Goal: Task Accomplishment & Management: Complete application form

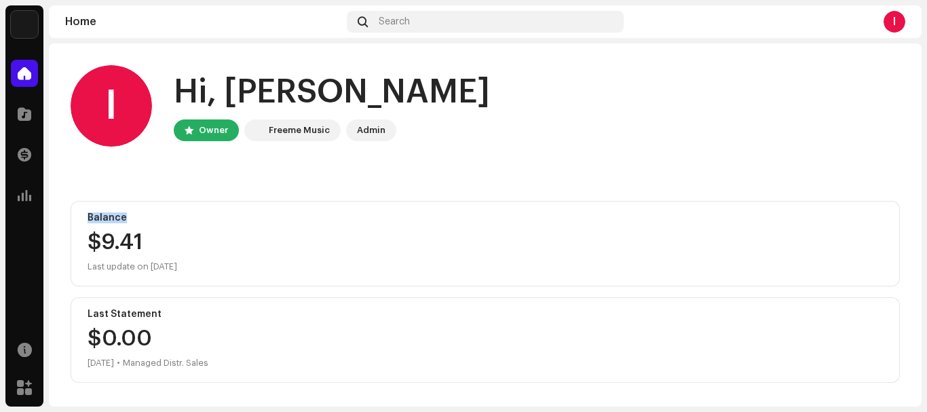
drag, startPoint x: 925, startPoint y: 177, endPoint x: 917, endPoint y: 206, distance: 30.3
click at [917, 206] on div "Oladayo Home Catalog Transactions Analytics Resources Marketplace Oladayo Home …" at bounding box center [463, 206] width 927 height 412
click at [24, 119] on span at bounding box center [25, 114] width 14 height 11
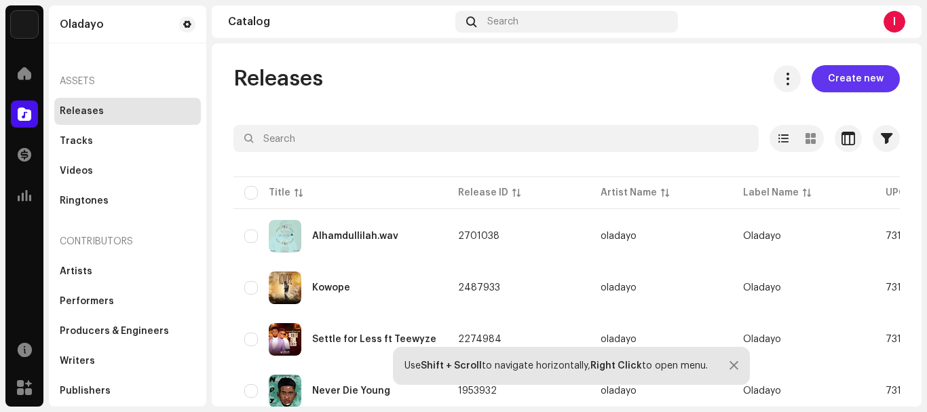
click at [833, 83] on span "Create new" at bounding box center [856, 78] width 56 height 27
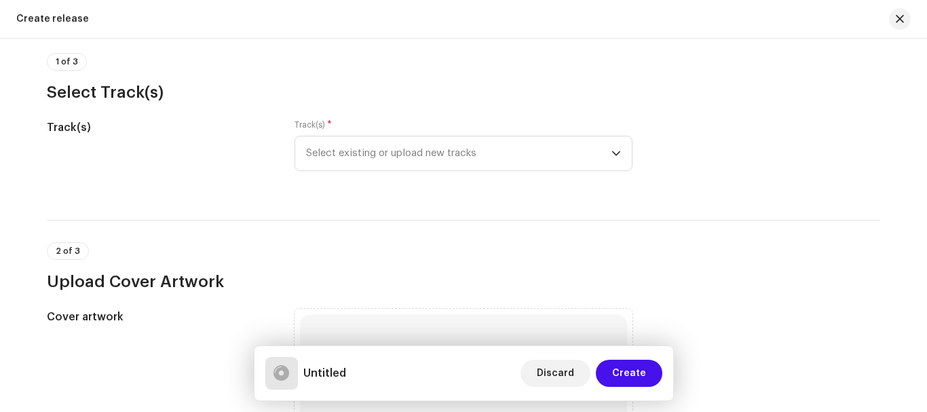
scroll to position [101, 0]
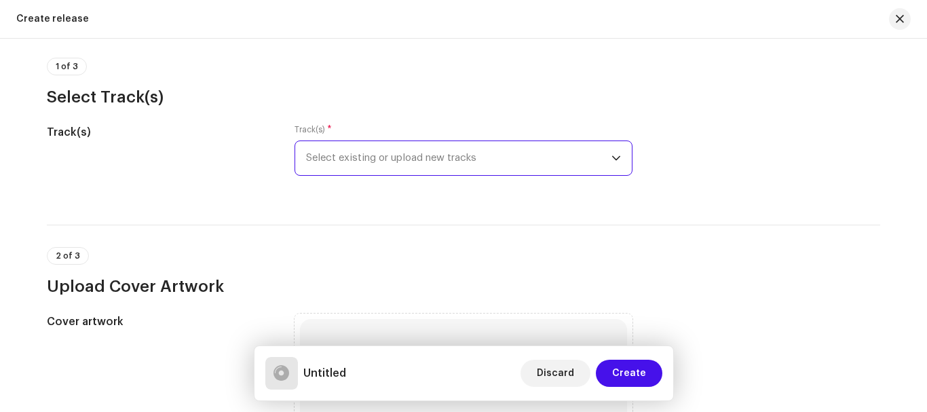
click at [585, 164] on span "Select existing or upload new tracks" at bounding box center [458, 158] width 305 height 34
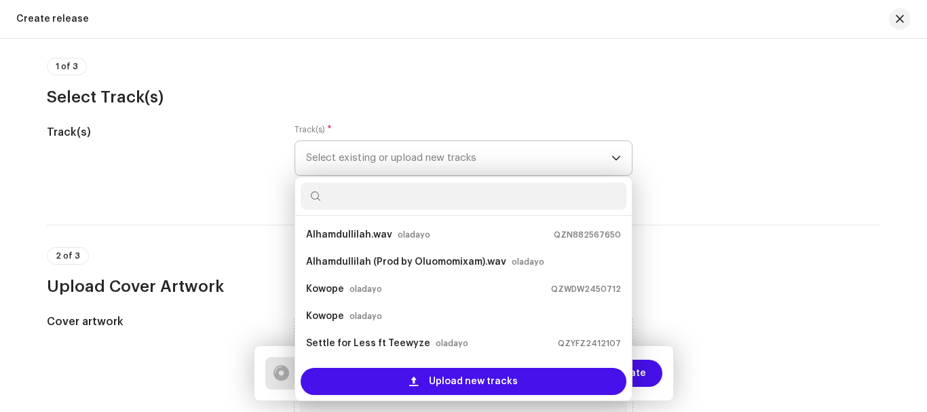
click at [585, 164] on span "Select existing or upload new tracks" at bounding box center [458, 158] width 305 height 34
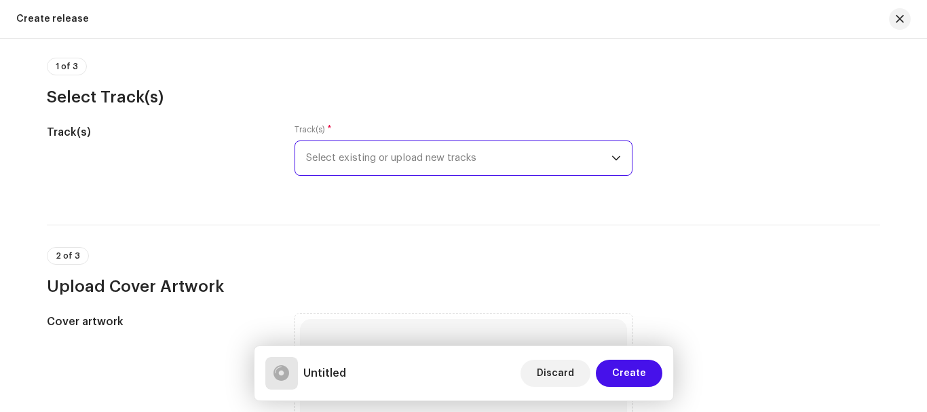
click at [512, 152] on span "Select existing or upload new tracks" at bounding box center [458, 158] width 305 height 34
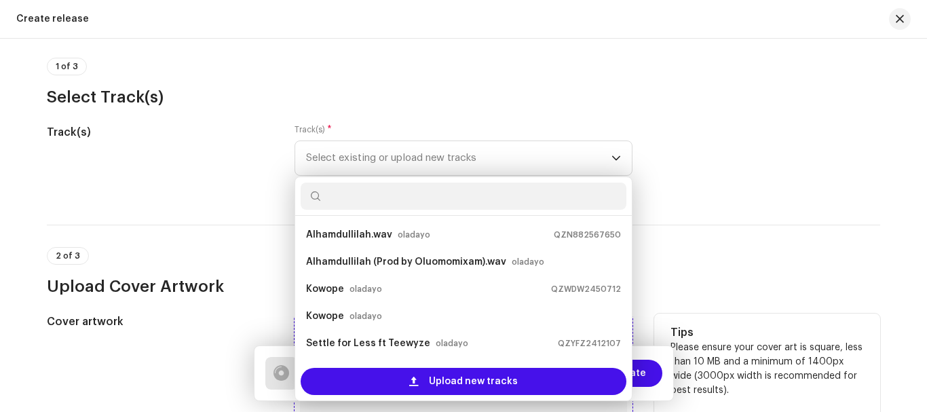
click at [436, 378] on span "Upload new tracks" at bounding box center [473, 381] width 89 height 27
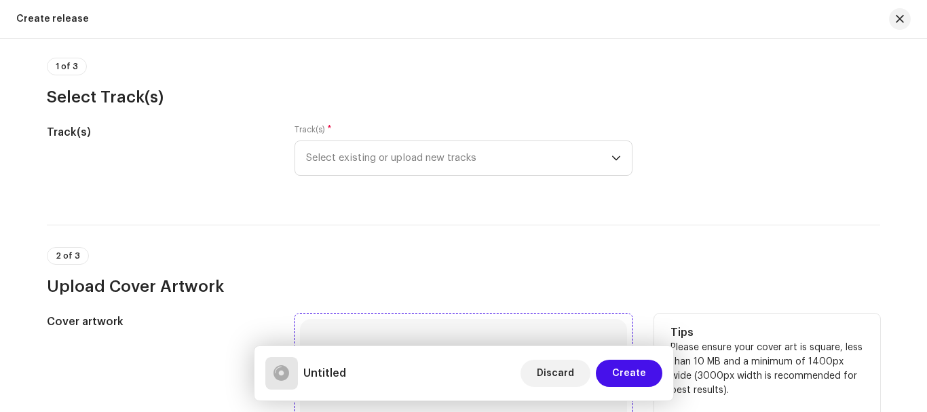
click at [447, 352] on span "Upload new tracks" at bounding box center [473, 341] width 89 height 22
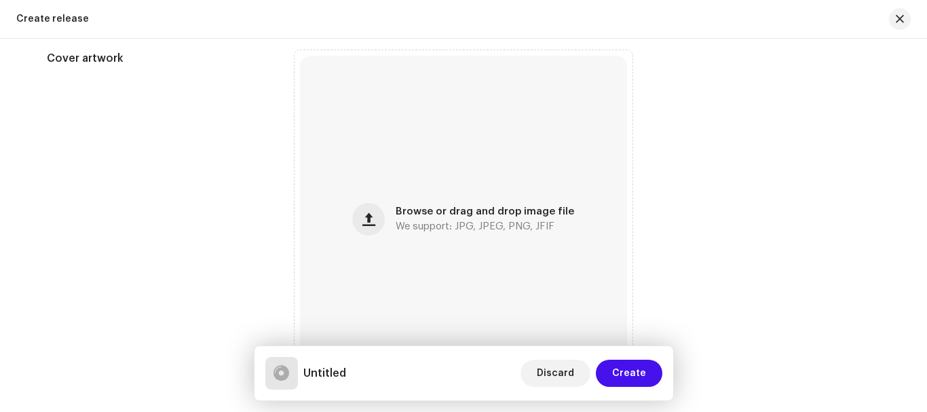
scroll to position [508, 0]
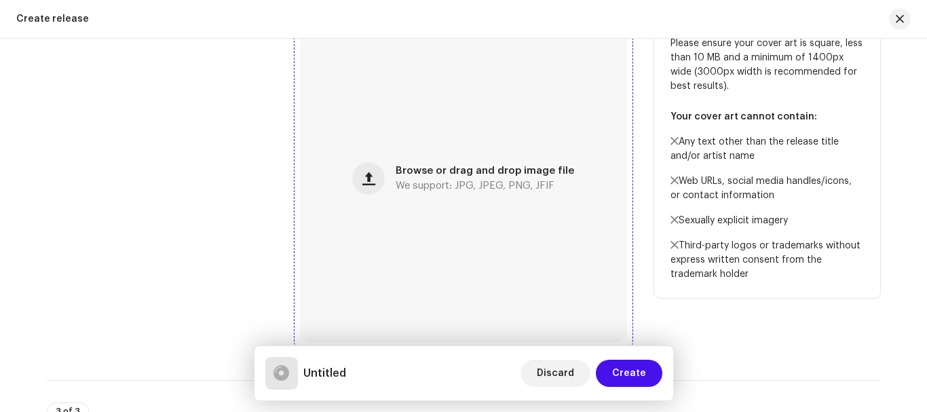
click at [504, 172] on span "Browse or drag and drop image file" at bounding box center [485, 171] width 179 height 10
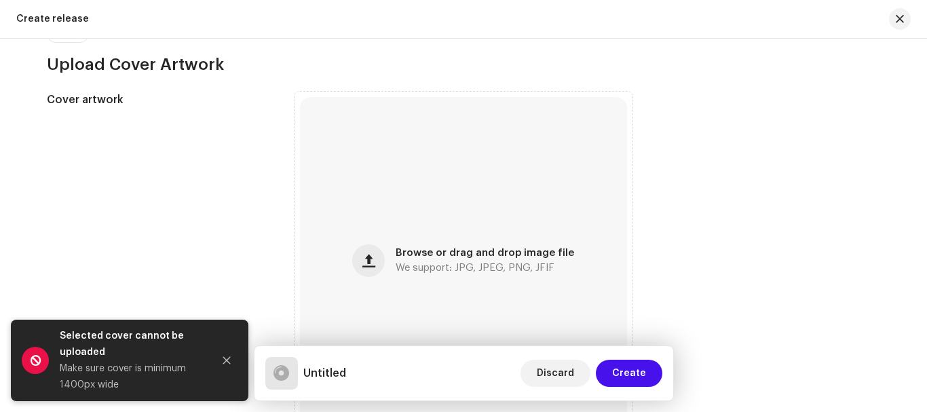
scroll to position [435, 0]
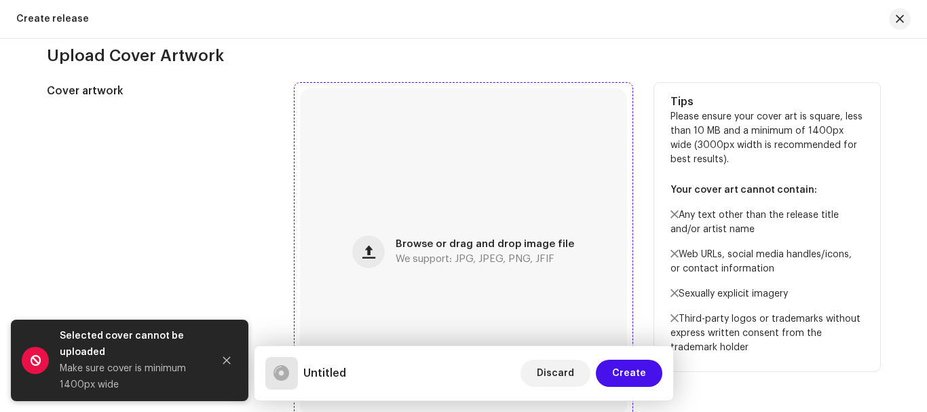
click at [519, 220] on div "Browse or drag and drop image file We support: JPG, JPEG, PNG, JFIF" at bounding box center [463, 251] width 327 height 327
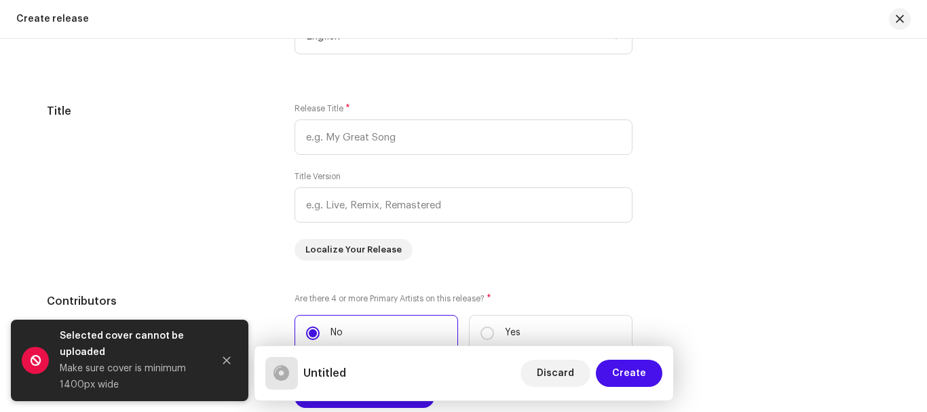
scroll to position [1186, 0]
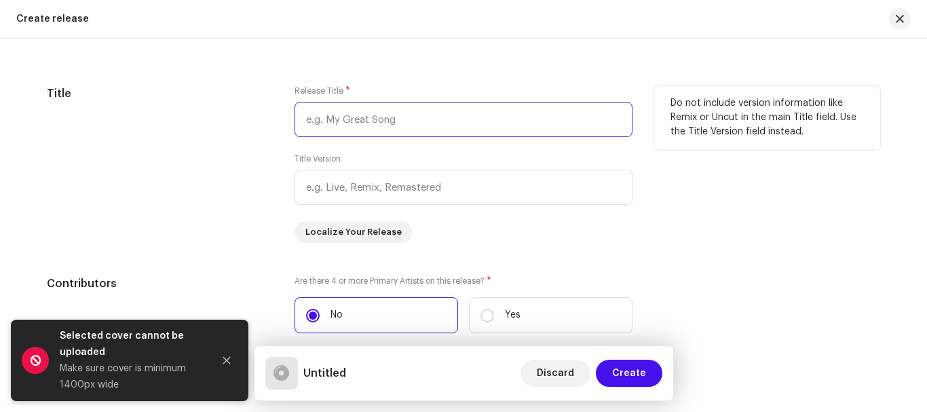
click at [500, 119] on input "text" at bounding box center [464, 119] width 338 height 35
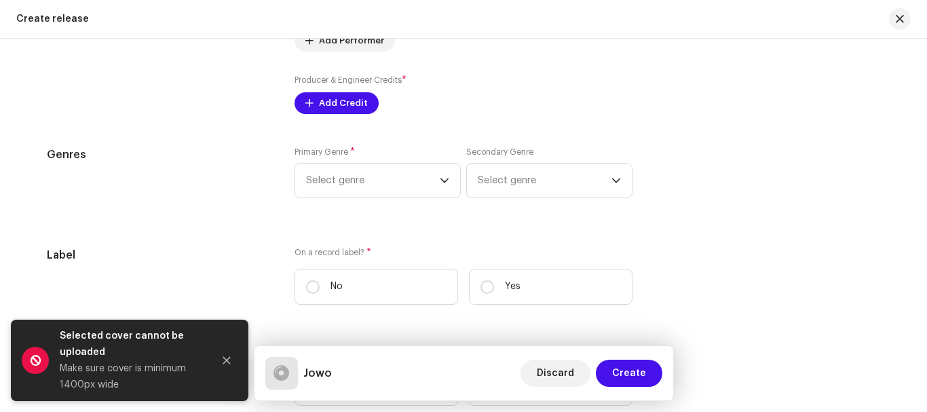
scroll to position [1732, 0]
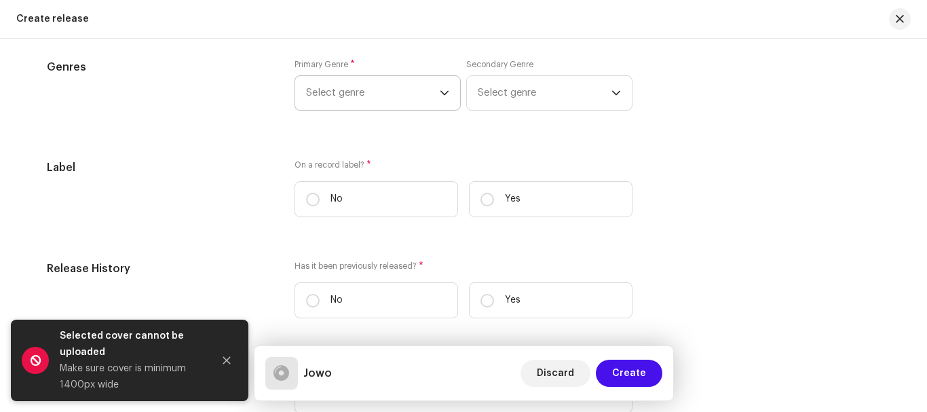
type input "Jowo"
click at [440, 97] on icon "dropdown trigger" at bounding box center [445, 93] width 10 height 10
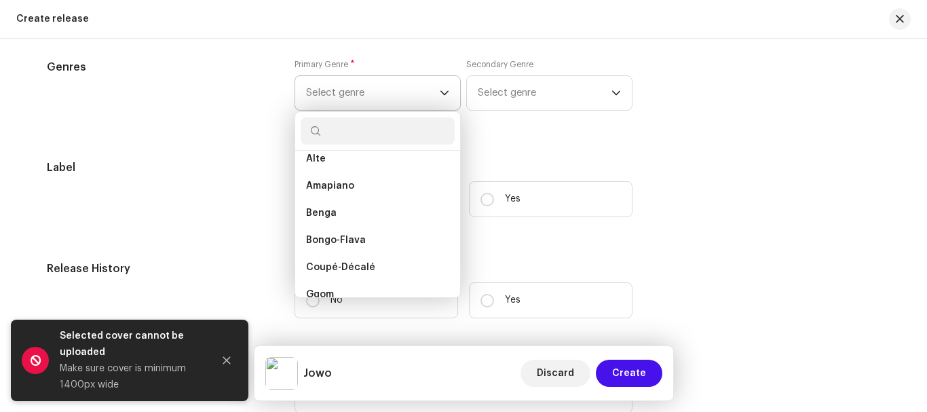
scroll to position [191, 0]
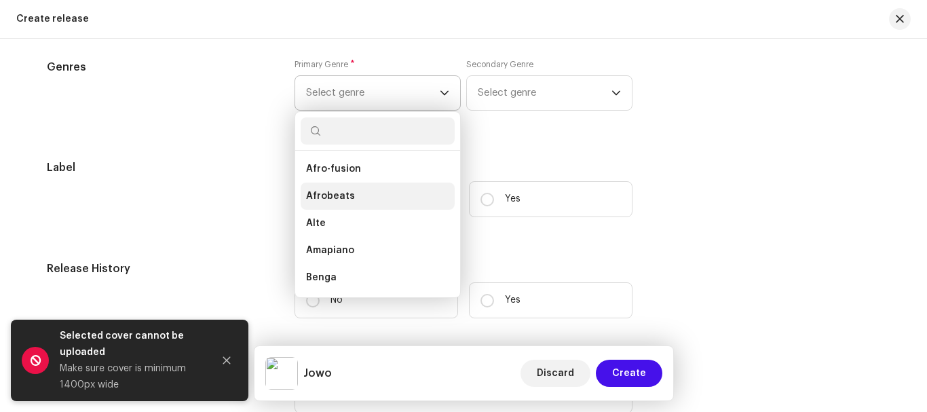
click at [343, 188] on li "Afrobeats" at bounding box center [378, 196] width 154 height 27
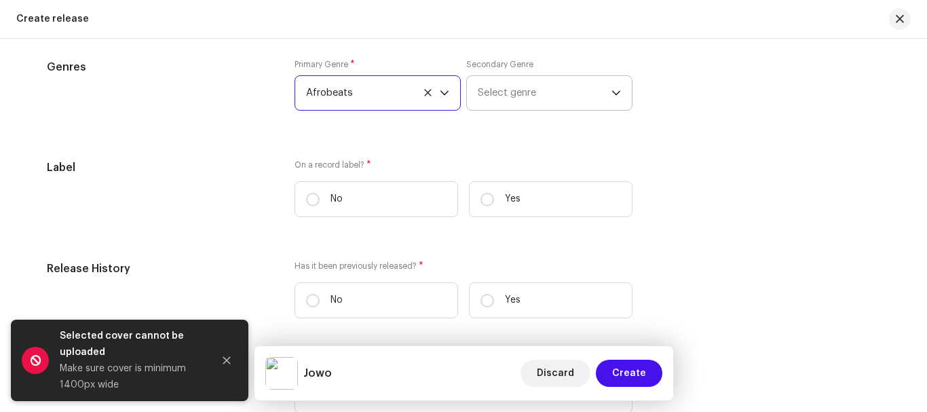
click at [531, 98] on span "Select genre" at bounding box center [545, 93] width 134 height 34
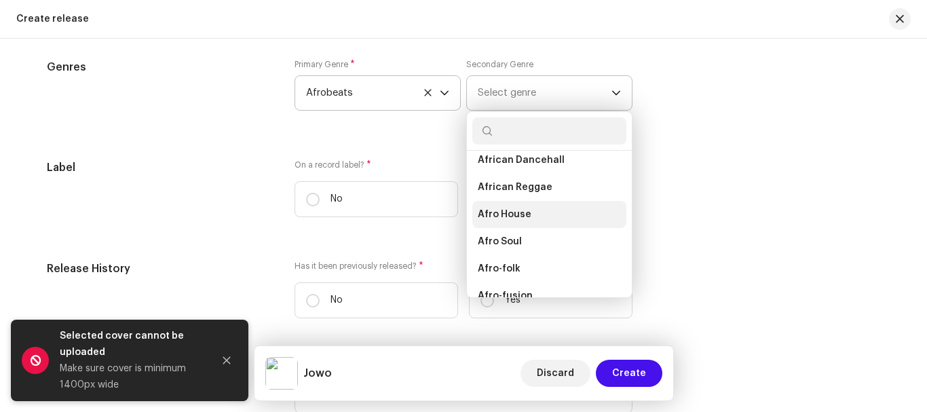
scroll to position [60, 0]
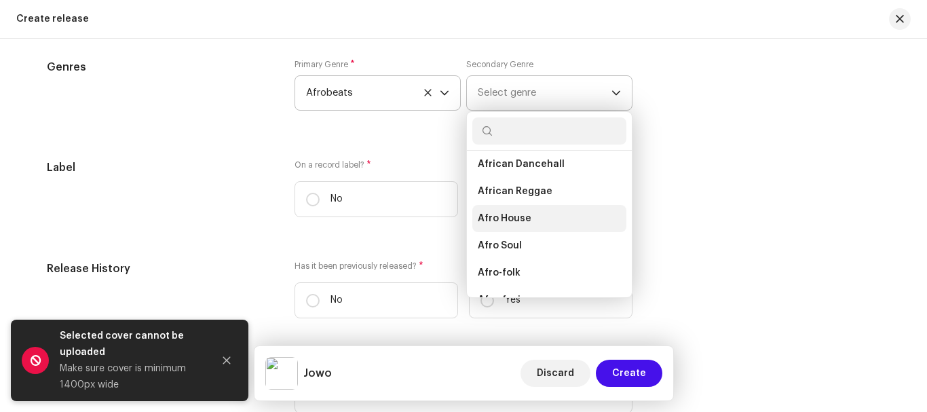
click at [511, 219] on span "Afro House" at bounding box center [505, 219] width 54 height 14
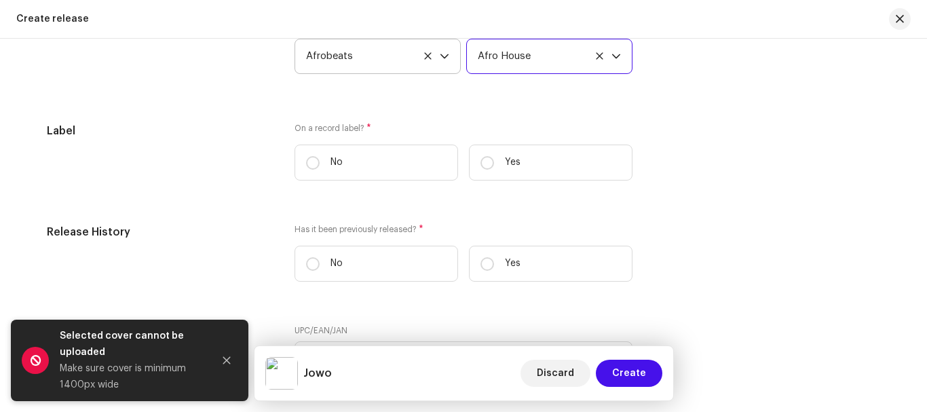
scroll to position [1772, 0]
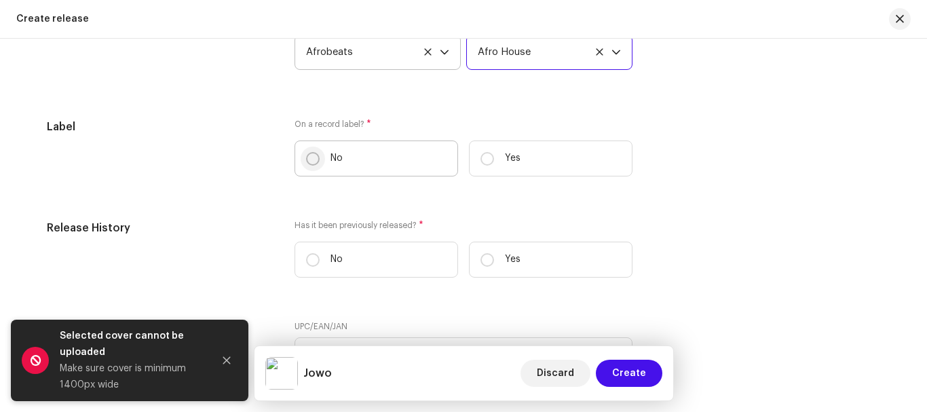
click at [309, 159] on input "No" at bounding box center [313, 159] width 14 height 14
radio input "true"
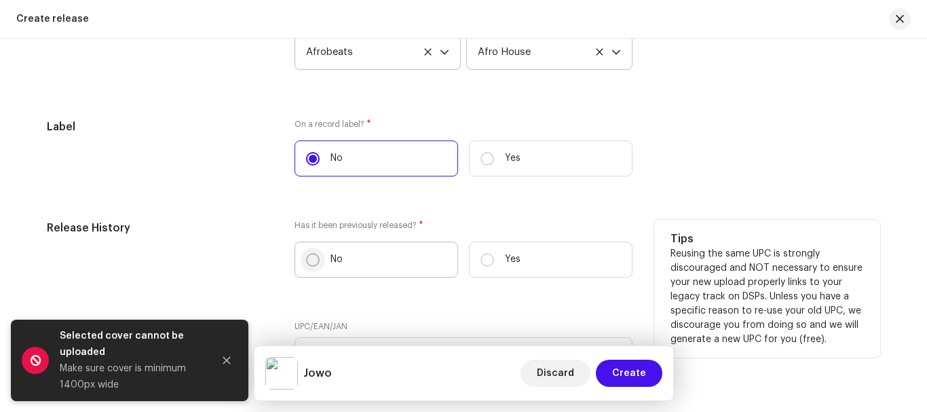
click at [314, 258] on input "No" at bounding box center [313, 260] width 14 height 14
radio input "true"
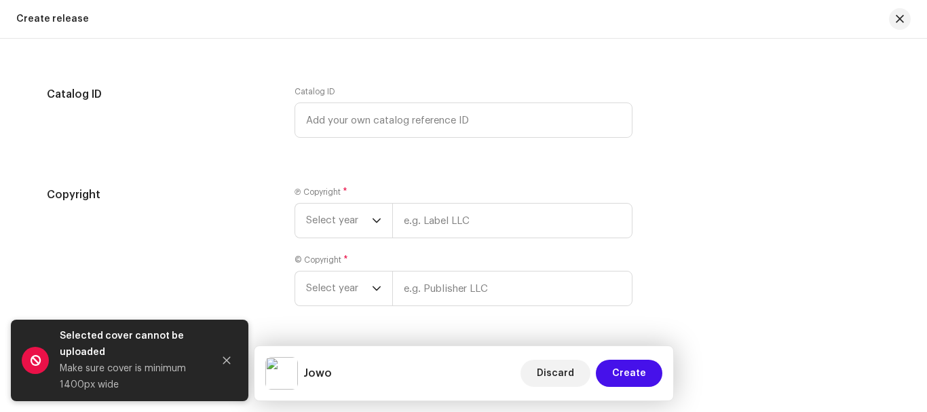
scroll to position [2125, 0]
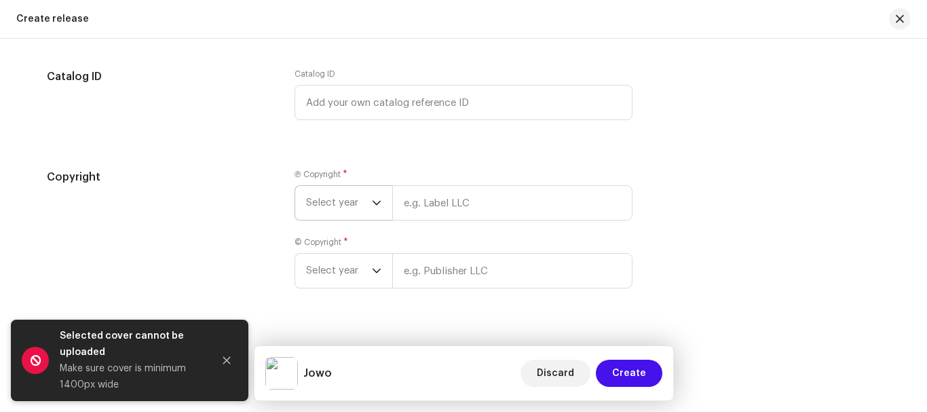
click at [375, 203] on icon "dropdown trigger" at bounding box center [377, 203] width 10 height 10
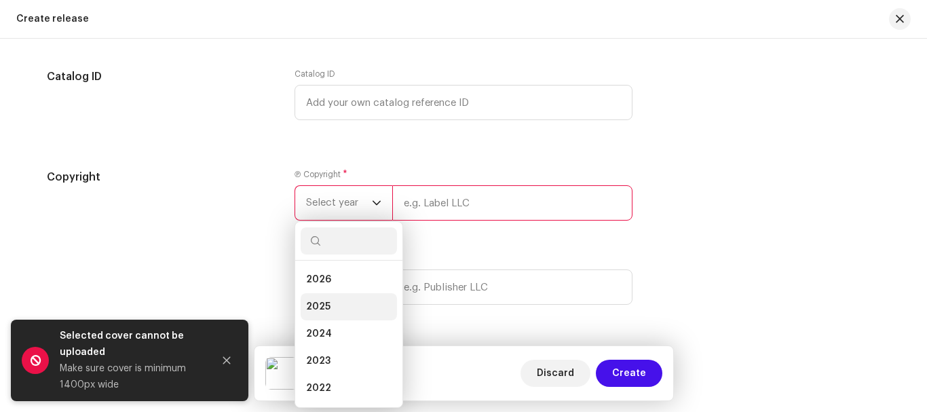
click at [322, 305] on span "2025" at bounding box center [318, 307] width 24 height 14
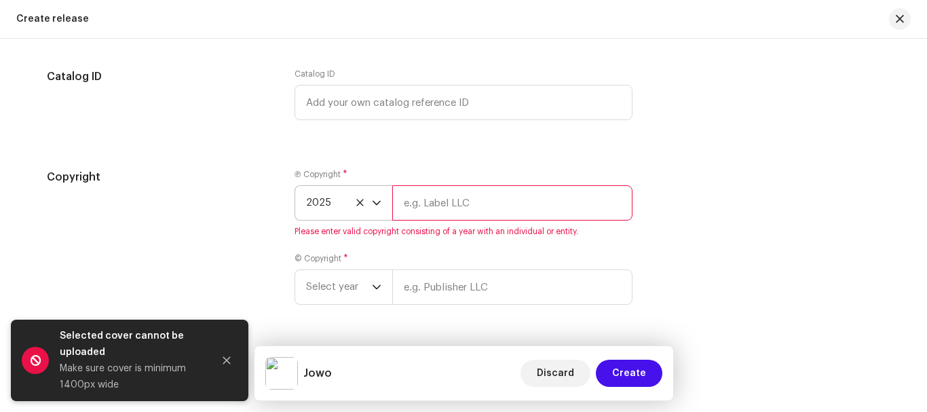
click at [451, 210] on input "text" at bounding box center [512, 202] width 240 height 35
type input "ASmusic 2025 Inc"
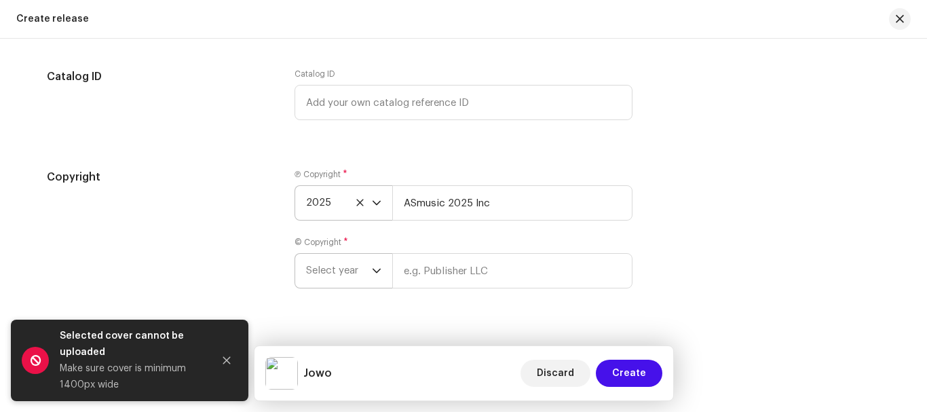
click at [373, 271] on icon "dropdown trigger" at bounding box center [377, 271] width 8 height 5
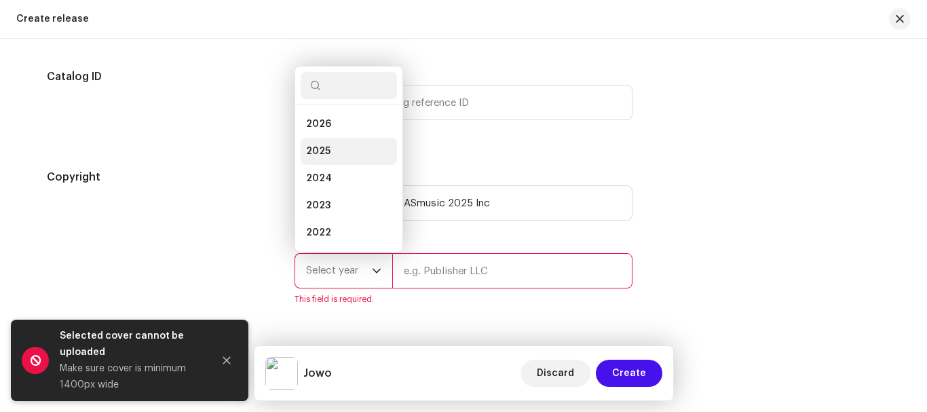
click at [322, 162] on li "2025" at bounding box center [349, 151] width 96 height 27
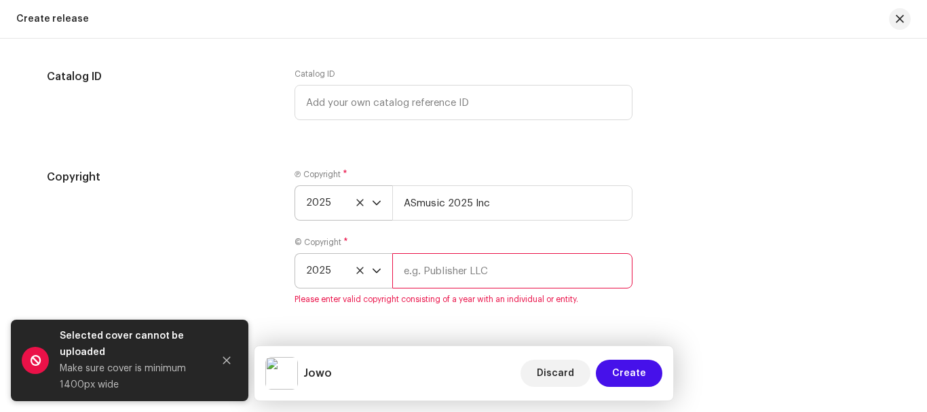
click at [466, 267] on input "text" at bounding box center [512, 270] width 240 height 35
type input "ASmusic 2025 Inc"
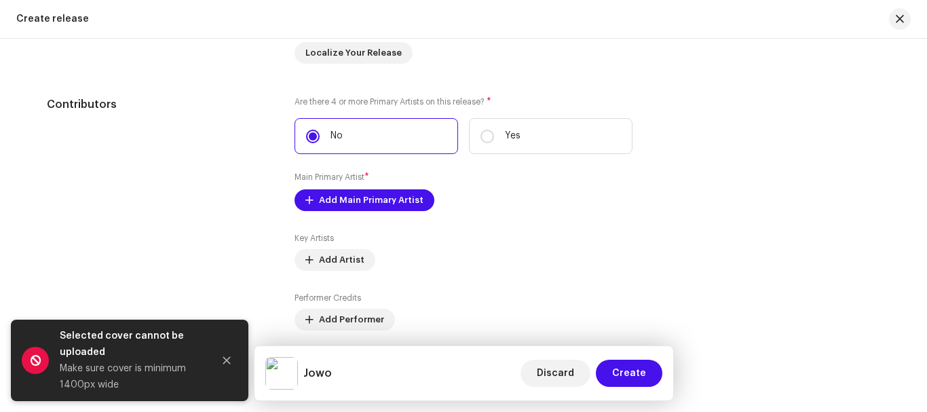
scroll to position [1342, 0]
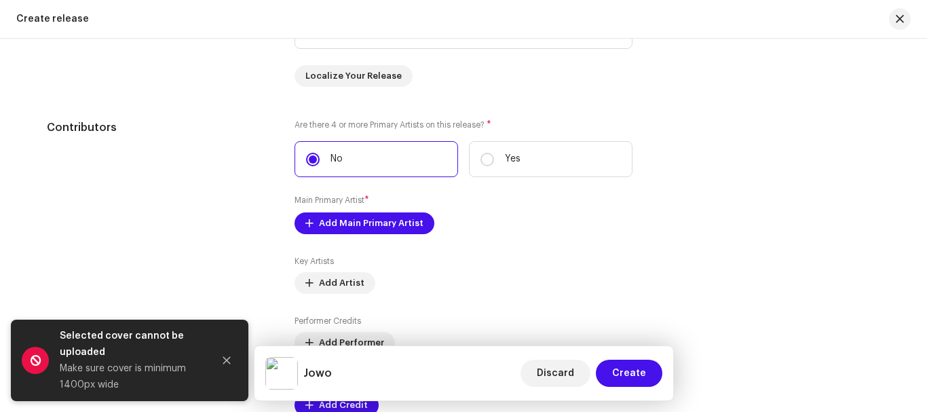
click at [920, 265] on div "Create a new release We’ll guide you through everything — from track selection …" at bounding box center [463, 225] width 927 height 373
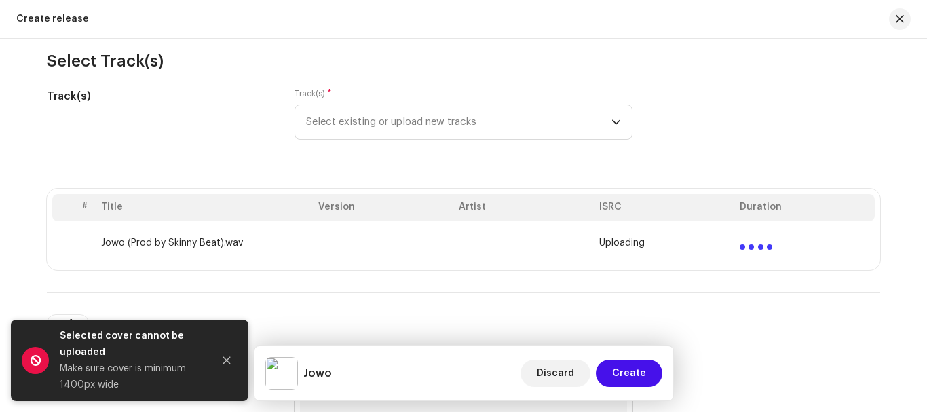
scroll to position [143, 0]
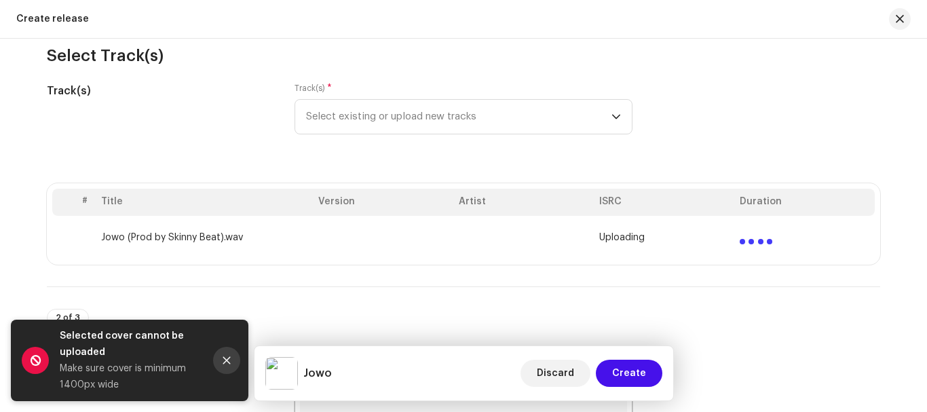
click at [228, 362] on icon "Close" at bounding box center [226, 360] width 7 height 7
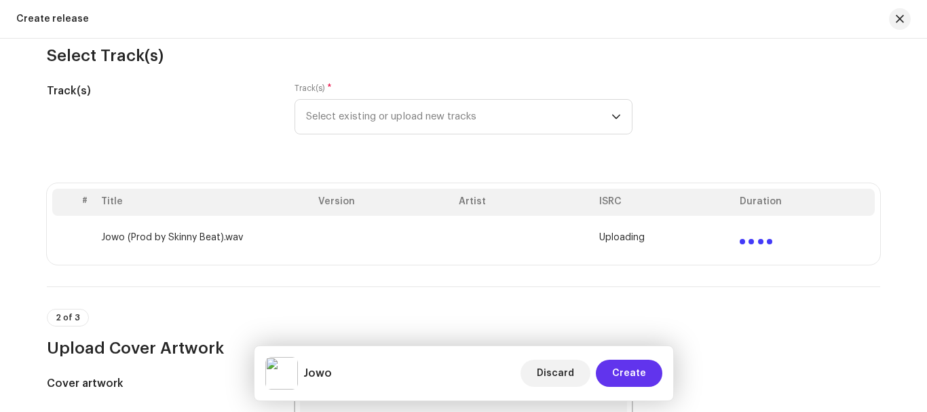
click at [633, 381] on span "Create" at bounding box center [629, 373] width 34 height 27
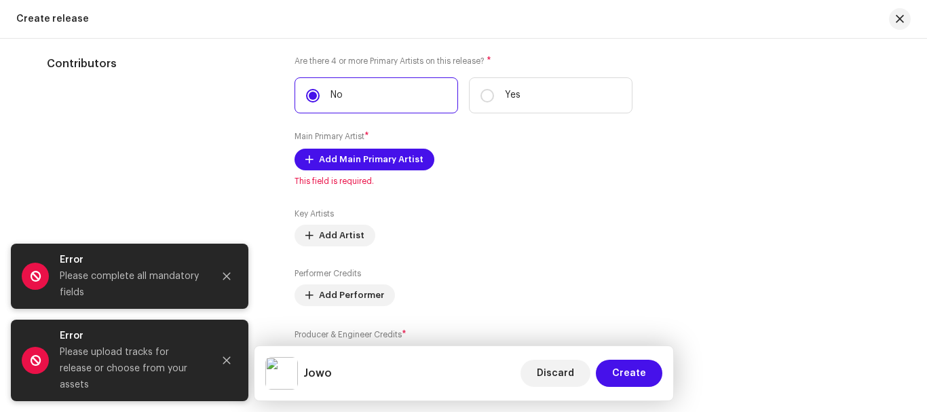
scroll to position [1410, 0]
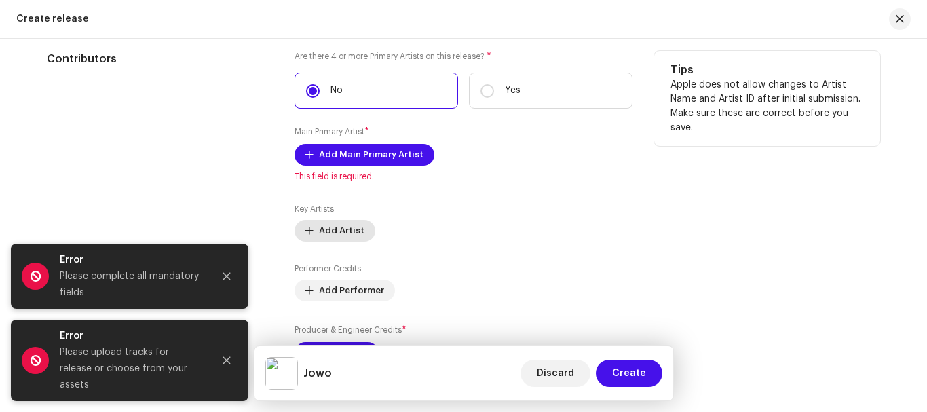
click at [311, 228] on button "Add Artist" at bounding box center [335, 231] width 81 height 22
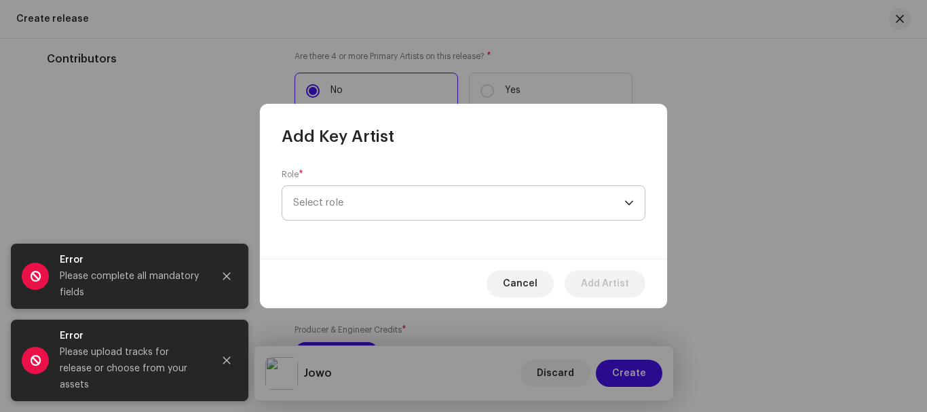
click at [383, 206] on span "Select role" at bounding box center [458, 203] width 331 height 34
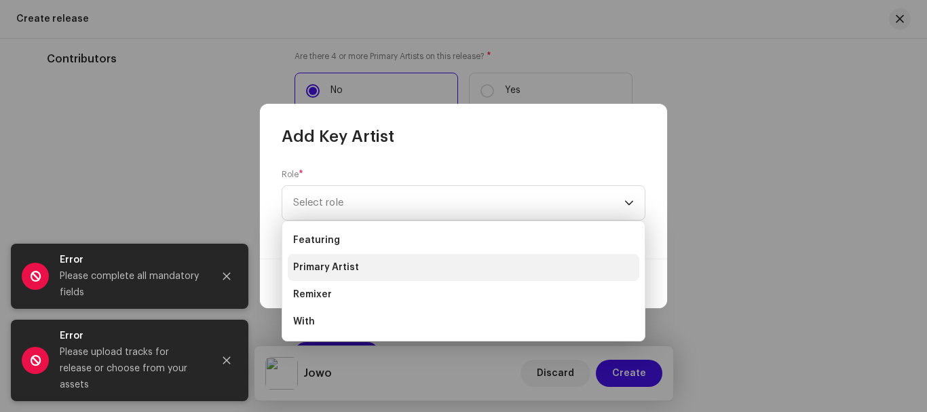
click at [312, 270] on span "Primary Artist" at bounding box center [326, 268] width 66 height 14
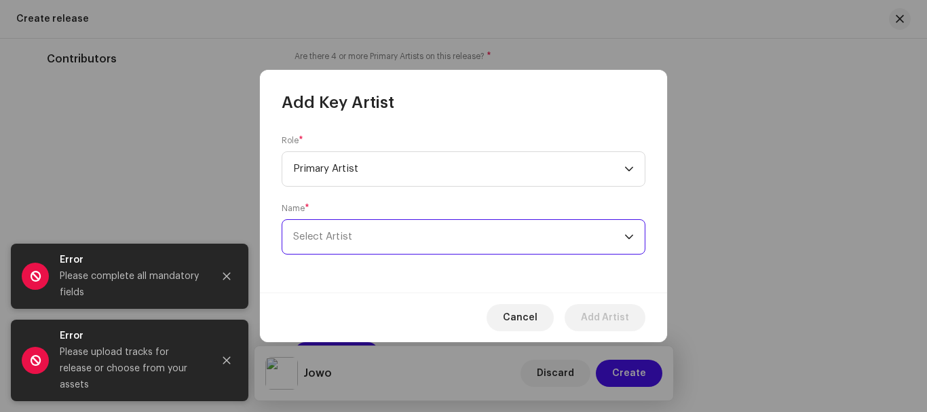
click at [427, 238] on span "Select Artist" at bounding box center [458, 237] width 331 height 34
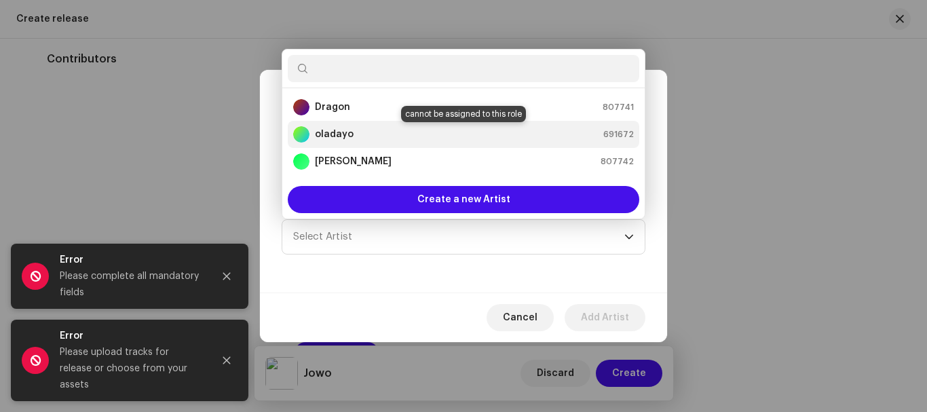
click at [349, 136] on strong "oladayo" at bounding box center [334, 135] width 39 height 14
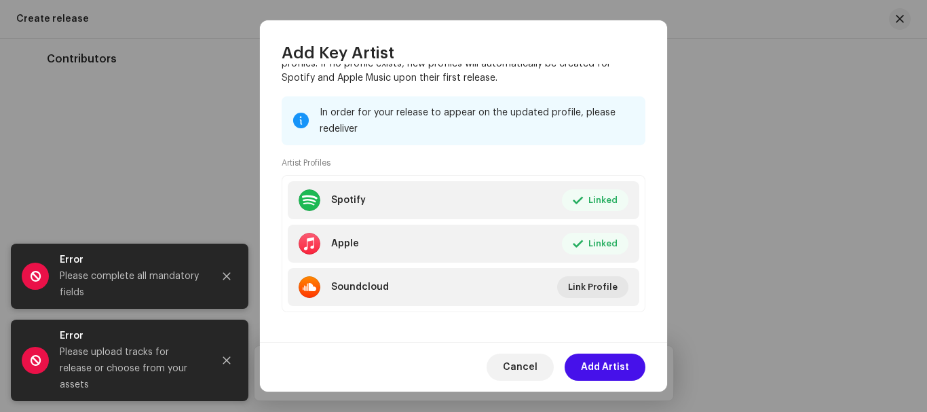
scroll to position [230, 0]
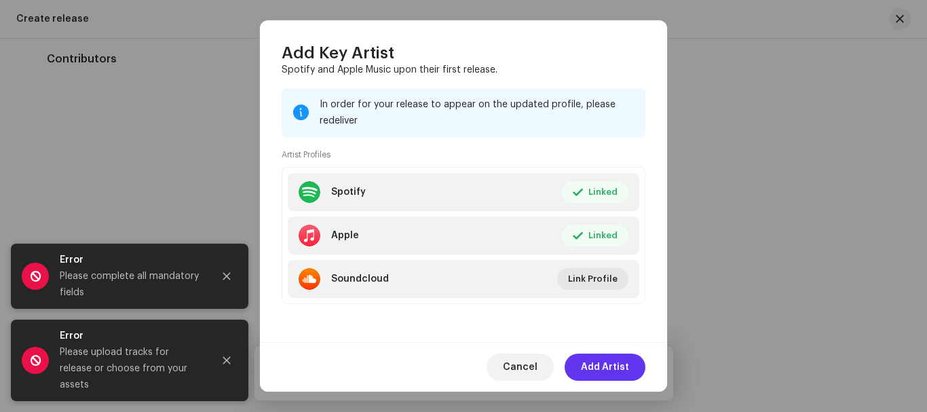
click at [609, 363] on span "Add Artist" at bounding box center [605, 367] width 48 height 27
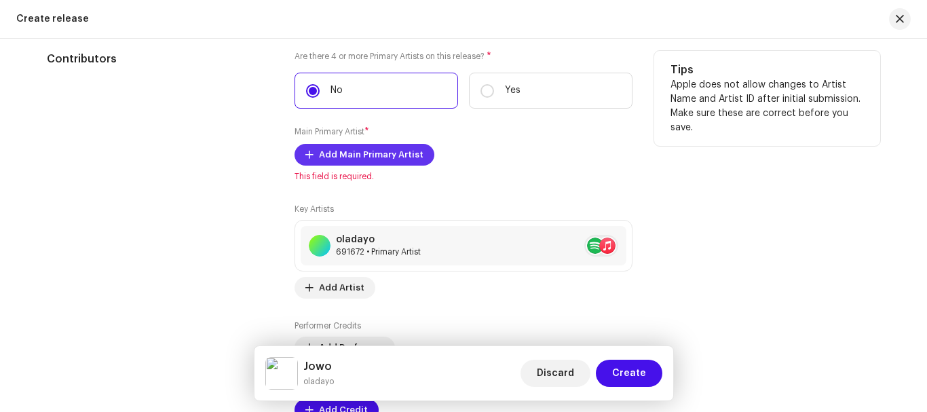
click at [360, 156] on span "Add Main Primary Artist" at bounding box center [371, 154] width 105 height 27
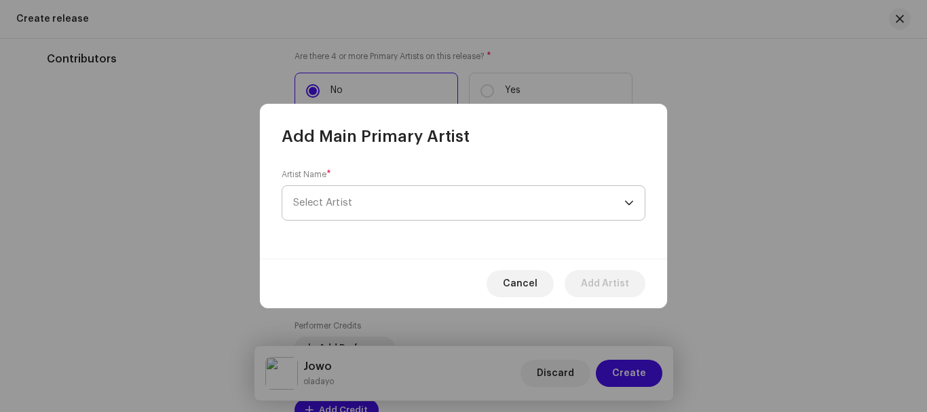
click at [563, 202] on span "Select Artist" at bounding box center [458, 203] width 331 height 34
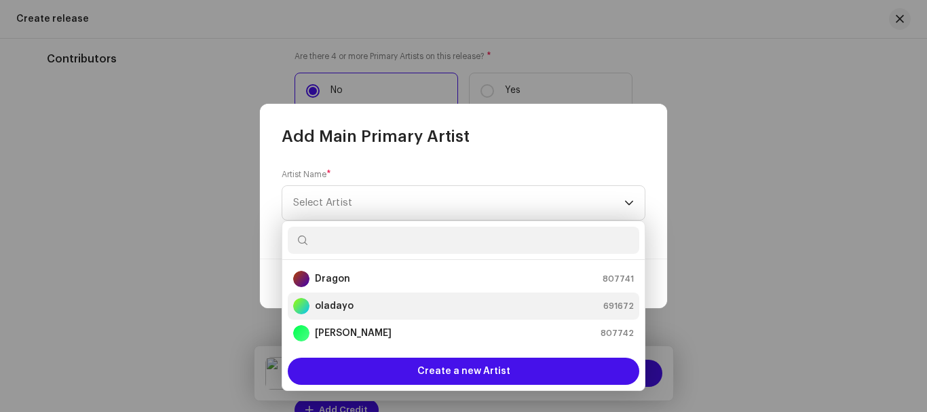
click at [351, 307] on div "oladayo 691672" at bounding box center [463, 306] width 341 height 16
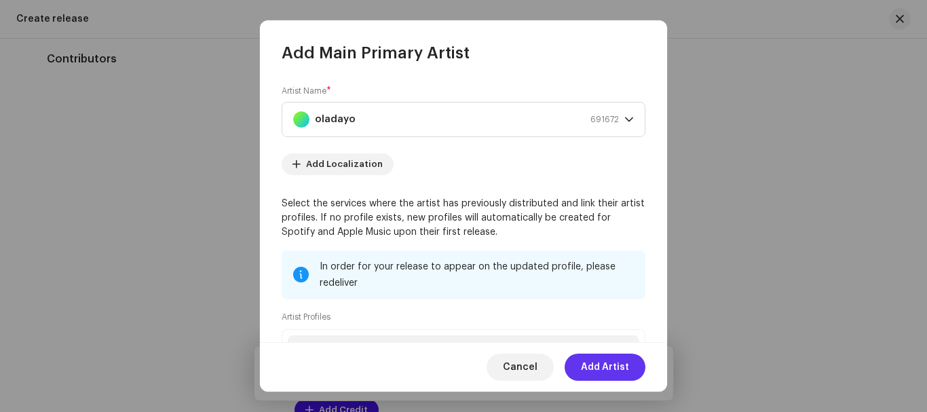
click at [592, 368] on span "Add Artist" at bounding box center [605, 367] width 48 height 27
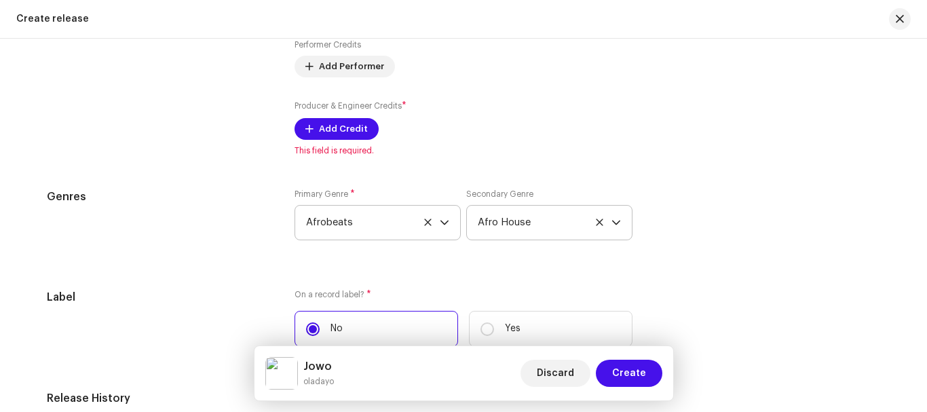
scroll to position [1681, 0]
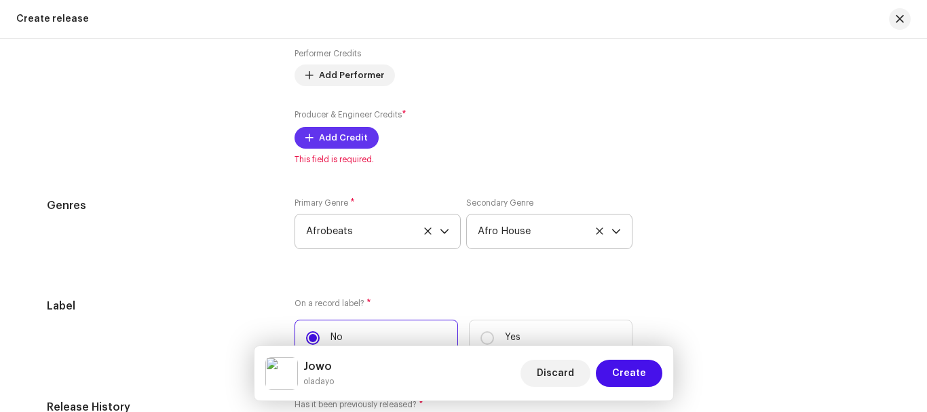
click at [330, 139] on span "Add Credit" at bounding box center [343, 137] width 49 height 27
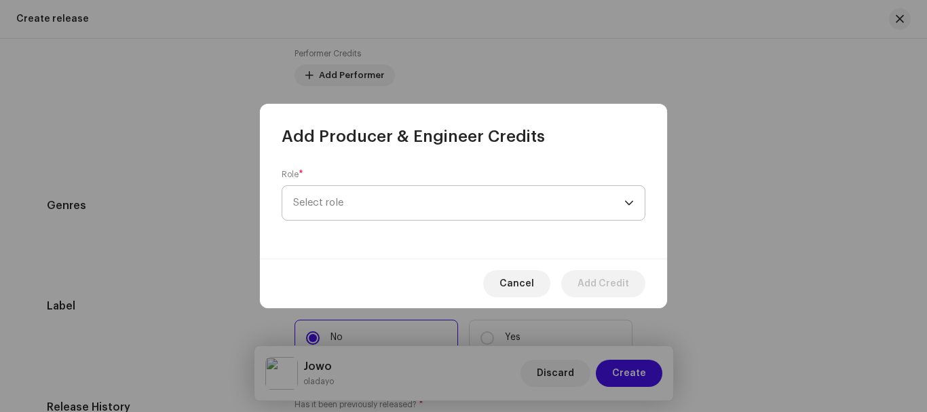
click at [376, 204] on span "Select role" at bounding box center [458, 203] width 331 height 34
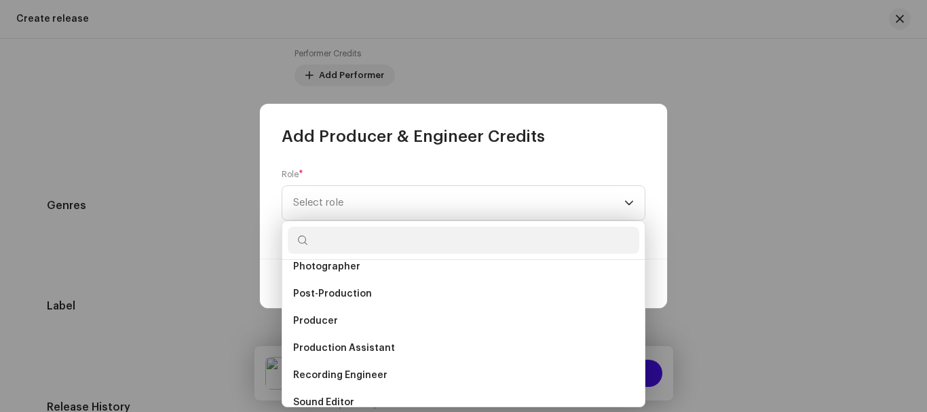
scroll to position [497, 0]
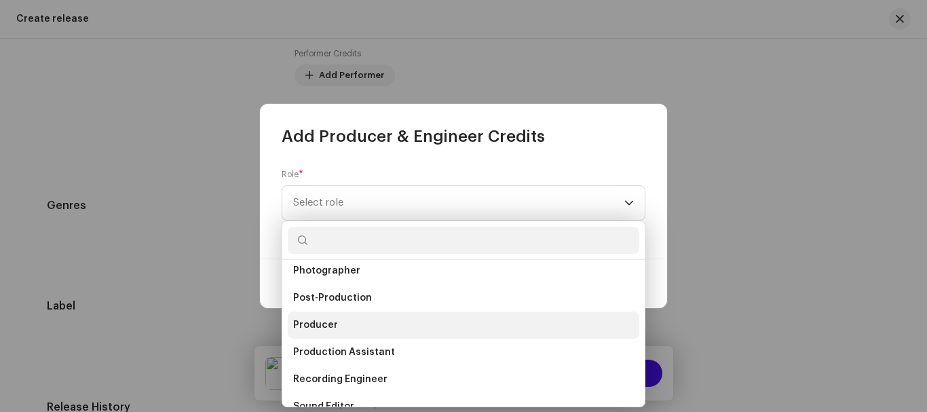
click at [340, 328] on li "Producer" at bounding box center [464, 325] width 352 height 27
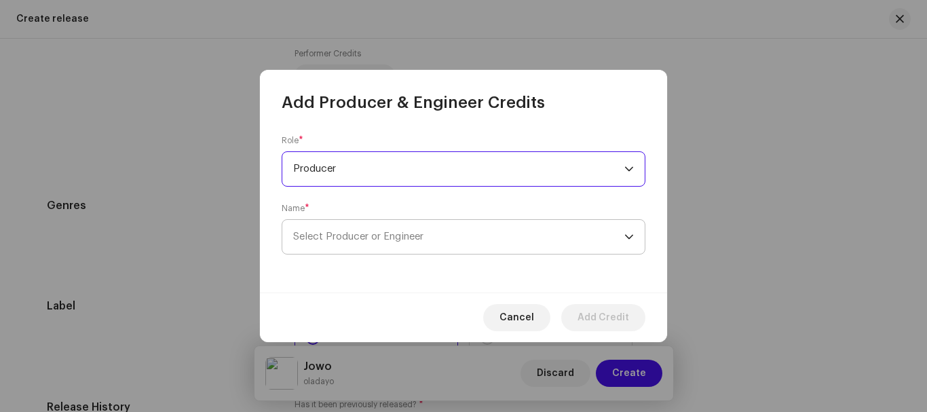
click at [482, 242] on span "Select Producer or Engineer" at bounding box center [458, 237] width 331 height 34
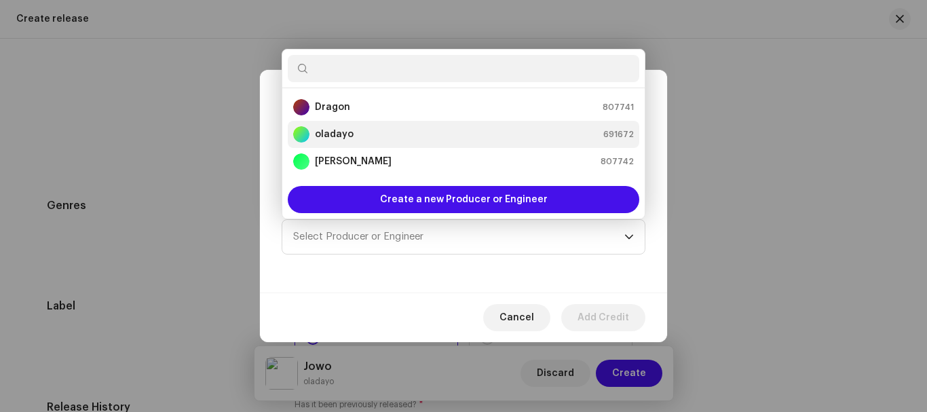
click at [376, 133] on div "oladayo 691672" at bounding box center [463, 134] width 341 height 16
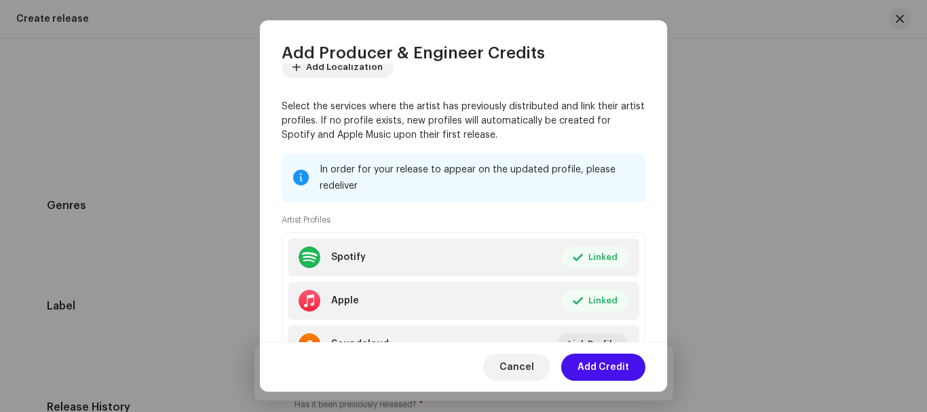
scroll to position [230, 0]
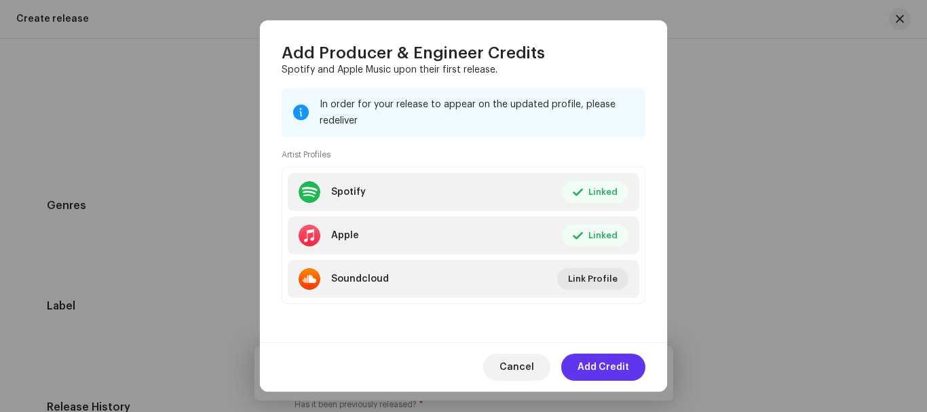
click at [618, 365] on span "Add Credit" at bounding box center [604, 367] width 52 height 27
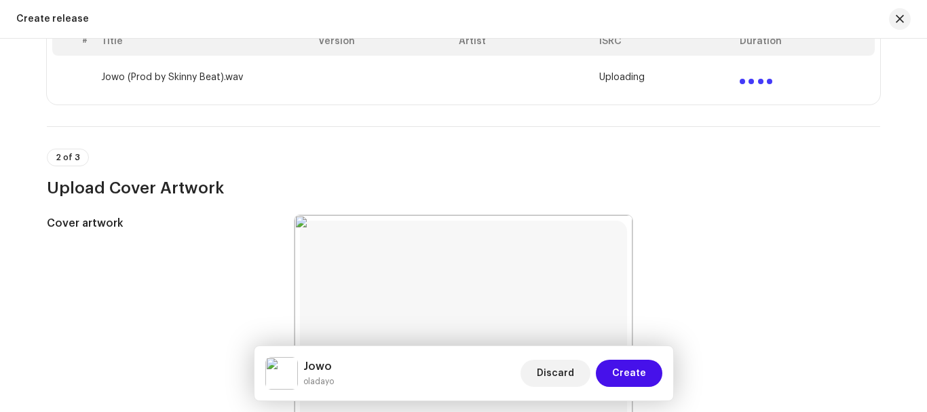
scroll to position [260, 0]
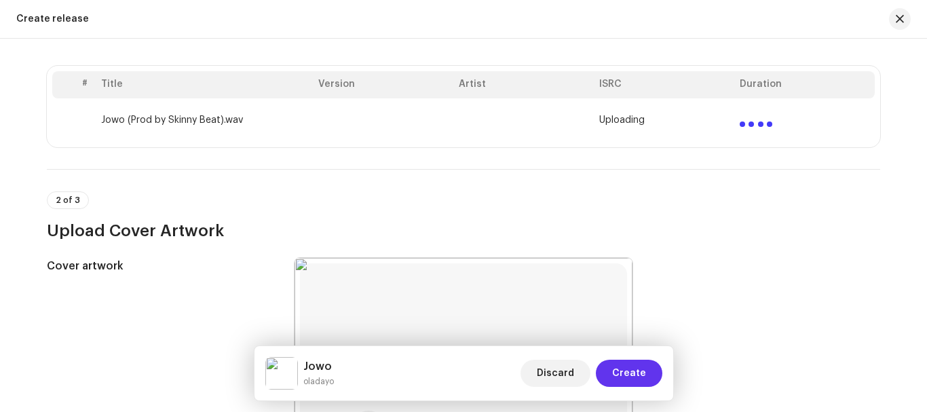
click at [634, 376] on span "Create" at bounding box center [629, 373] width 34 height 27
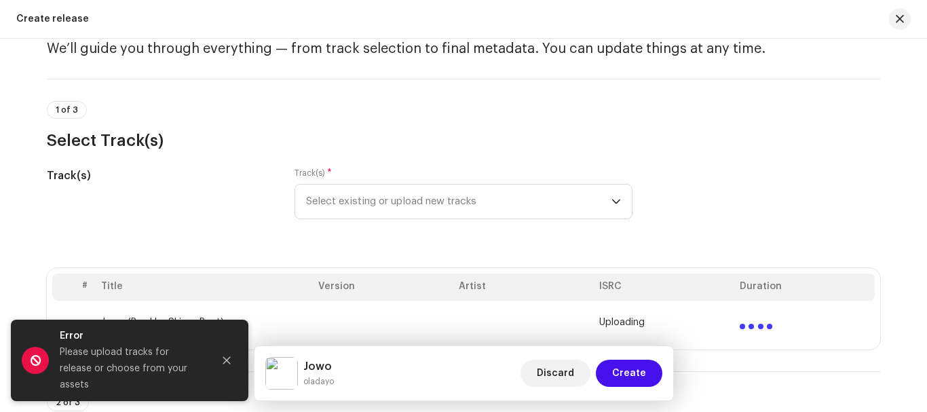
scroll to position [0, 0]
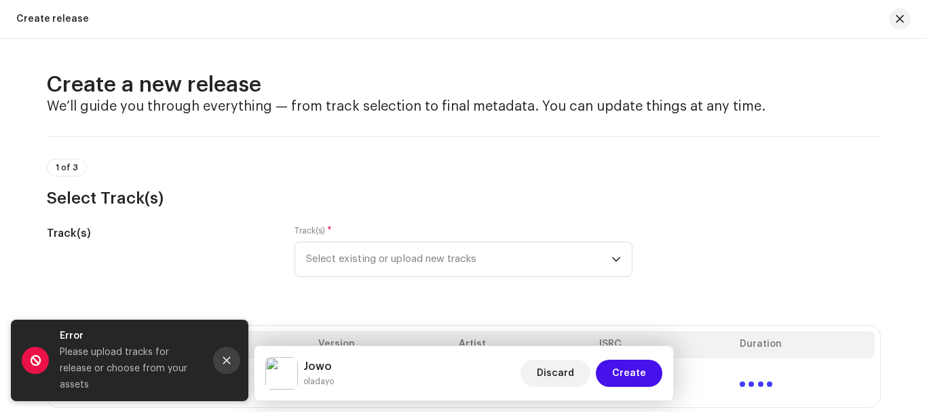
click at [227, 365] on icon "Close" at bounding box center [226, 360] width 7 height 7
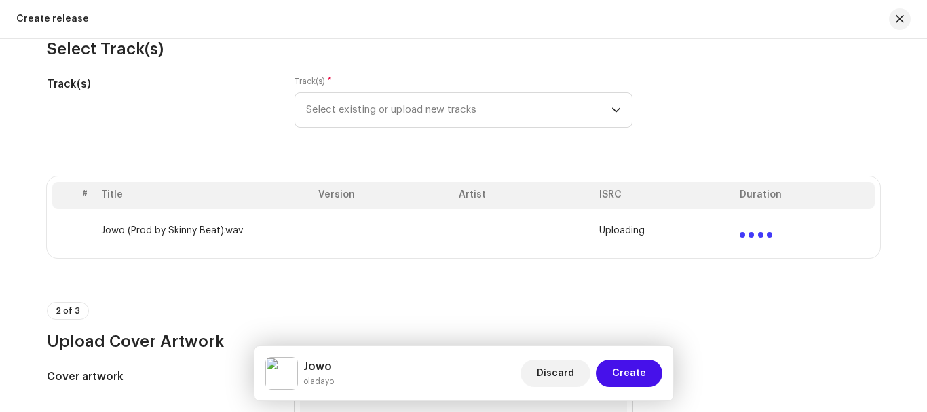
scroll to position [159, 0]
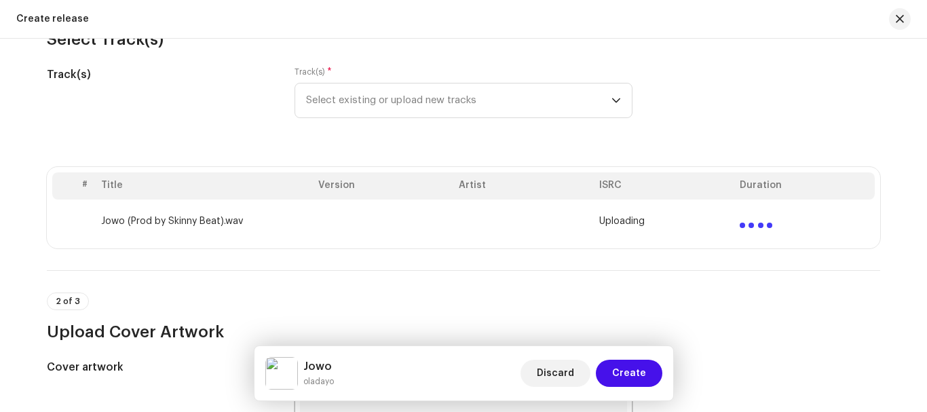
click at [665, 222] on div "Uploading" at bounding box center [664, 221] width 130 height 11
click at [636, 222] on span "Uploading" at bounding box center [621, 221] width 45 height 11
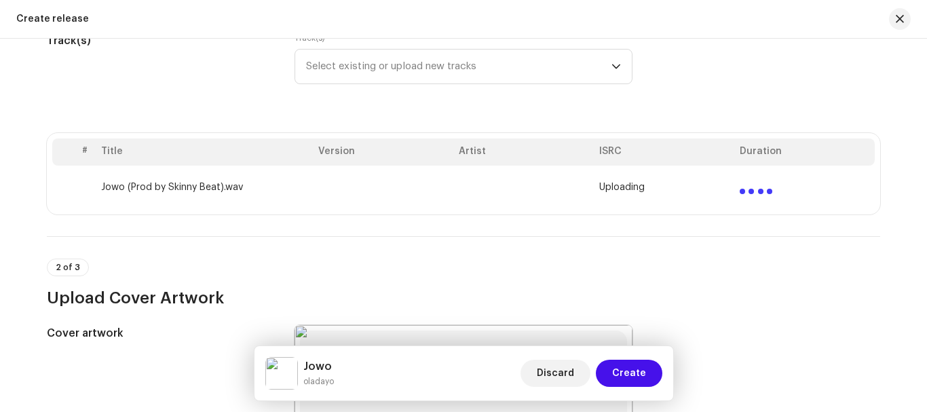
scroll to position [221, 0]
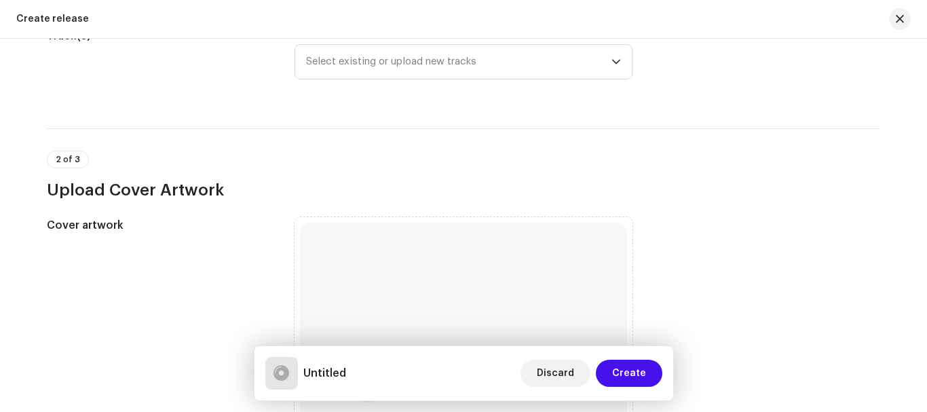
scroll to position [220, 0]
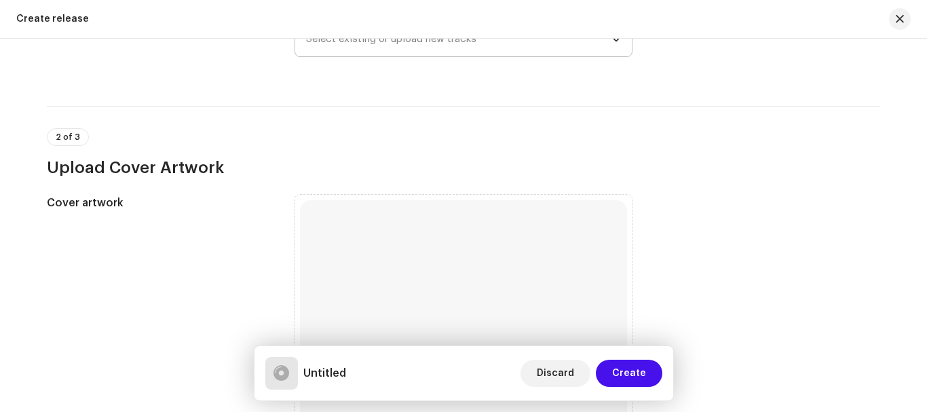
click at [612, 45] on div "dropdown trigger" at bounding box center [617, 39] width 10 height 34
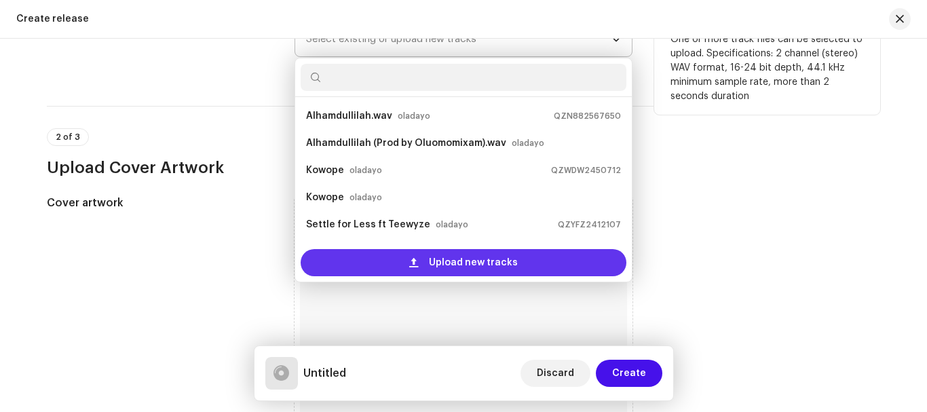
scroll to position [22, 0]
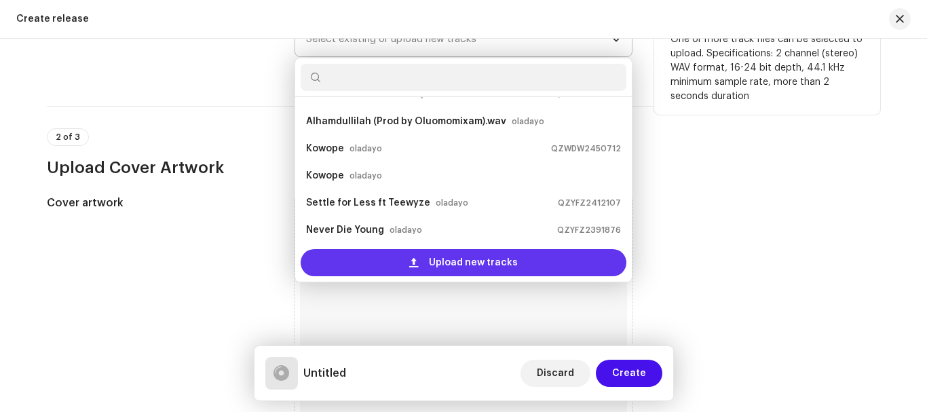
click at [418, 261] on div "Upload new tracks" at bounding box center [464, 262] width 326 height 27
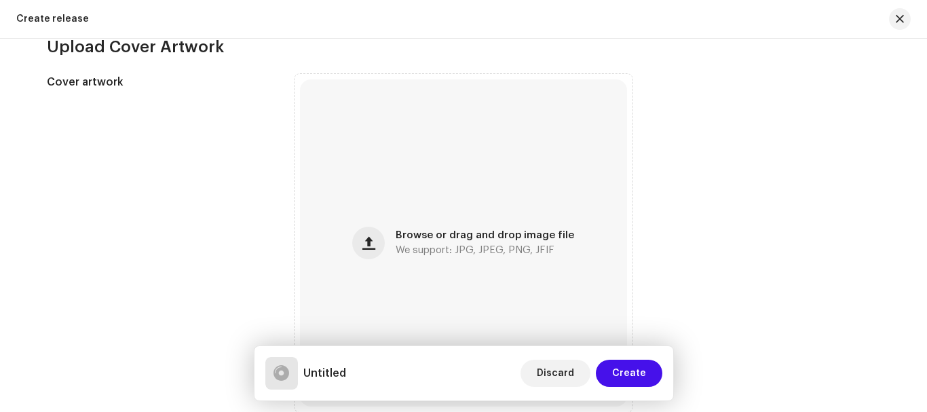
scroll to position [495, 0]
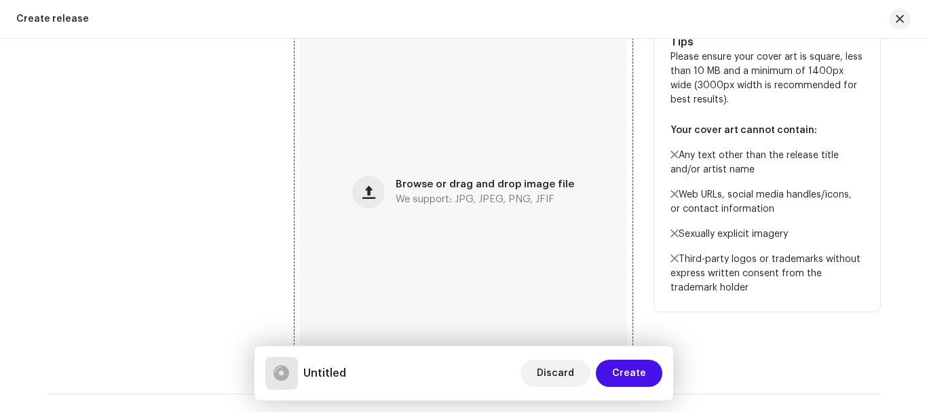
click at [544, 206] on div "Browse or drag and drop image file We support: JPG, JPEG, PNG, JFIF" at bounding box center [463, 192] width 327 height 327
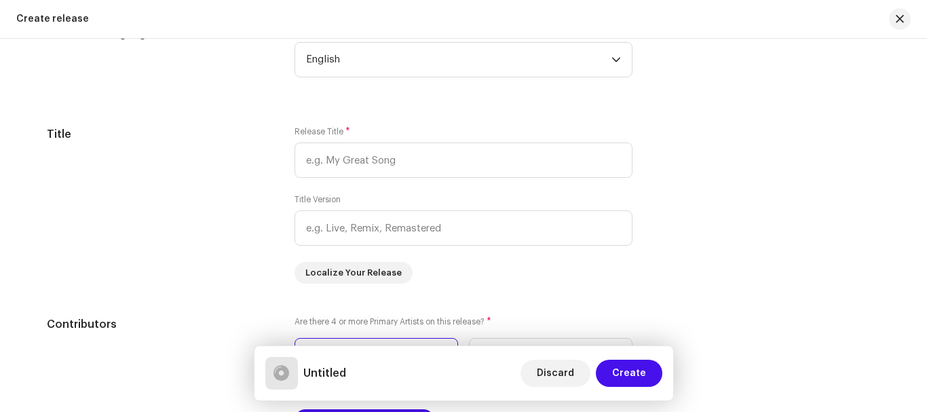
scroll to position [1136, 0]
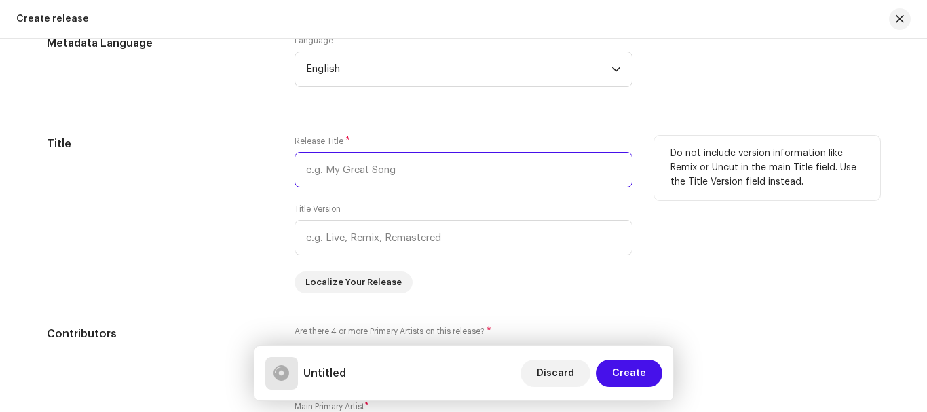
click at [501, 165] on input "text" at bounding box center [464, 169] width 338 height 35
type input "j"
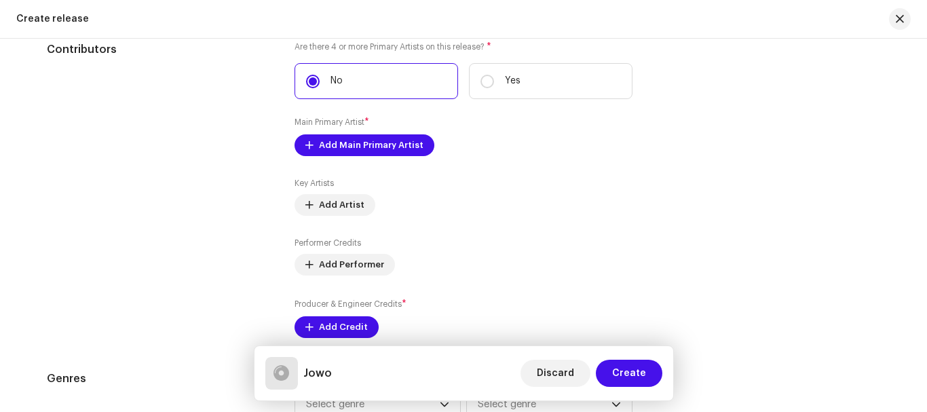
scroll to position [1429, 0]
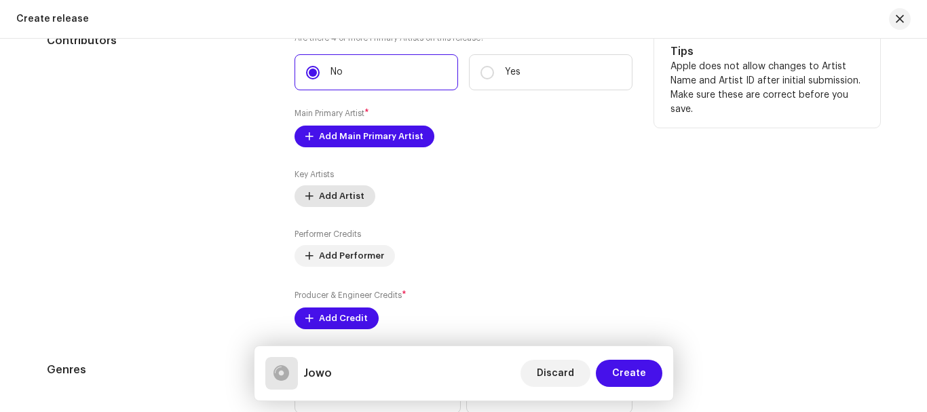
type input "Jowo"
click at [338, 195] on span "Add Artist" at bounding box center [341, 196] width 45 height 27
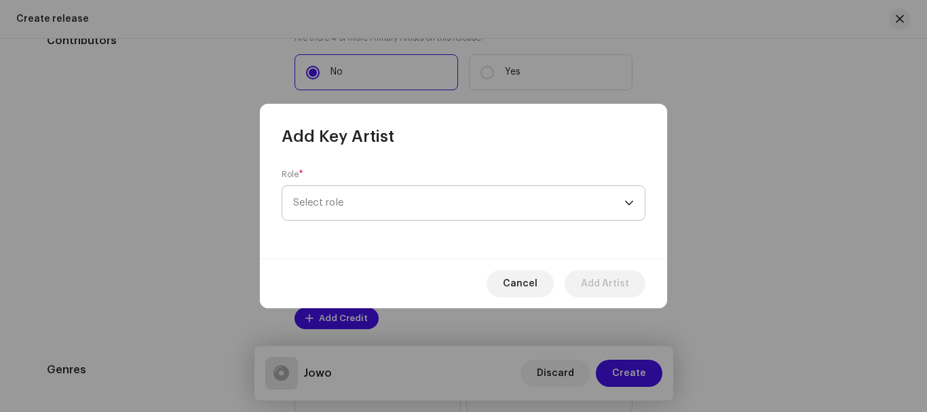
click at [350, 197] on span "Select role" at bounding box center [458, 203] width 331 height 34
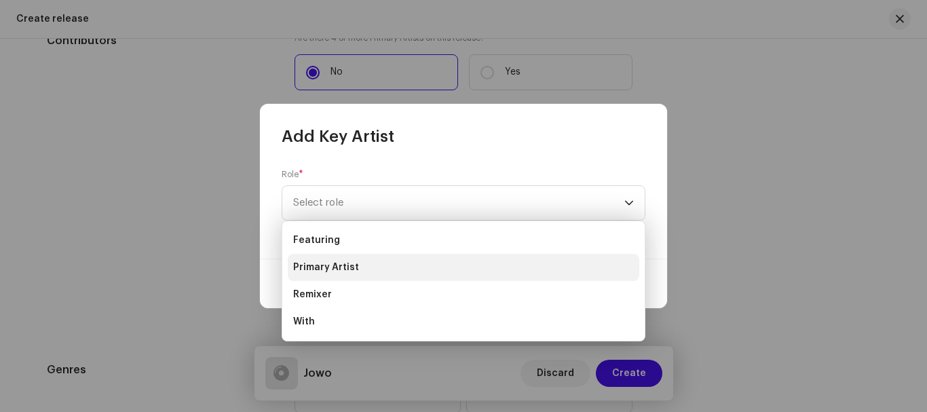
click at [392, 267] on li "Primary Artist" at bounding box center [464, 267] width 352 height 27
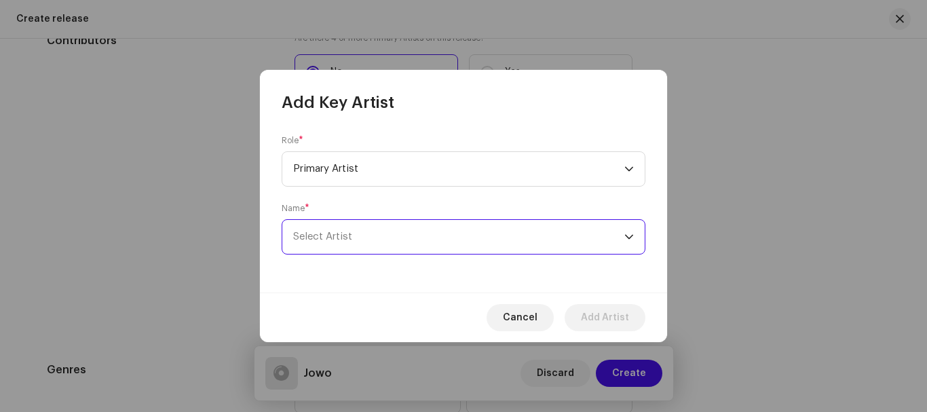
click at [460, 242] on span "Select Artist" at bounding box center [458, 237] width 331 height 34
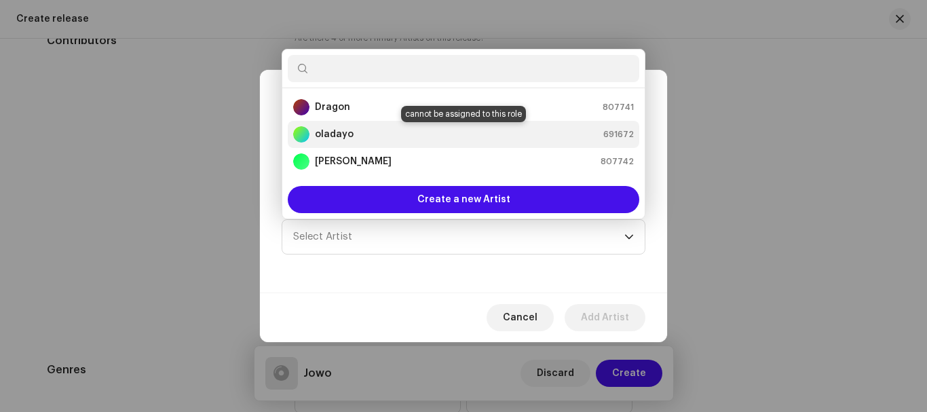
click at [396, 140] on div "oladayo 691672" at bounding box center [463, 134] width 341 height 16
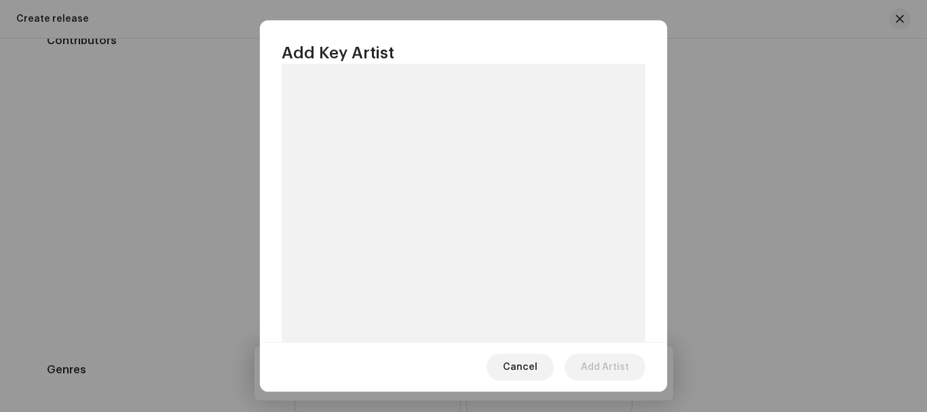
scroll to position [229, 0]
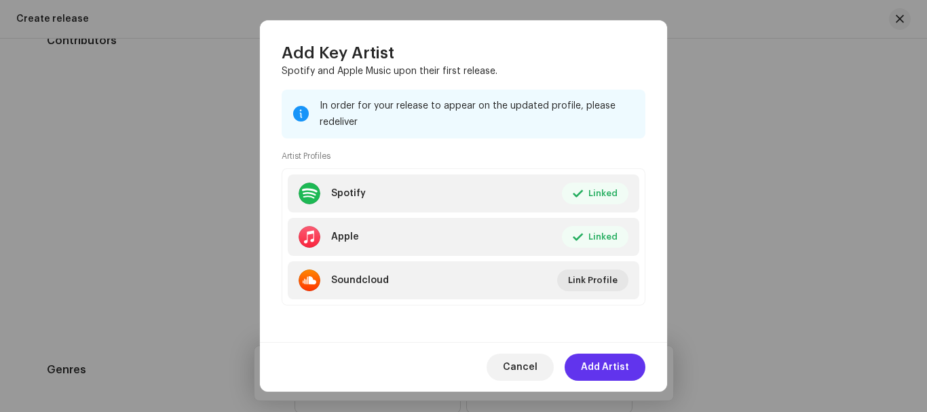
click at [613, 364] on span "Add Artist" at bounding box center [605, 367] width 48 height 27
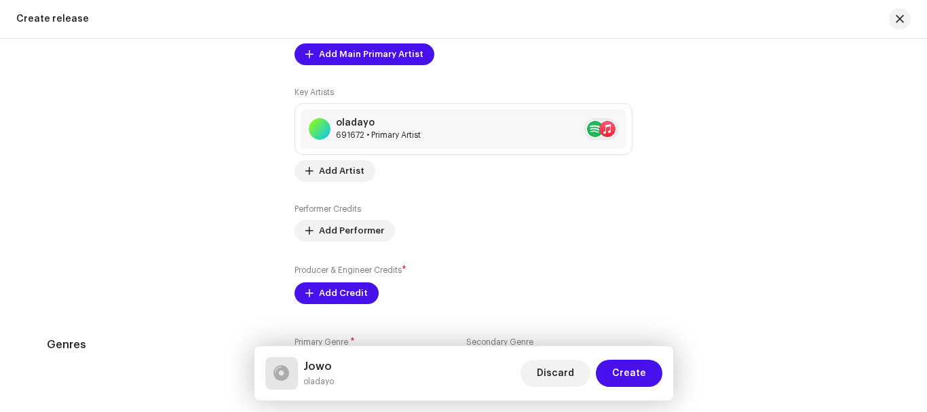
scroll to position [1516, 0]
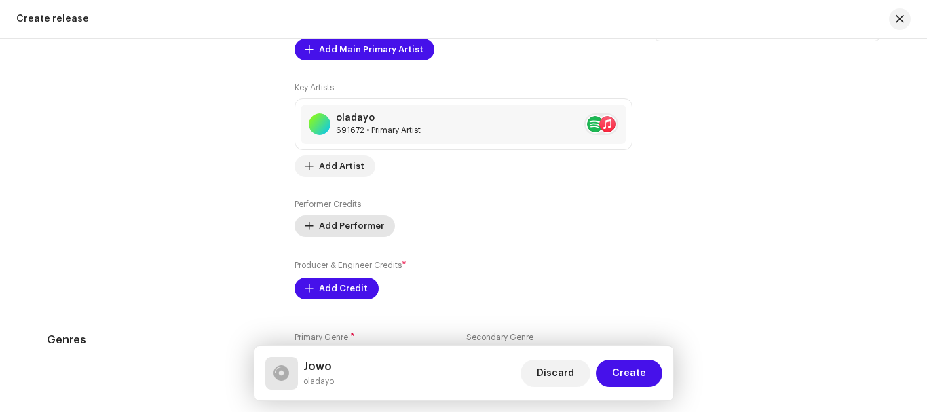
click at [362, 229] on span "Add Performer" at bounding box center [351, 225] width 65 height 27
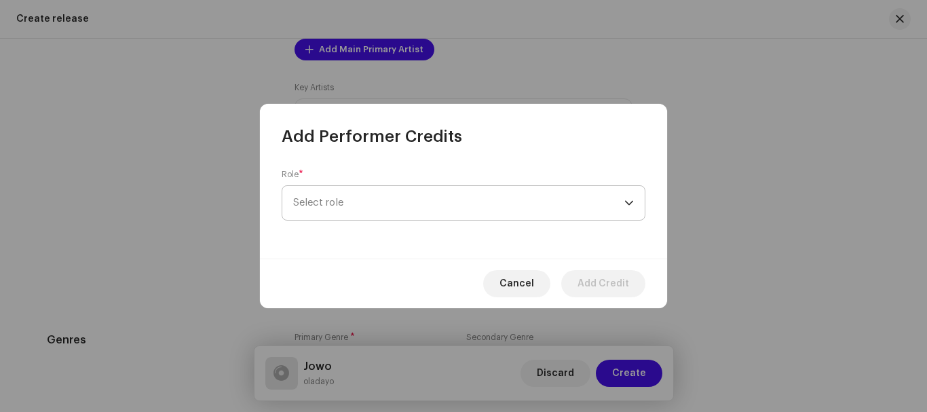
click at [350, 200] on span "Select role" at bounding box center [458, 203] width 331 height 34
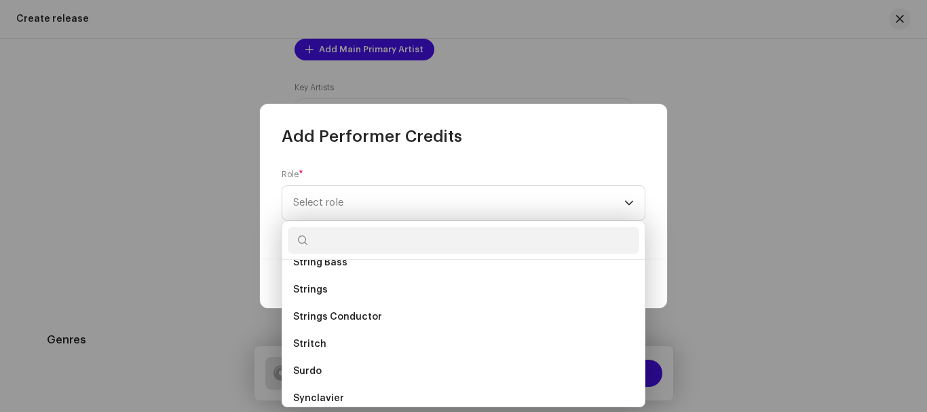
scroll to position [8139, 0]
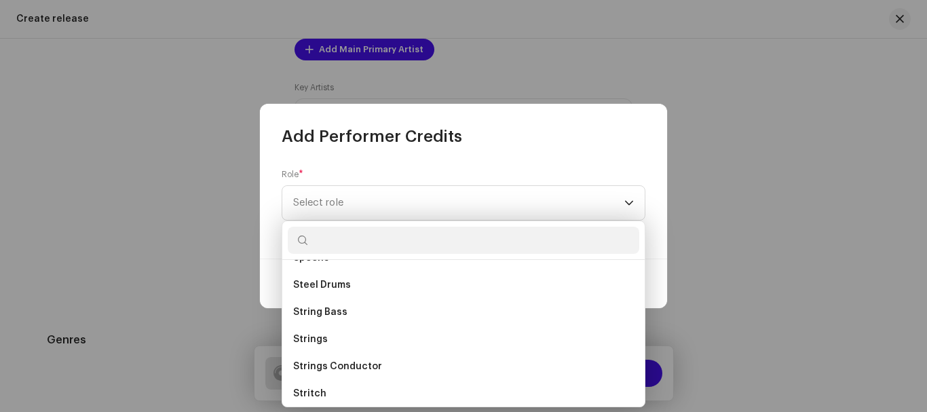
click at [576, 114] on div "Add Performer Credits" at bounding box center [463, 125] width 407 height 43
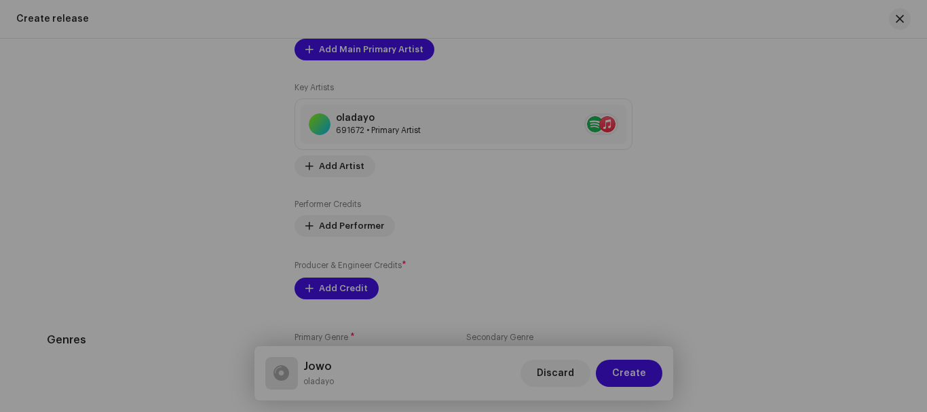
click at [671, 75] on div "Add Performer Credits Role * Select role This field is required. Cancel Add Cre…" at bounding box center [463, 206] width 927 height 412
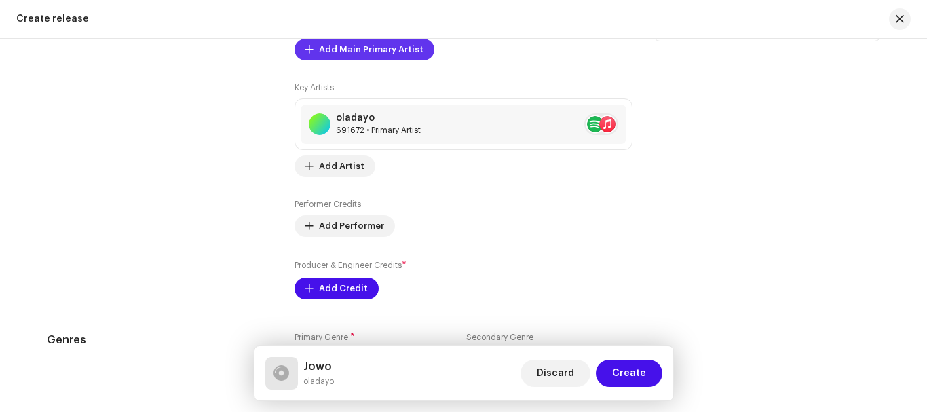
click at [362, 55] on span "Add Main Primary Artist" at bounding box center [371, 49] width 105 height 27
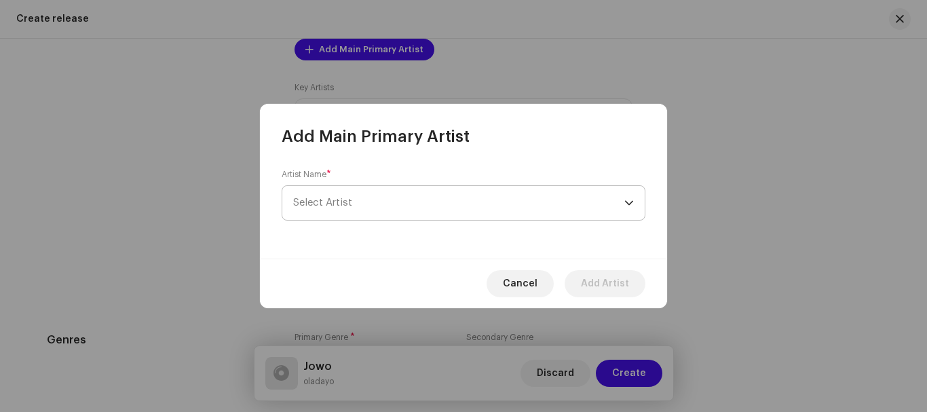
click at [426, 206] on span "Select Artist" at bounding box center [458, 203] width 331 height 34
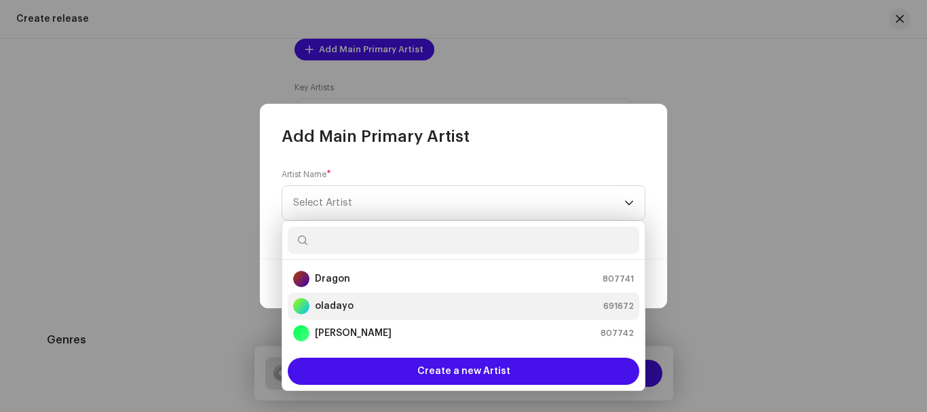
click at [357, 308] on div "oladayo 691672" at bounding box center [463, 306] width 341 height 16
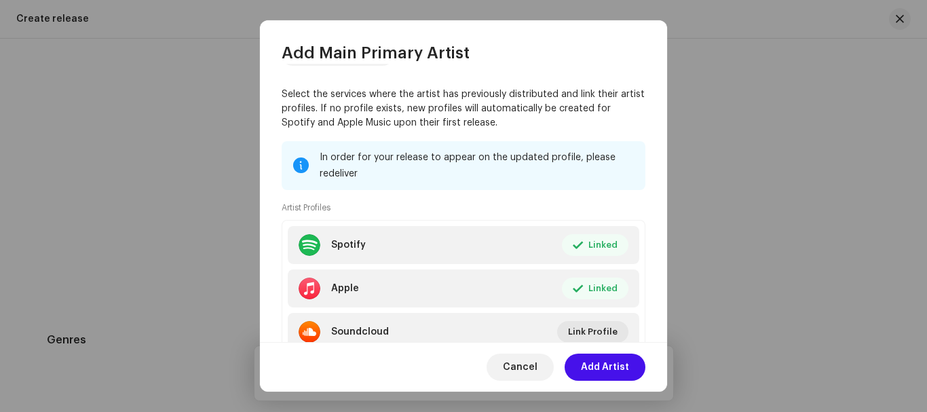
scroll to position [162, 0]
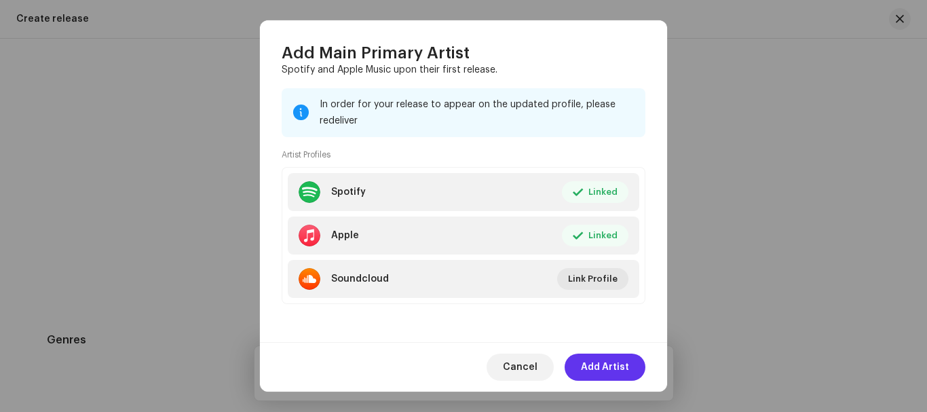
click at [610, 369] on span "Add Artist" at bounding box center [605, 367] width 48 height 27
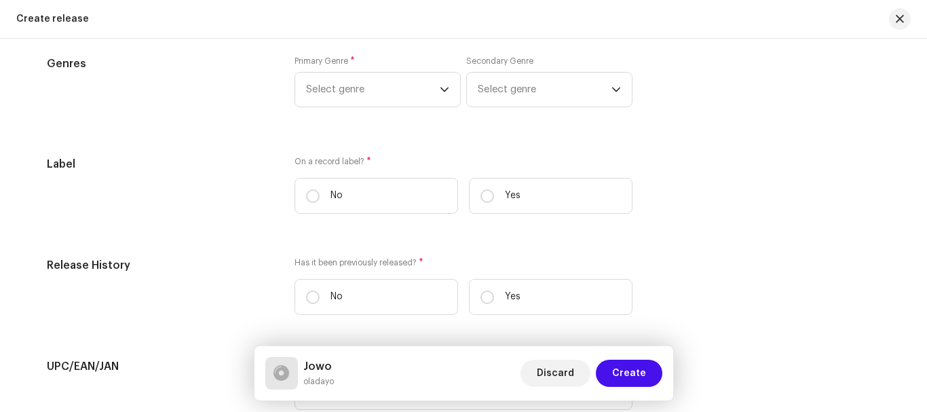
scroll to position [1764, 0]
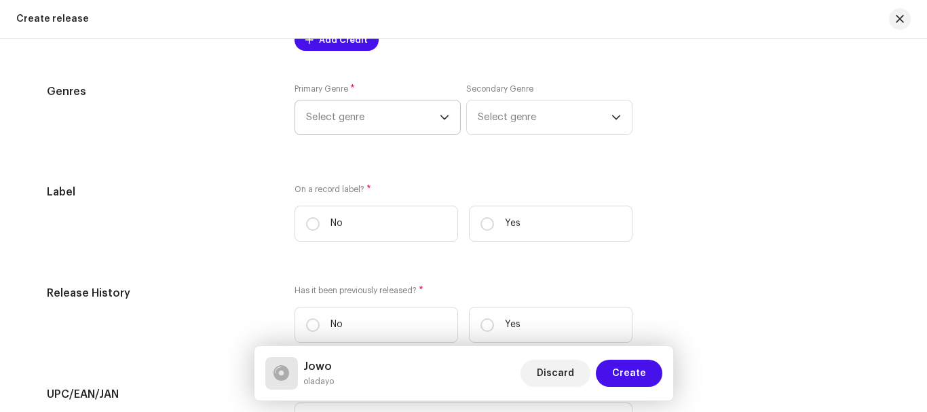
click at [421, 117] on span "Select genre" at bounding box center [373, 117] width 134 height 34
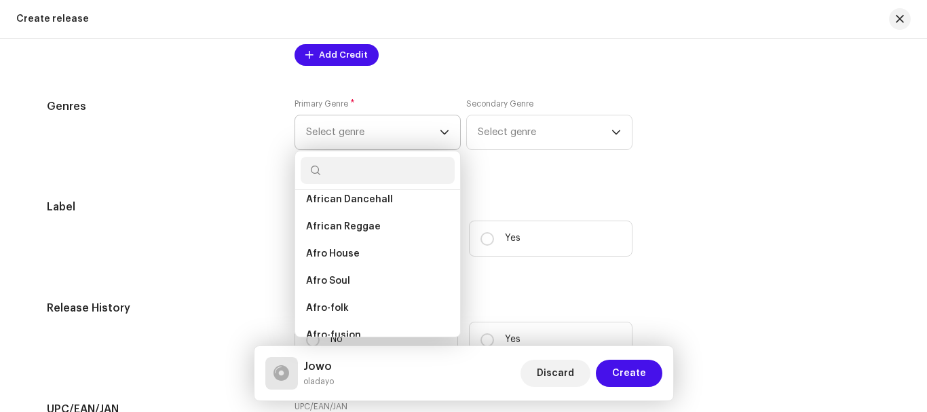
scroll to position [0, 0]
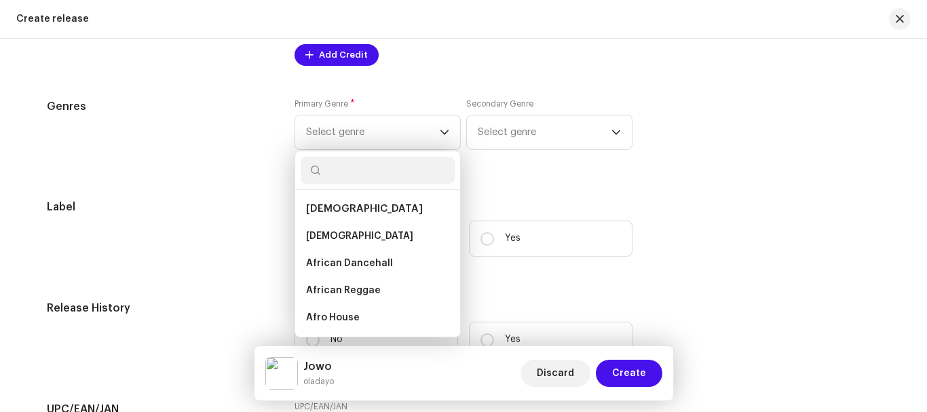
drag, startPoint x: 458, startPoint y: 198, endPoint x: 474, endPoint y: 85, distance: 114.4
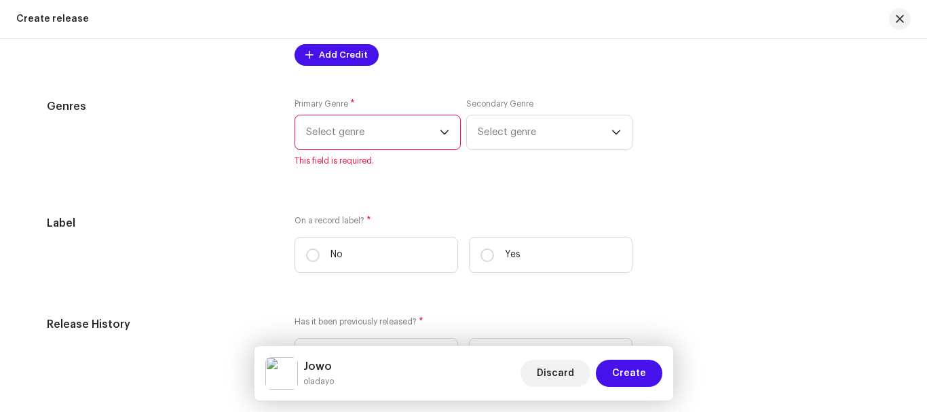
click at [407, 128] on span "Select genre" at bounding box center [373, 132] width 134 height 34
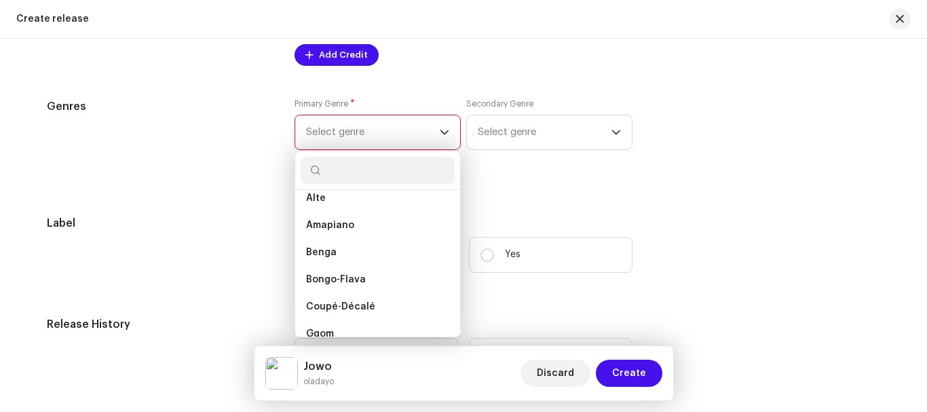
scroll to position [128, 0]
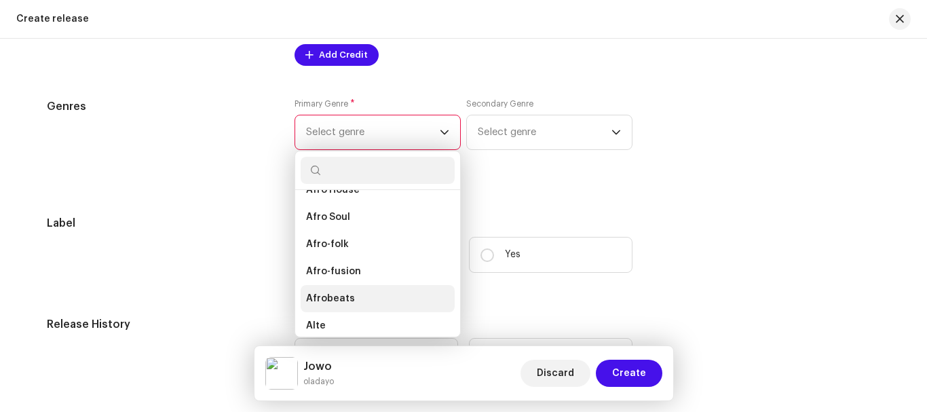
click at [349, 296] on li "Afrobeats" at bounding box center [378, 298] width 154 height 27
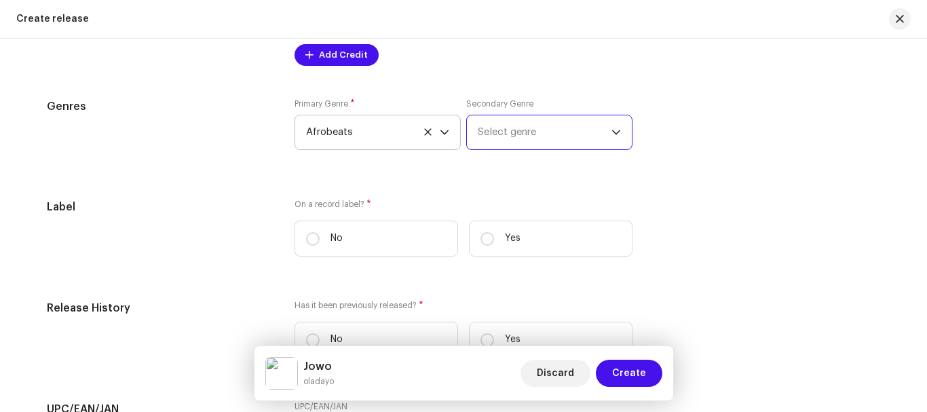
click at [542, 127] on span "Select genre" at bounding box center [545, 132] width 134 height 34
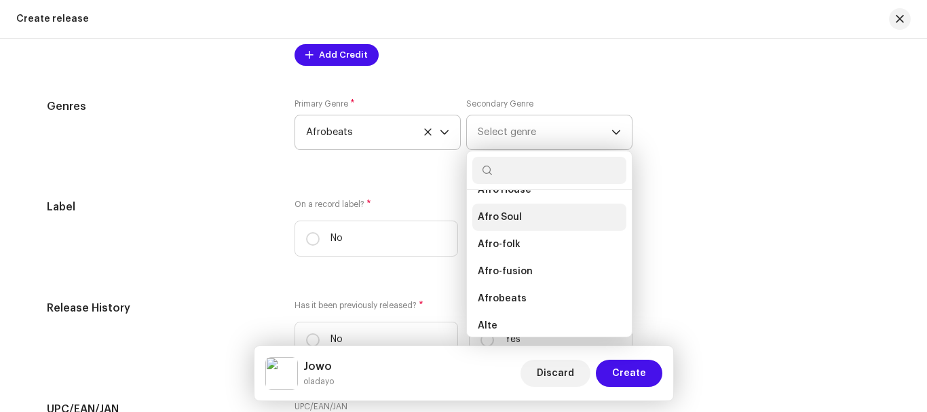
scroll to position [114, 0]
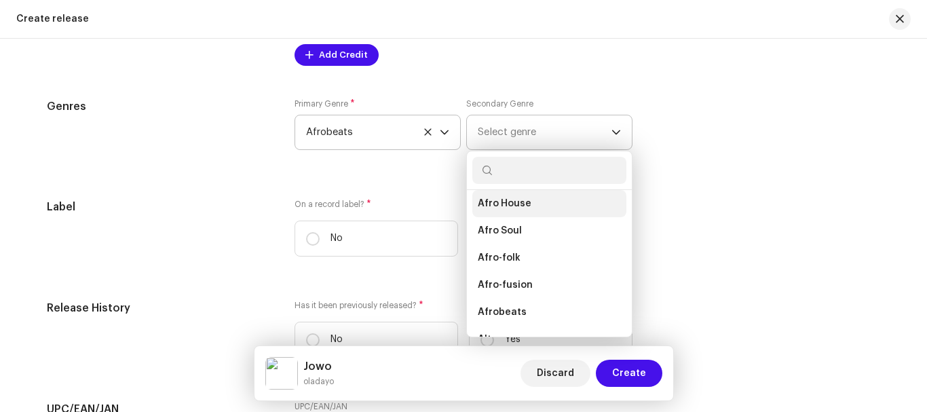
click at [536, 207] on li "Afro House" at bounding box center [549, 203] width 154 height 27
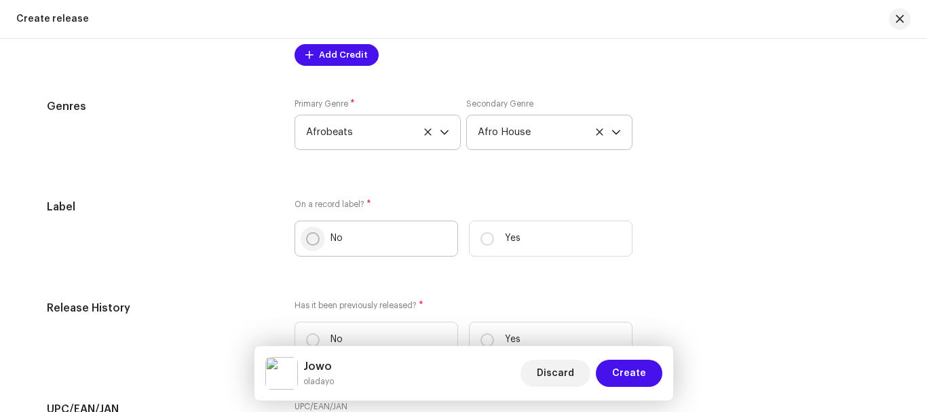
click at [308, 234] on input "No" at bounding box center [313, 239] width 14 height 14
radio input "true"
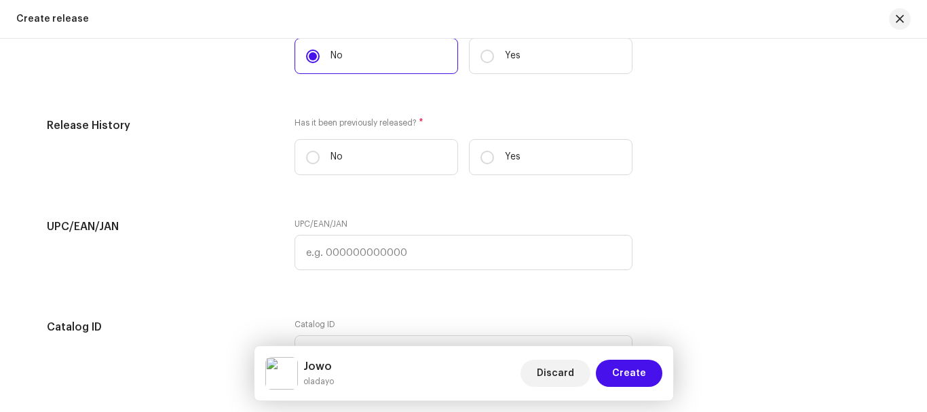
scroll to position [1951, 0]
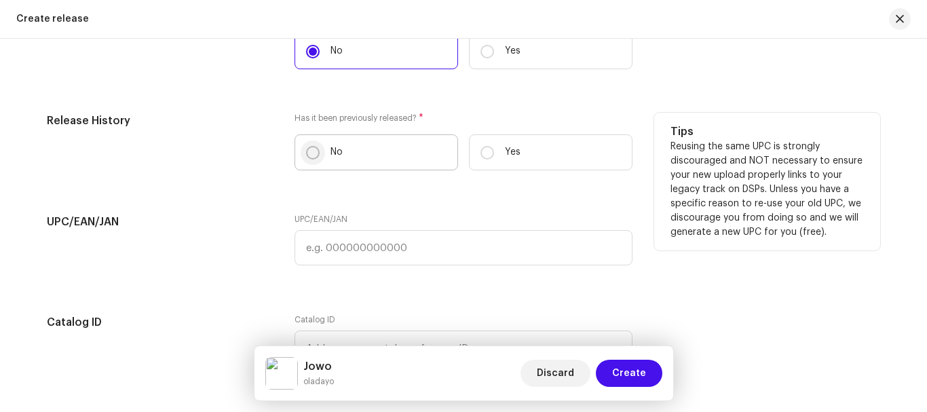
click at [312, 156] on input "No" at bounding box center [313, 153] width 14 height 14
radio input "true"
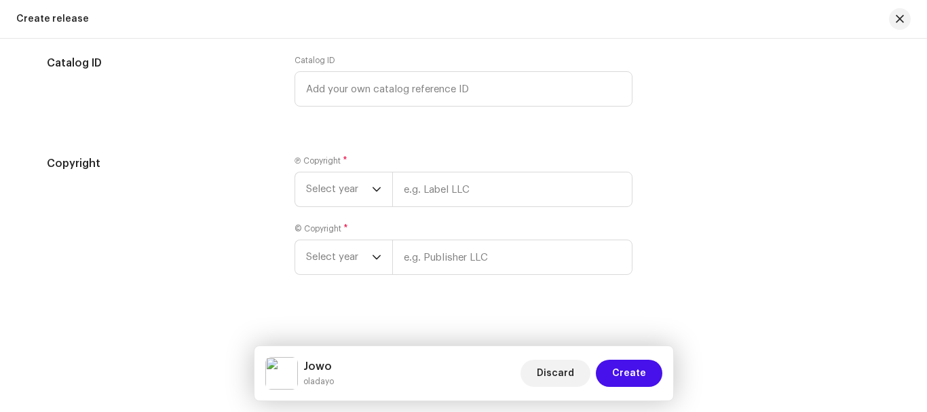
scroll to position [2220, 0]
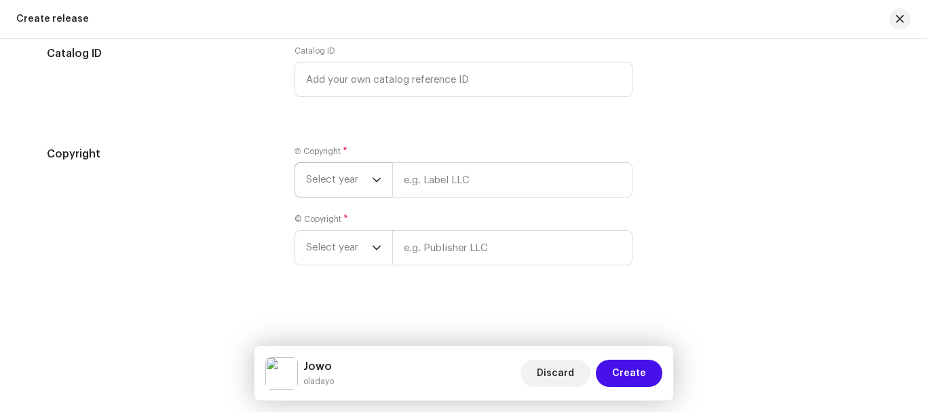
click at [375, 178] on icon "dropdown trigger" at bounding box center [377, 180] width 10 height 10
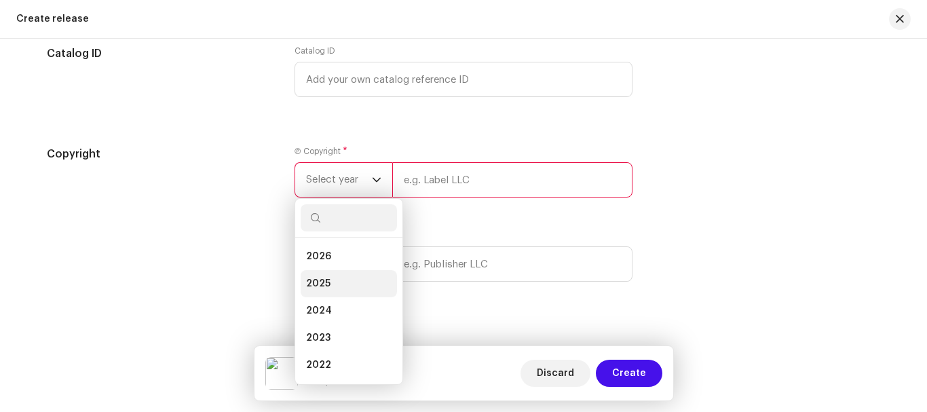
click at [316, 282] on span "2025" at bounding box center [318, 284] width 24 height 14
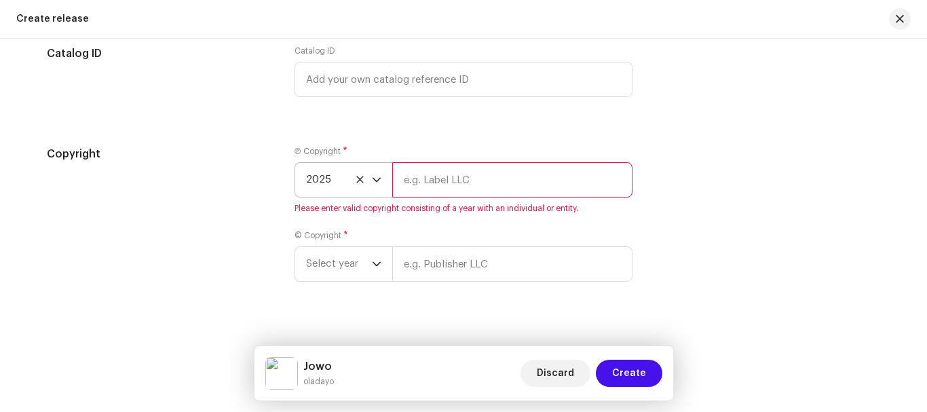
click at [450, 179] on input "text" at bounding box center [512, 179] width 240 height 35
type input "ASmusic 2025 Inc"
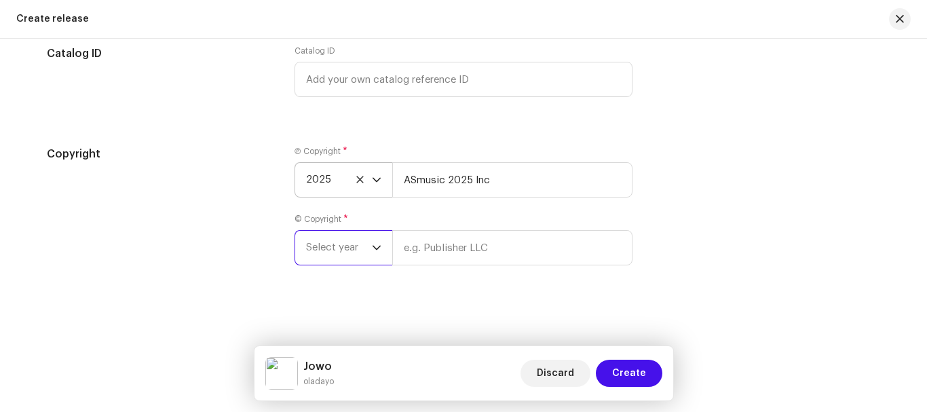
click at [360, 248] on span "Select year" at bounding box center [339, 248] width 66 height 34
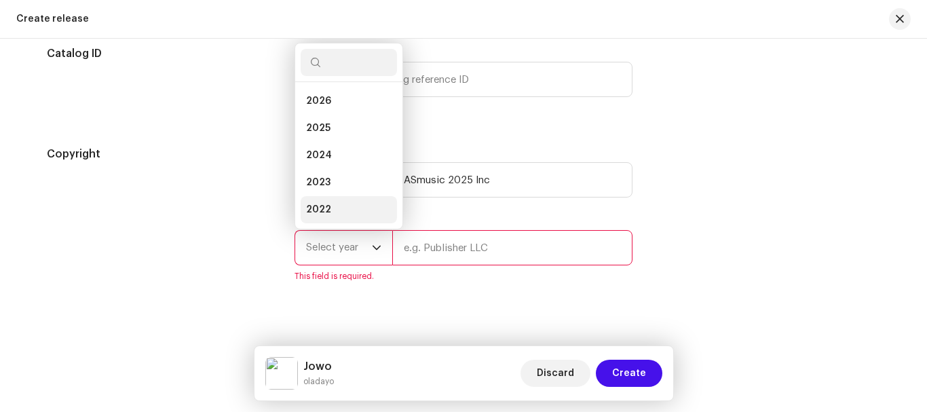
scroll to position [22, 0]
click at [335, 101] on li "2025" at bounding box center [349, 106] width 96 height 27
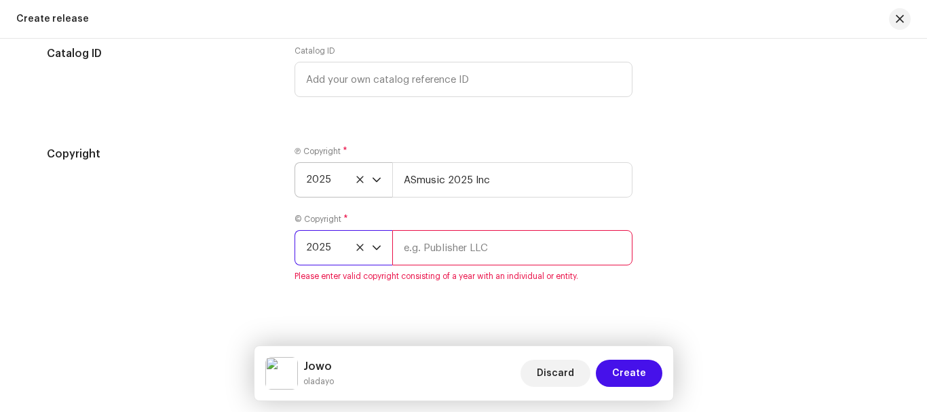
click at [460, 251] on input "text" at bounding box center [512, 247] width 240 height 35
type input "ASmusic 2025 Inc"
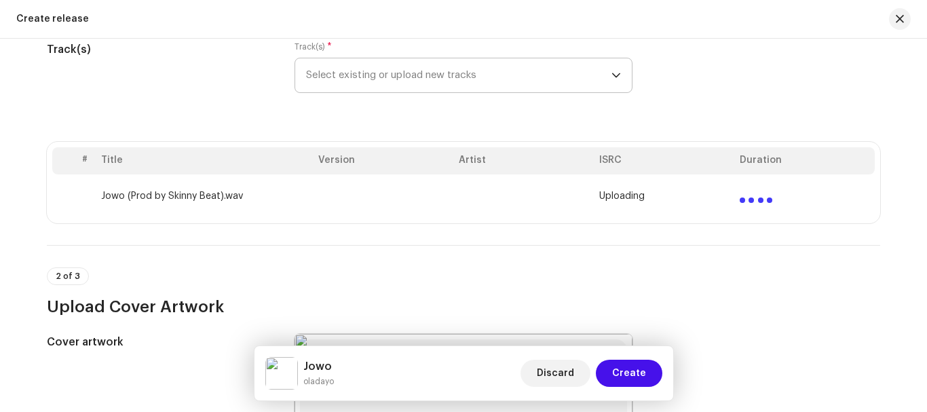
scroll to position [189, 0]
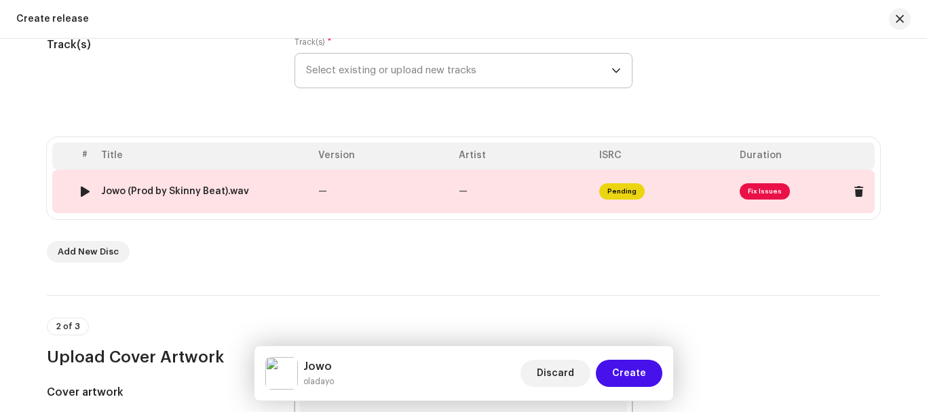
click at [716, 190] on td "Pending" at bounding box center [664, 191] width 141 height 43
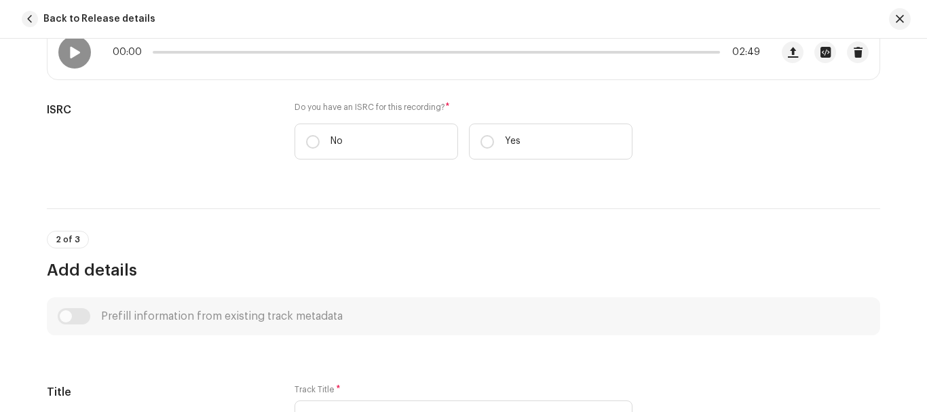
scroll to position [299, 0]
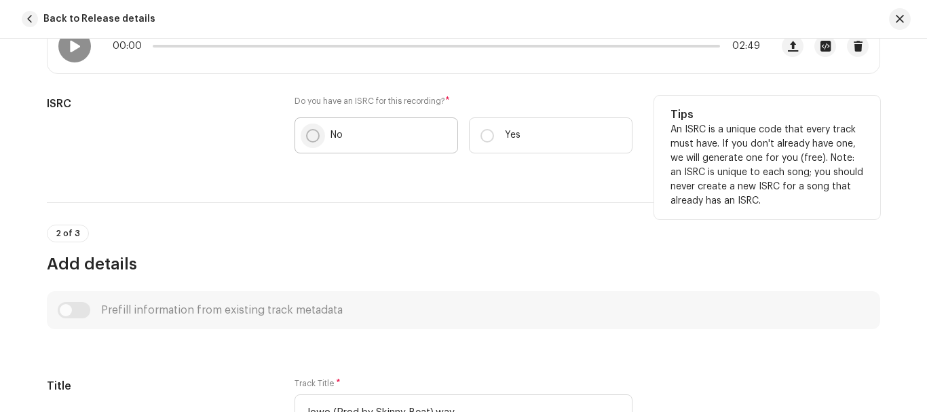
click at [307, 139] on input "No" at bounding box center [313, 136] width 14 height 14
radio input "true"
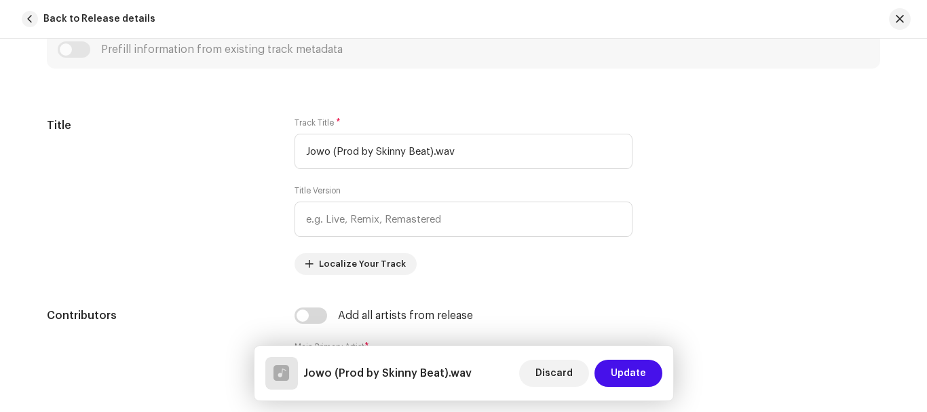
scroll to position [618, 0]
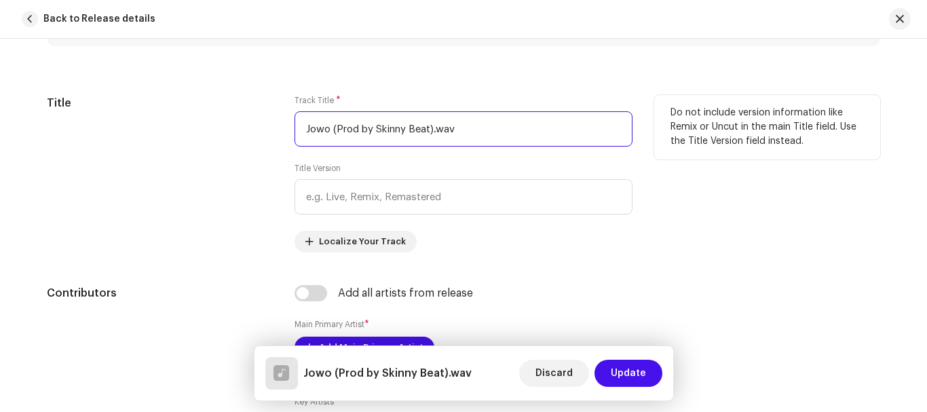
click at [479, 127] on input "Jowo (Prod by Skinny Beat).wav" at bounding box center [464, 128] width 338 height 35
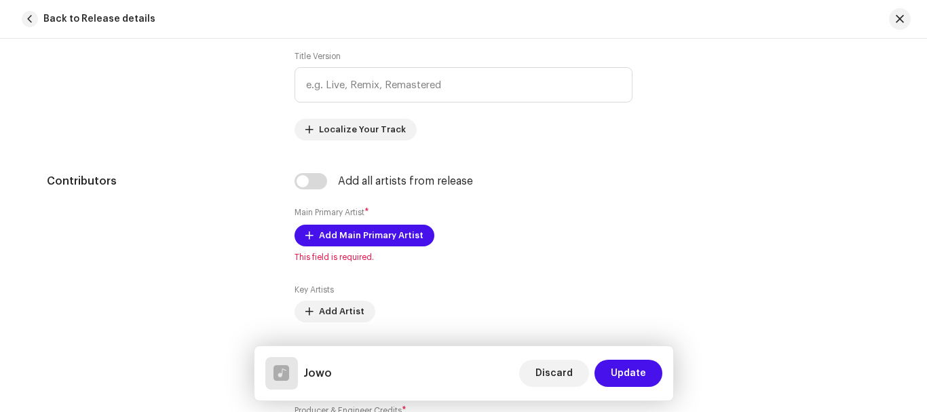
scroll to position [719, 0]
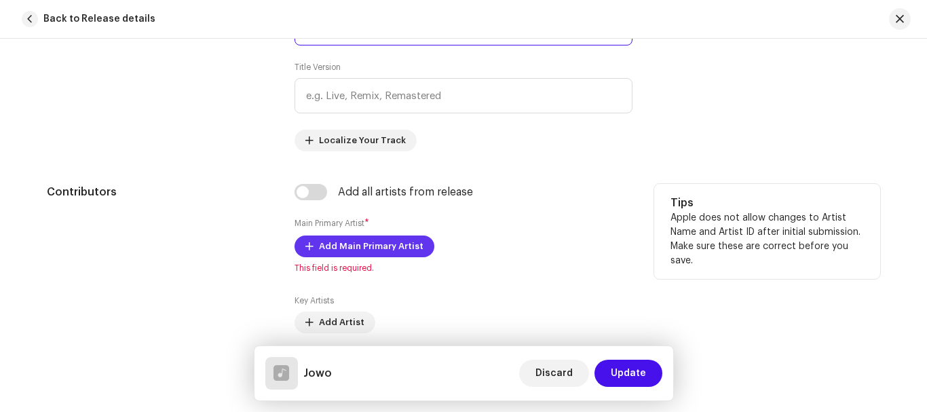
type input "Jowo"
click at [334, 251] on span "Add Main Primary Artist" at bounding box center [371, 246] width 105 height 27
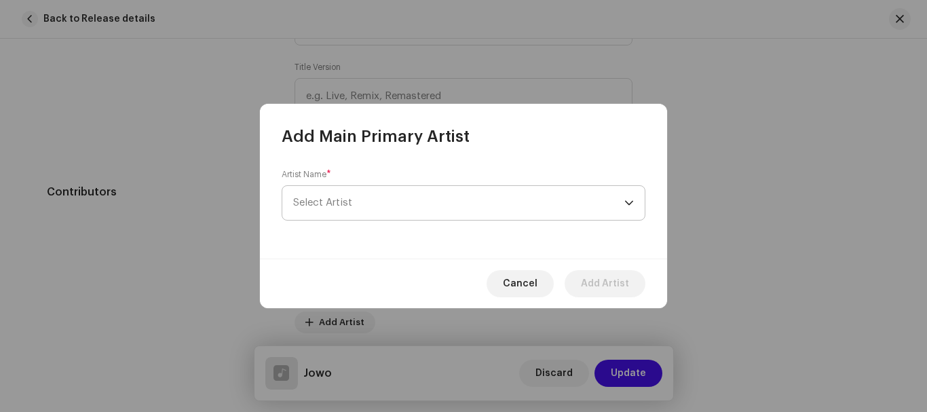
click at [411, 217] on span "Select Artist" at bounding box center [458, 203] width 331 height 34
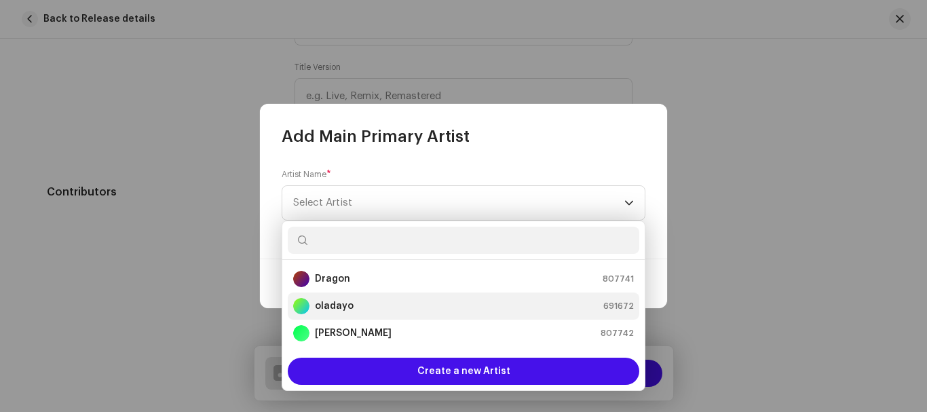
click at [360, 307] on div "oladayo 691672" at bounding box center [463, 306] width 341 height 16
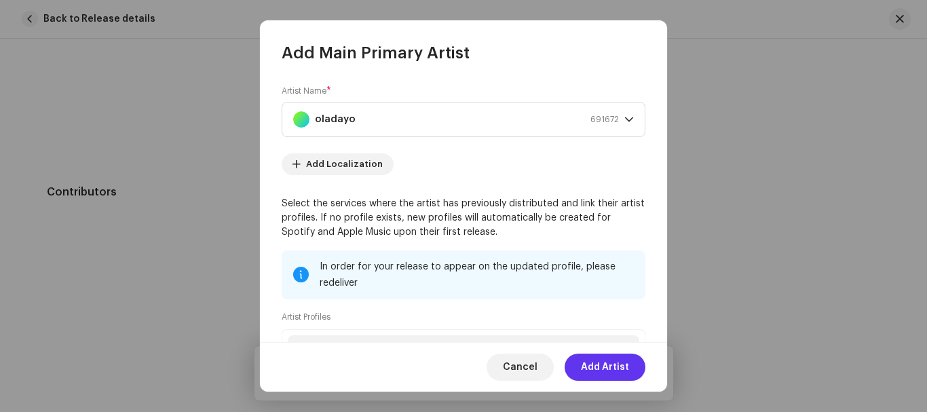
click at [627, 359] on span "Add Artist" at bounding box center [605, 367] width 48 height 27
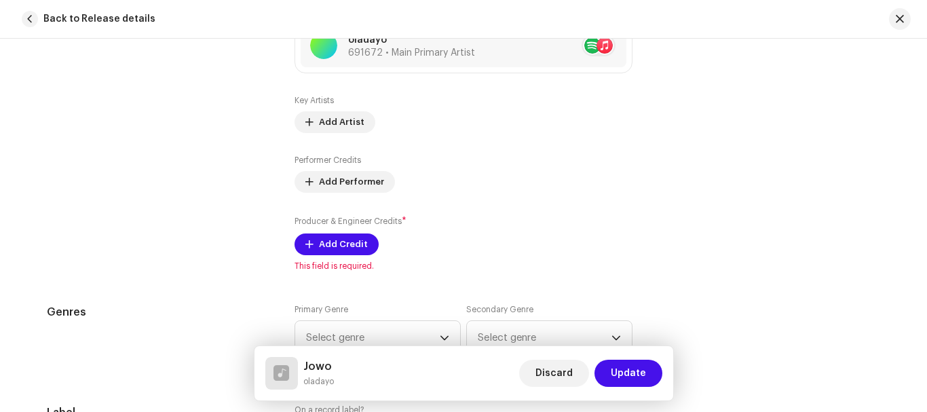
scroll to position [948, 0]
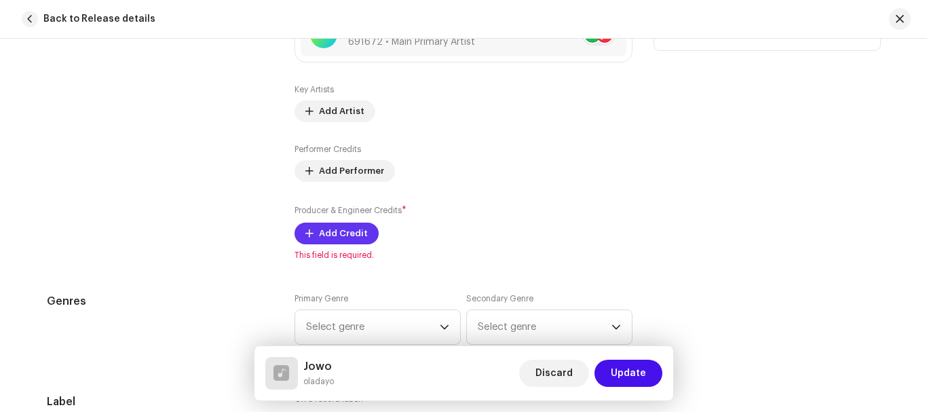
click at [356, 233] on span "Add Credit" at bounding box center [343, 233] width 49 height 27
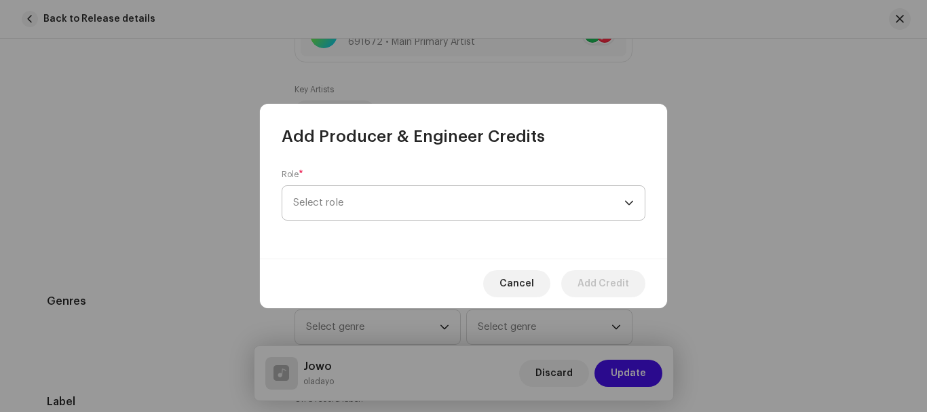
click at [411, 208] on span "Select role" at bounding box center [458, 203] width 331 height 34
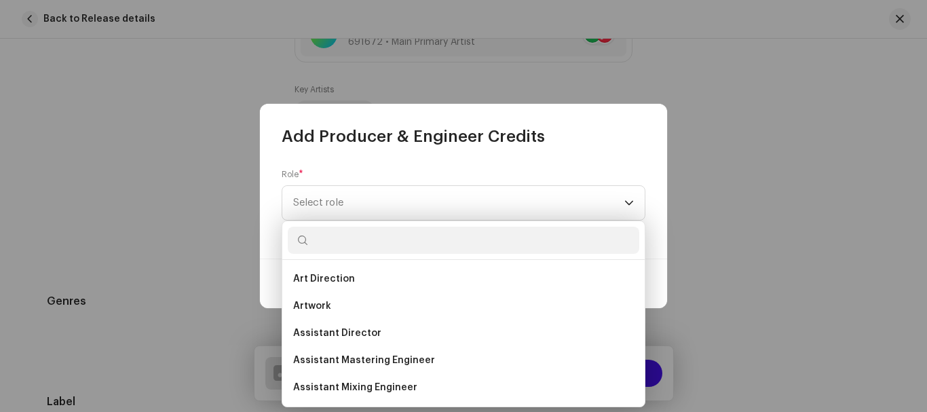
drag, startPoint x: 640, startPoint y: 276, endPoint x: 643, endPoint y: 286, distance: 9.9
click at [643, 286] on div "Art Direction Artwork Assistant Director Assistant Mastering Engineer Assistant…" at bounding box center [463, 333] width 362 height 147
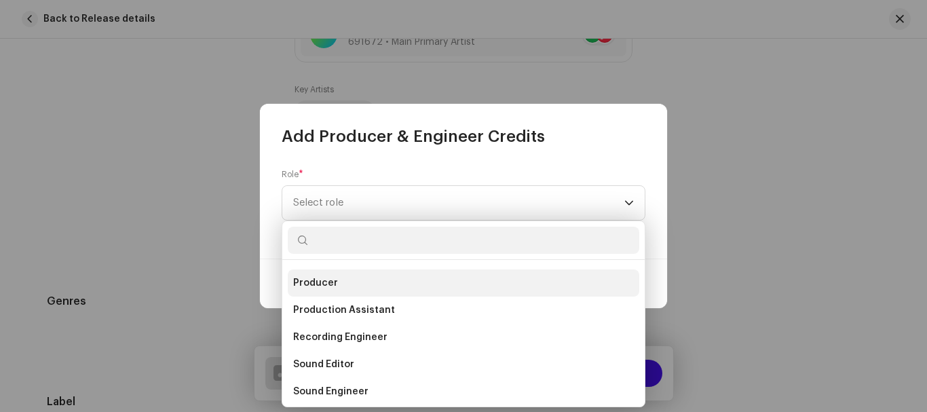
click at [318, 282] on span "Producer" at bounding box center [315, 283] width 45 height 14
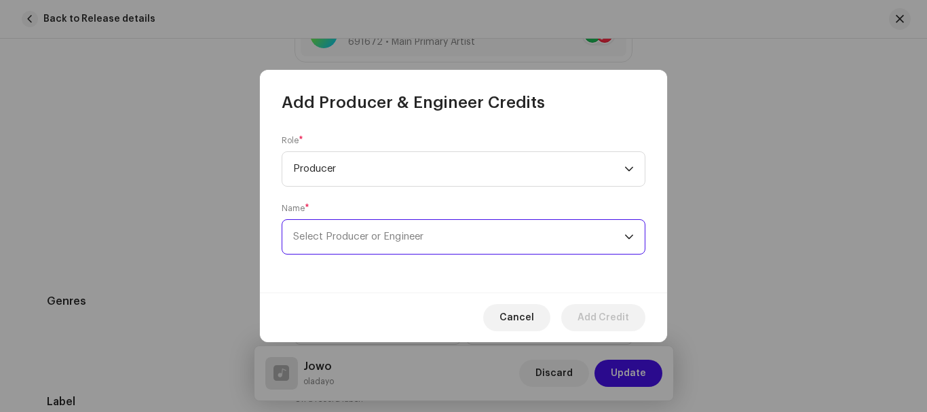
click at [394, 230] on span "Select Producer or Engineer" at bounding box center [458, 237] width 331 height 34
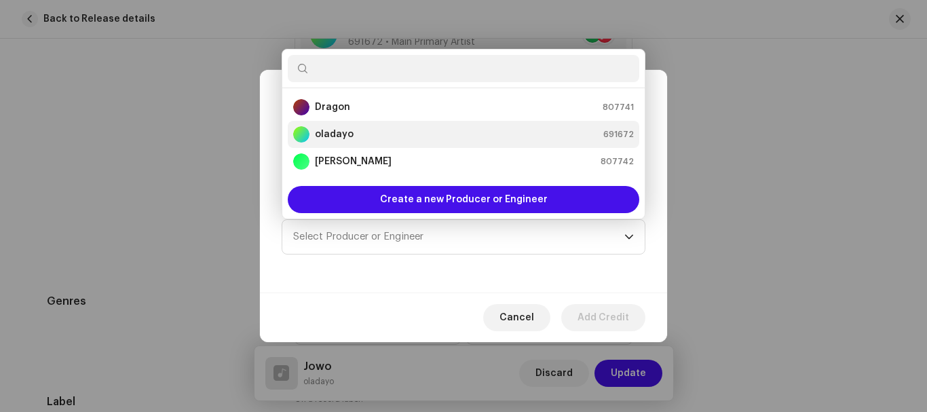
click at [379, 132] on div "oladayo 691672" at bounding box center [463, 134] width 341 height 16
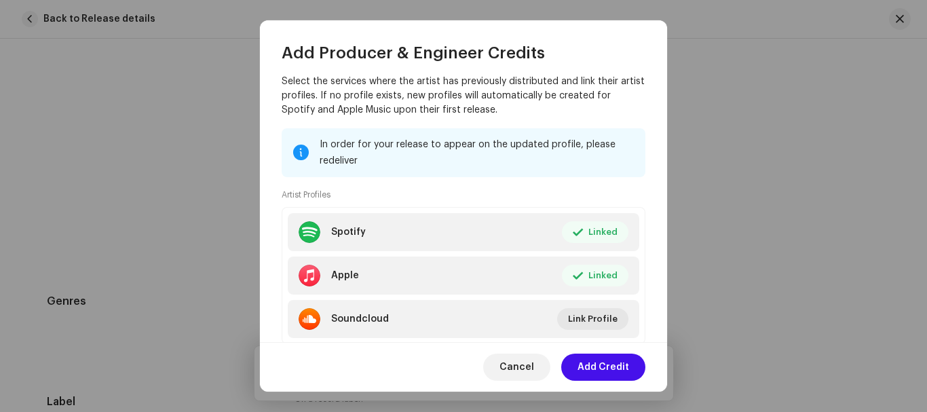
scroll to position [230, 0]
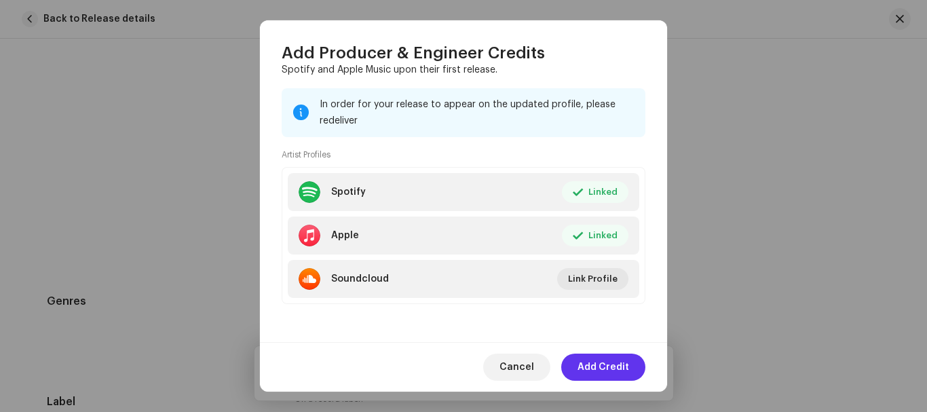
click at [631, 371] on button "Add Credit" at bounding box center [603, 367] width 84 height 27
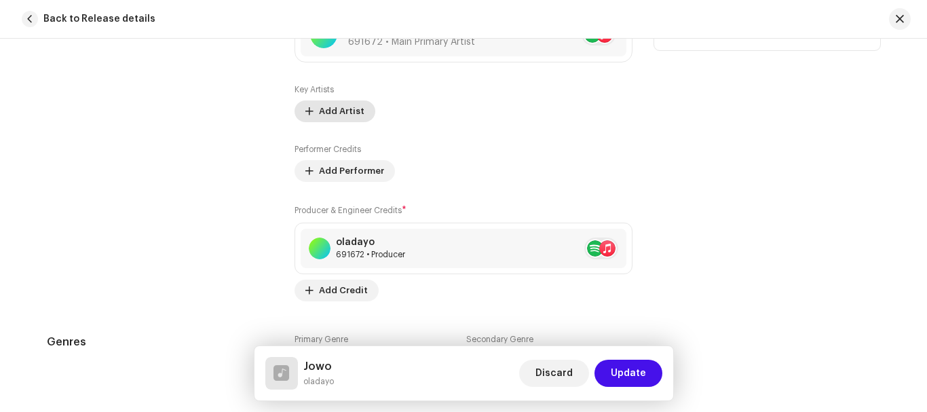
click at [319, 121] on span "Add Artist" at bounding box center [341, 111] width 45 height 27
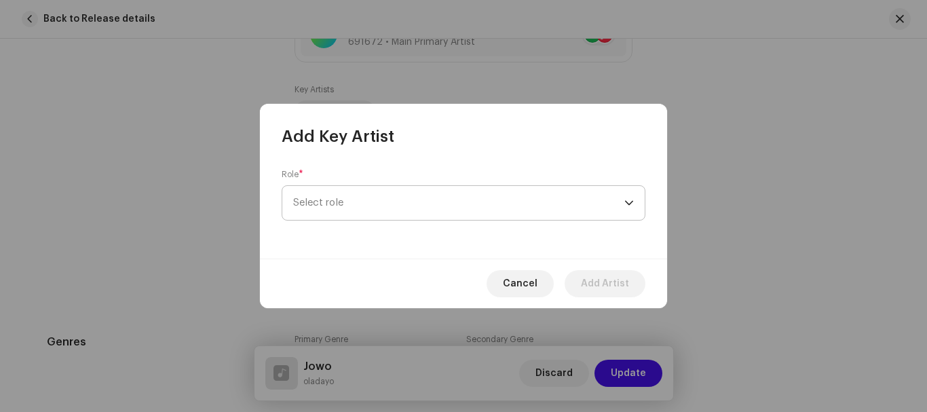
click at [412, 195] on span "Select role" at bounding box center [458, 203] width 331 height 34
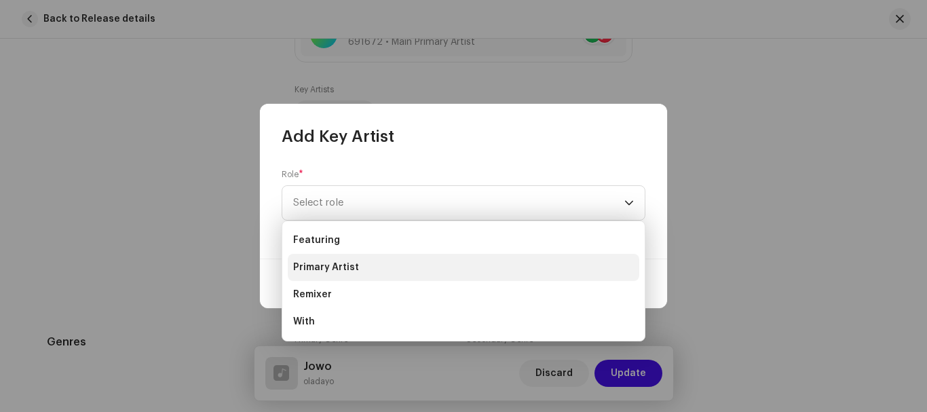
click at [341, 267] on span "Primary Artist" at bounding box center [326, 268] width 66 height 14
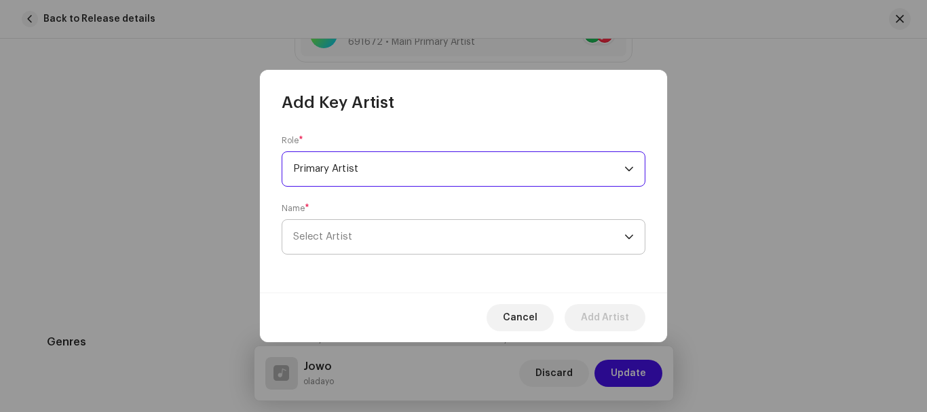
click at [473, 244] on span "Select Artist" at bounding box center [458, 237] width 331 height 34
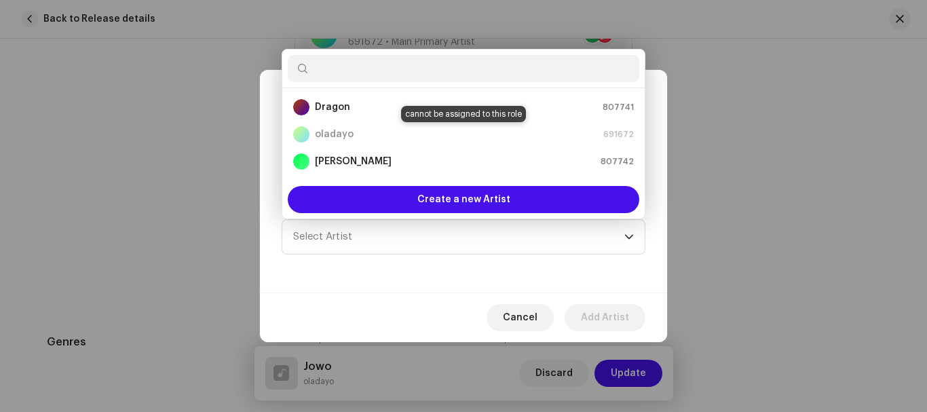
click at [385, 134] on div "oladayo 691672" at bounding box center [463, 134] width 341 height 16
click at [643, 268] on div "Role * Primary Artist Name * Select Artist" at bounding box center [463, 202] width 407 height 179
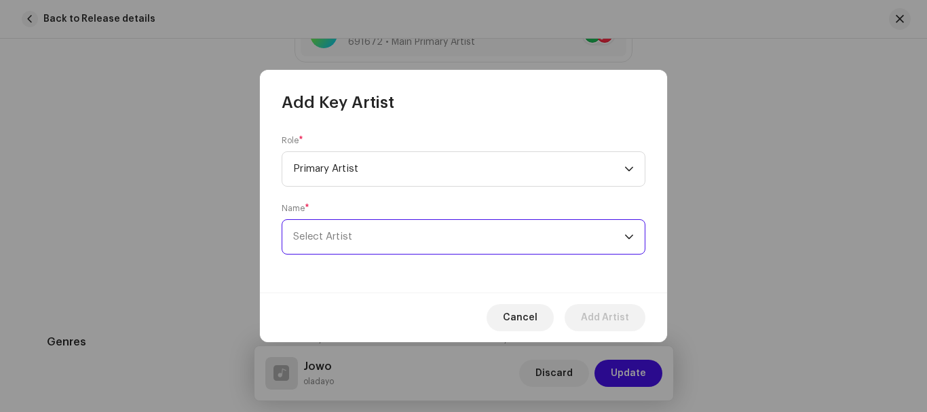
click at [575, 248] on span "Select Artist" at bounding box center [458, 237] width 331 height 34
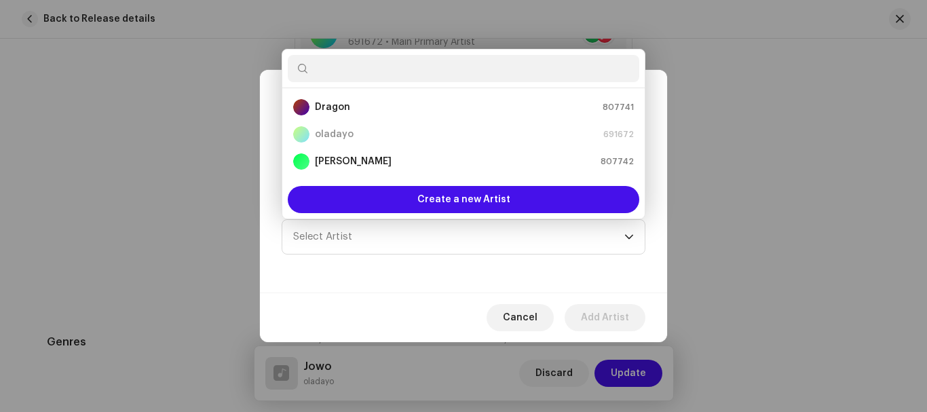
click at [533, 265] on div "Role * Primary Artist Name * Select Artist" at bounding box center [463, 202] width 407 height 179
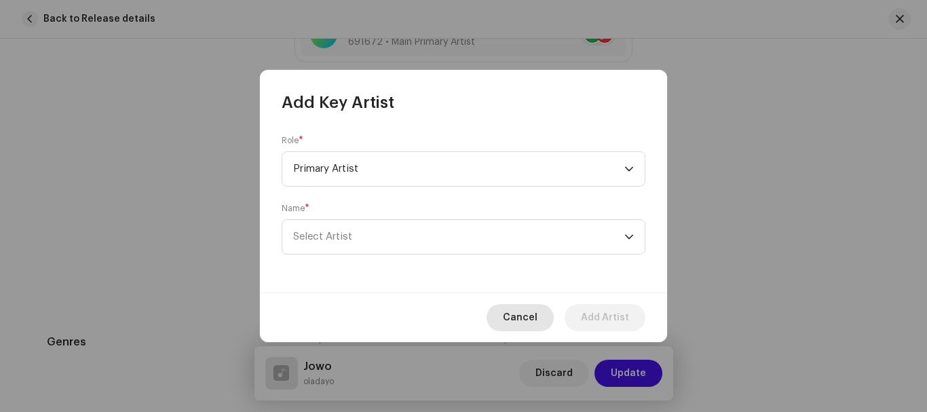
click at [523, 322] on span "Cancel" at bounding box center [520, 317] width 35 height 27
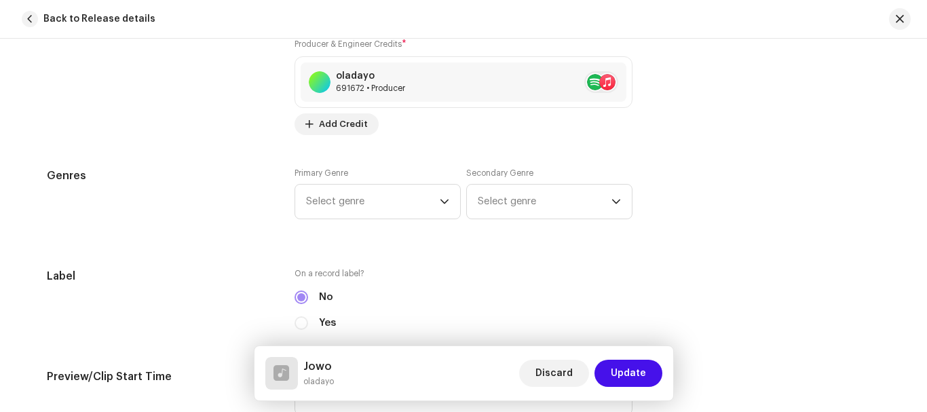
scroll to position [1091, 0]
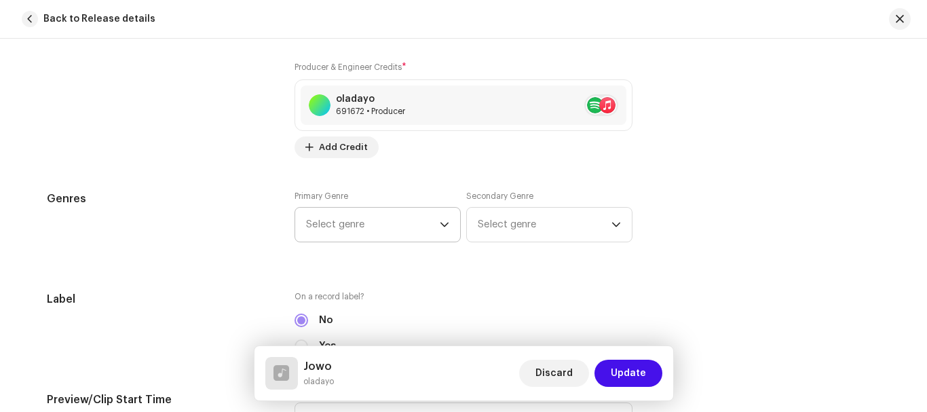
click at [443, 223] on icon "dropdown trigger" at bounding box center [445, 225] width 10 height 10
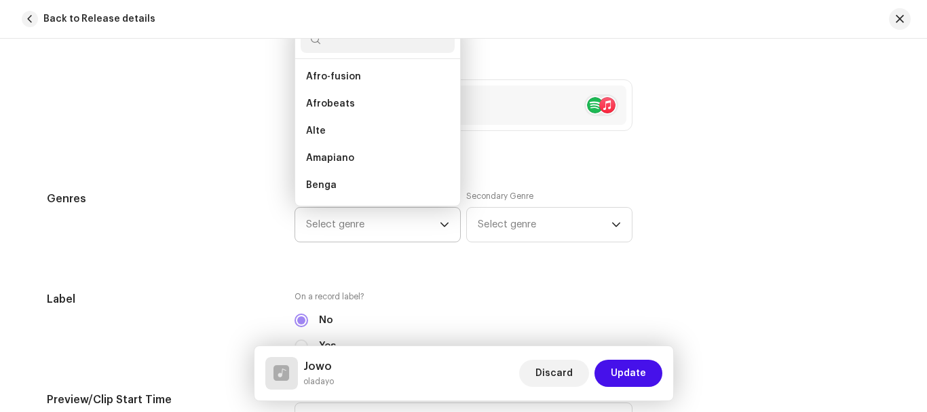
scroll to position [128, 0]
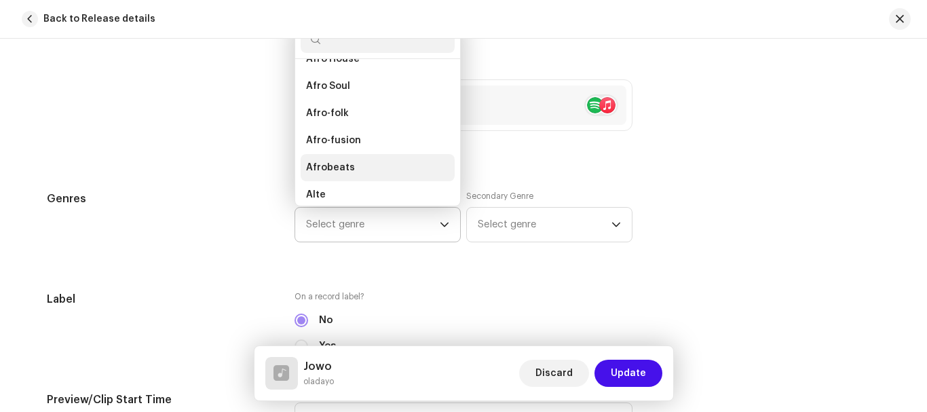
click at [354, 165] on li "Afrobeats" at bounding box center [378, 167] width 154 height 27
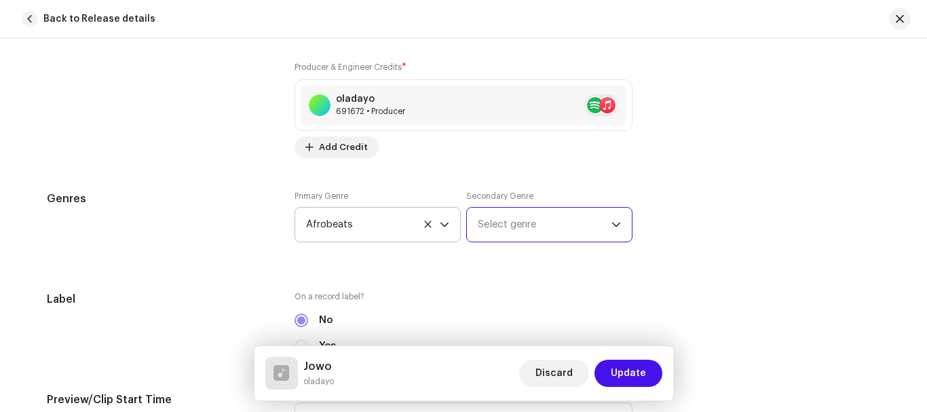
click at [557, 223] on span "Select genre" at bounding box center [545, 225] width 134 height 34
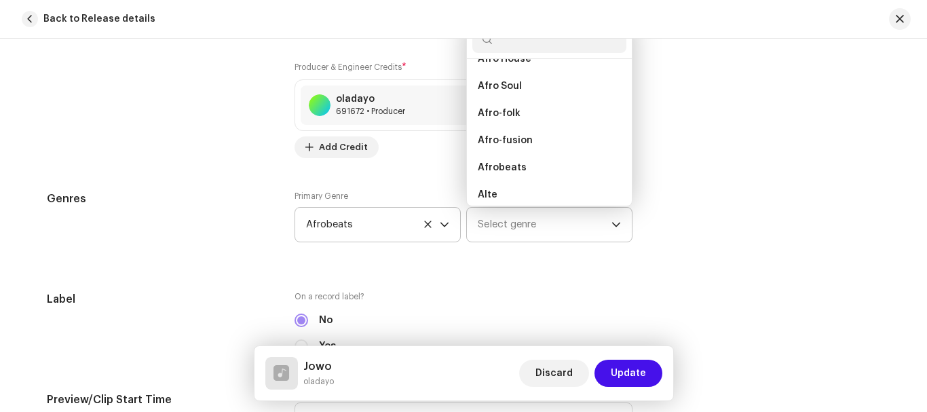
scroll to position [191, 0]
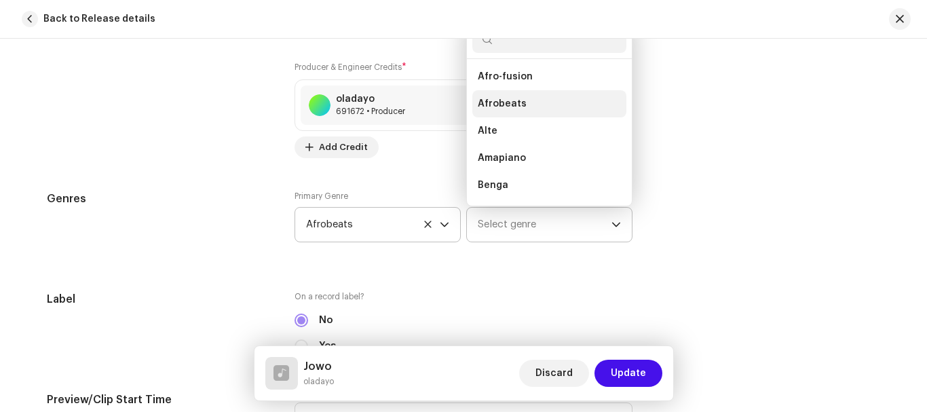
click at [519, 103] on span "Afrobeats" at bounding box center [502, 104] width 49 height 14
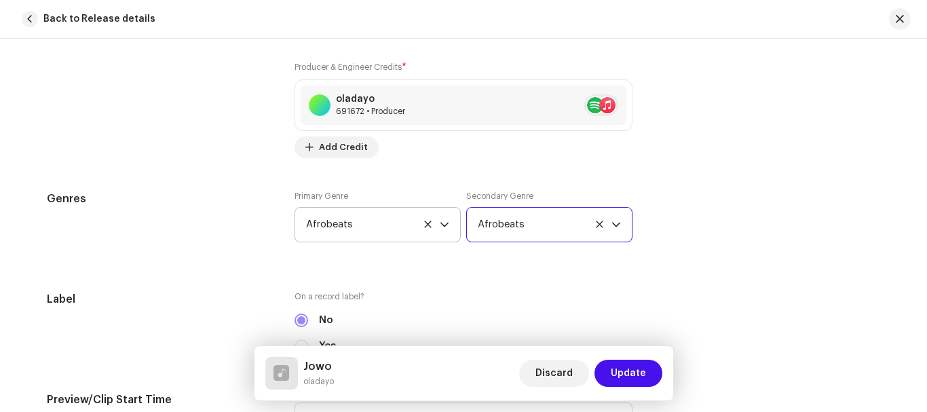
click at [533, 233] on span "Afrobeats" at bounding box center [545, 225] width 134 height 34
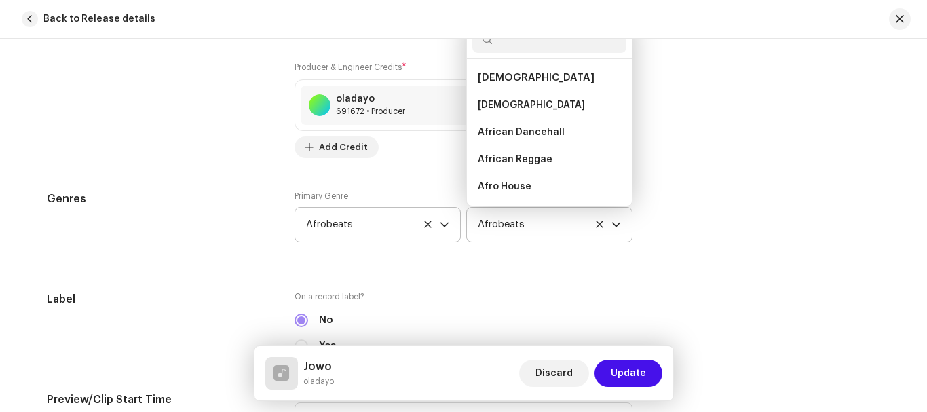
scroll to position [103, 0]
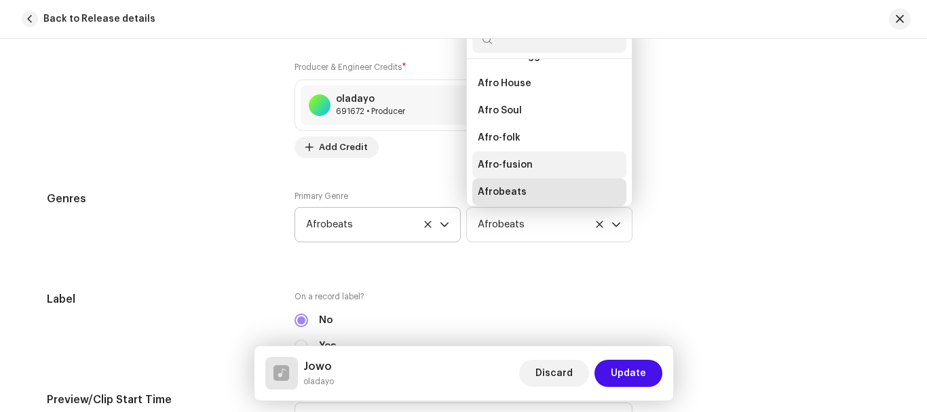
click at [515, 171] on span "Afro-fusion" at bounding box center [505, 165] width 55 height 14
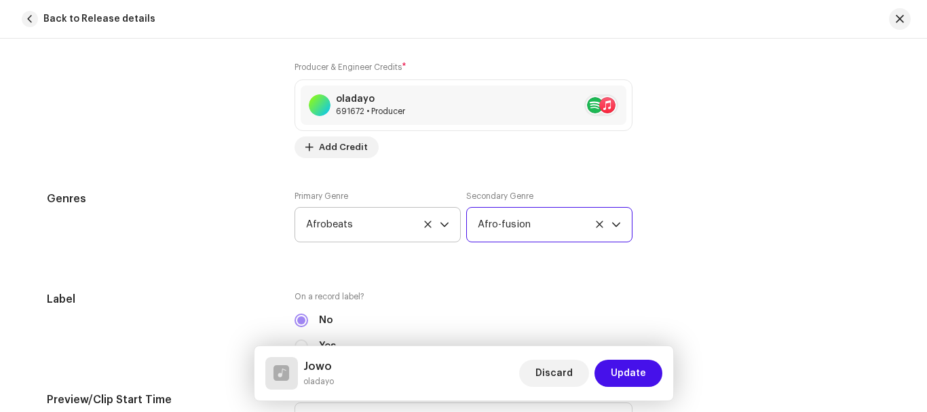
click at [558, 221] on span "Afro-fusion" at bounding box center [545, 225] width 134 height 34
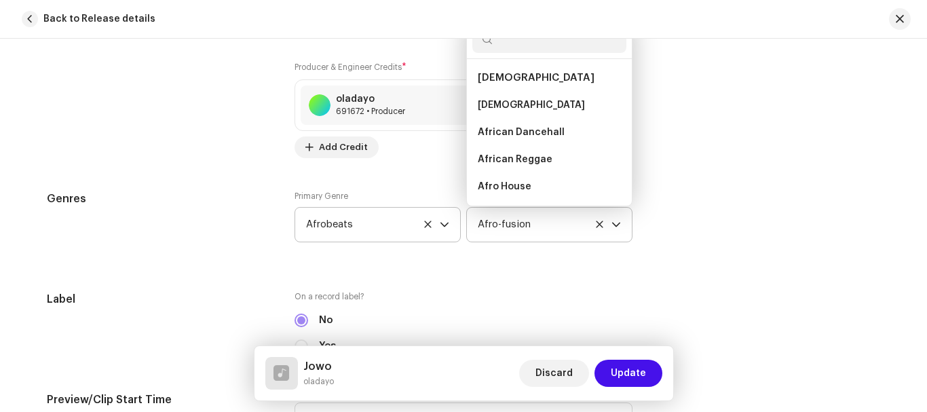
scroll to position [76, 0]
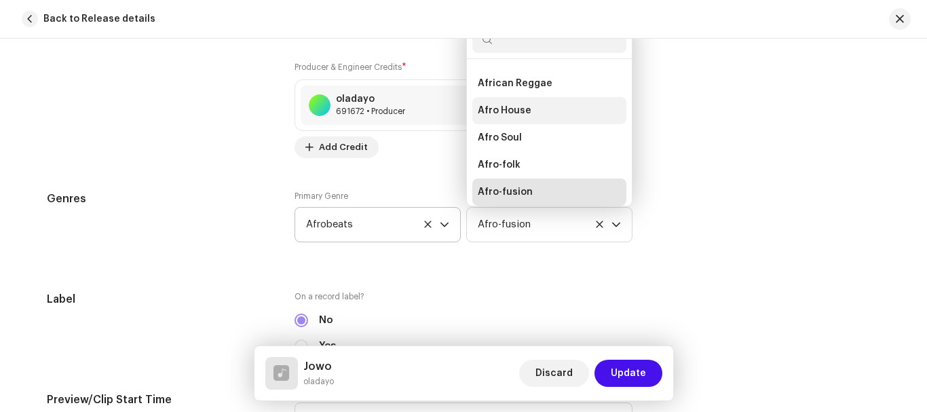
click at [528, 103] on li "Afro House" at bounding box center [549, 110] width 154 height 27
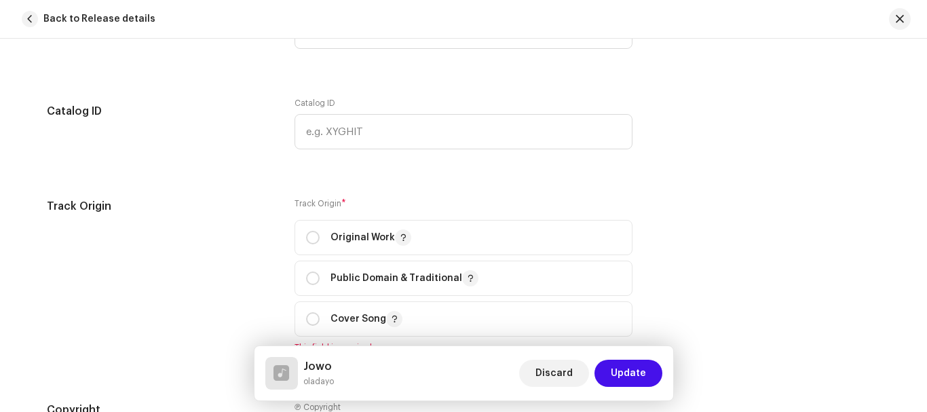
scroll to position [1462, 0]
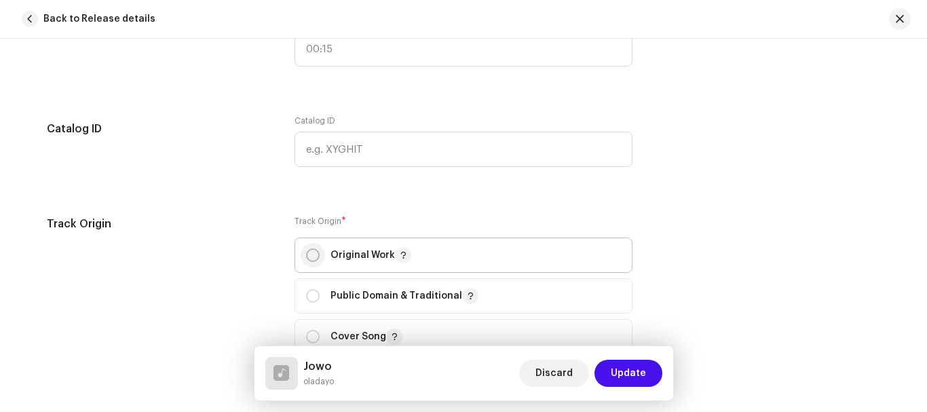
click at [312, 254] on input "radio" at bounding box center [313, 255] width 14 height 14
radio input "true"
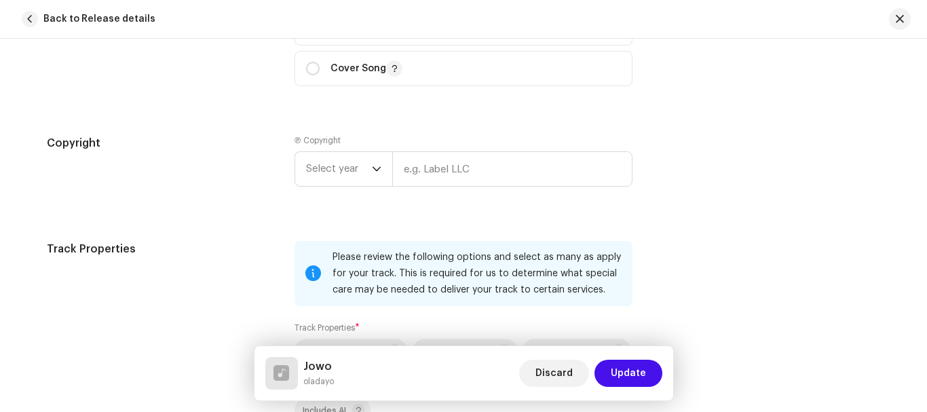
scroll to position [1725, 0]
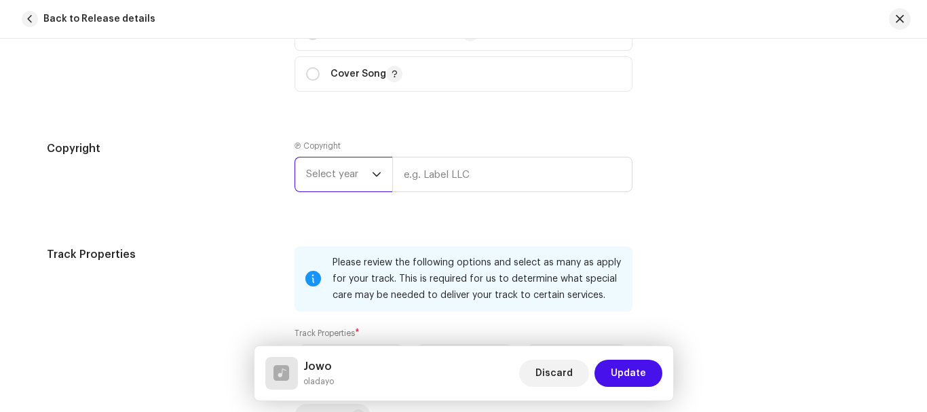
click at [368, 179] on span "Select year" at bounding box center [339, 174] width 66 height 34
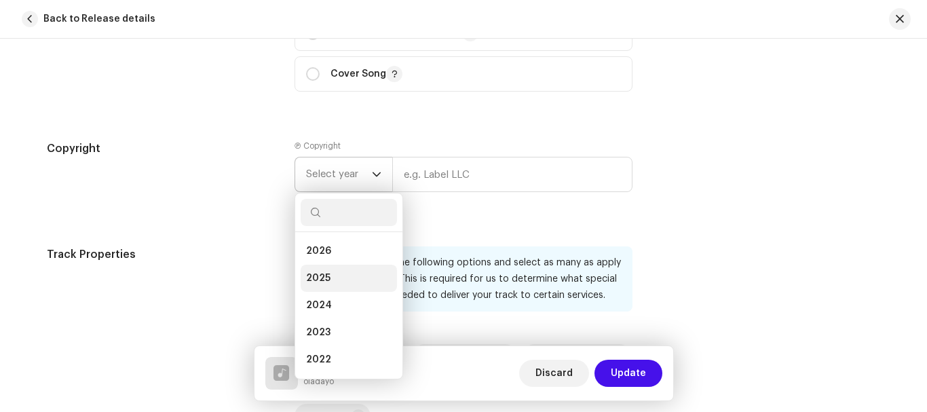
click at [323, 278] on span "2025" at bounding box center [318, 279] width 24 height 14
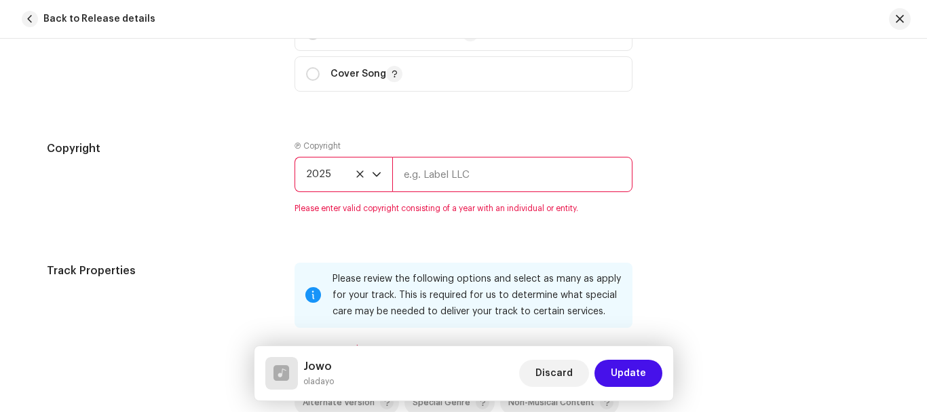
click at [481, 183] on input "text" at bounding box center [512, 174] width 240 height 35
type input "ASmusic 2025 Inc"
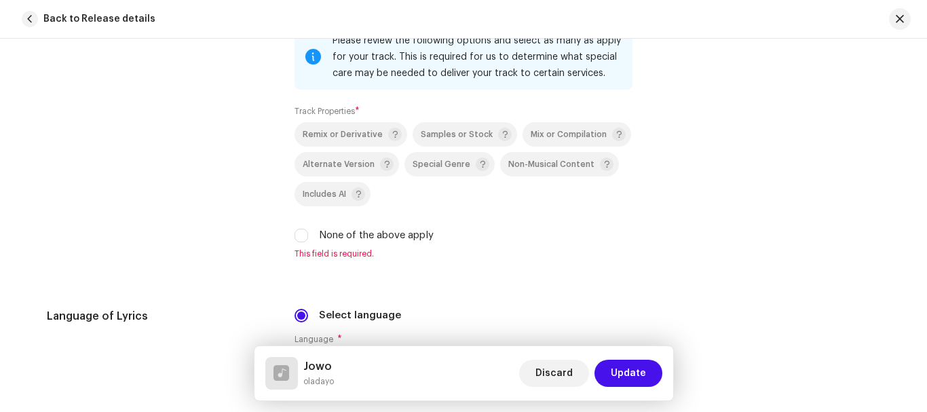
scroll to position [1941, 0]
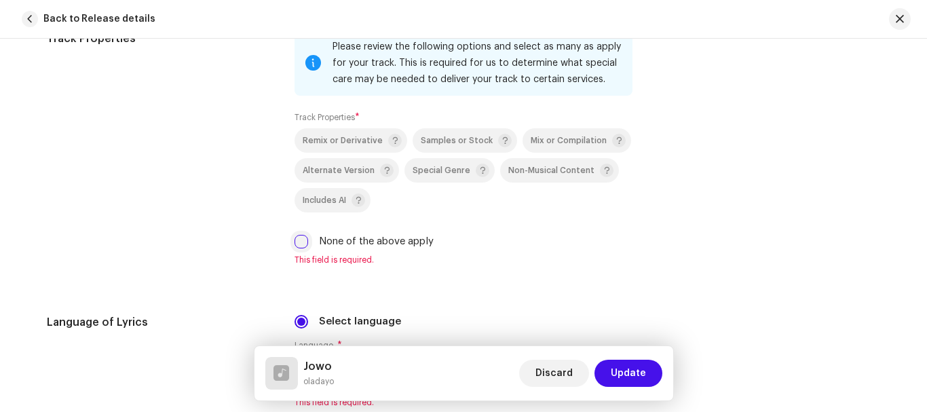
click at [301, 241] on input "None of the above apply" at bounding box center [302, 242] width 14 height 14
checkbox input "true"
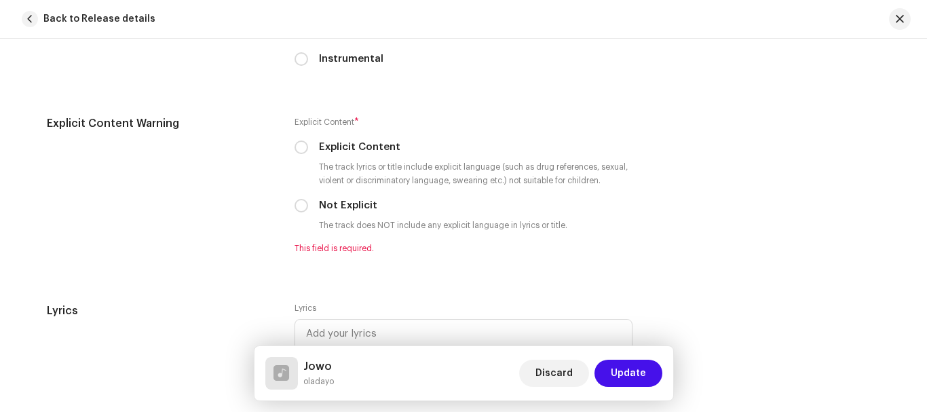
scroll to position [2285, 0]
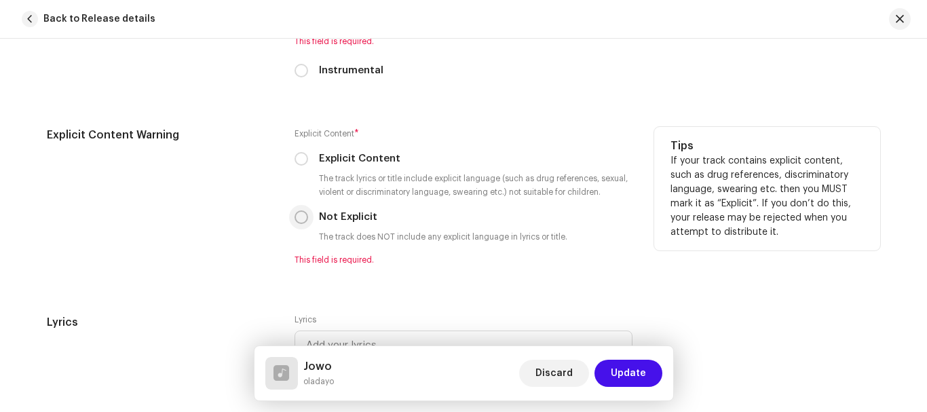
click at [299, 218] on input "Not Explicit" at bounding box center [302, 217] width 14 height 14
radio input "true"
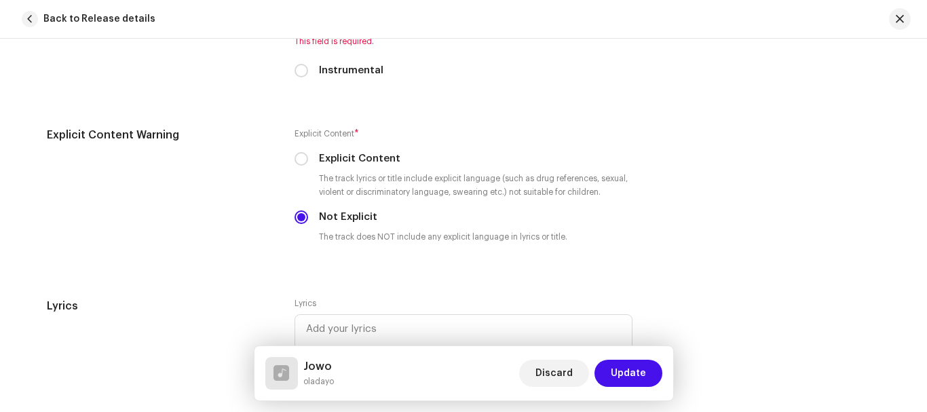
scroll to position [2080, 0]
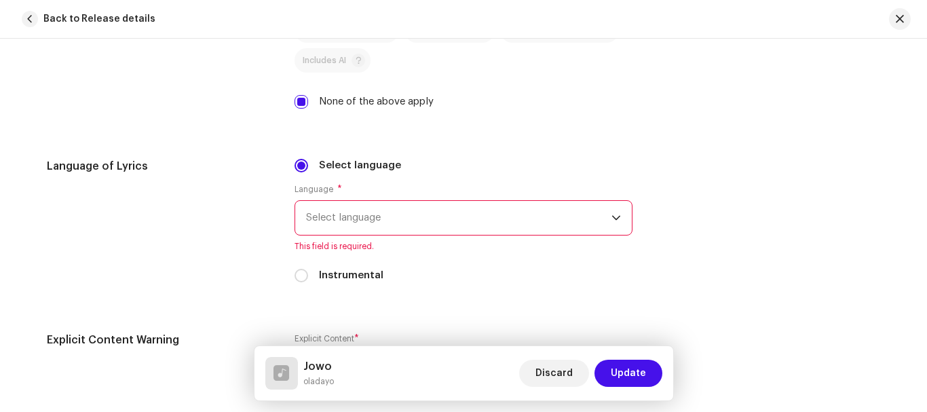
click at [589, 213] on span "Select language" at bounding box center [458, 218] width 305 height 34
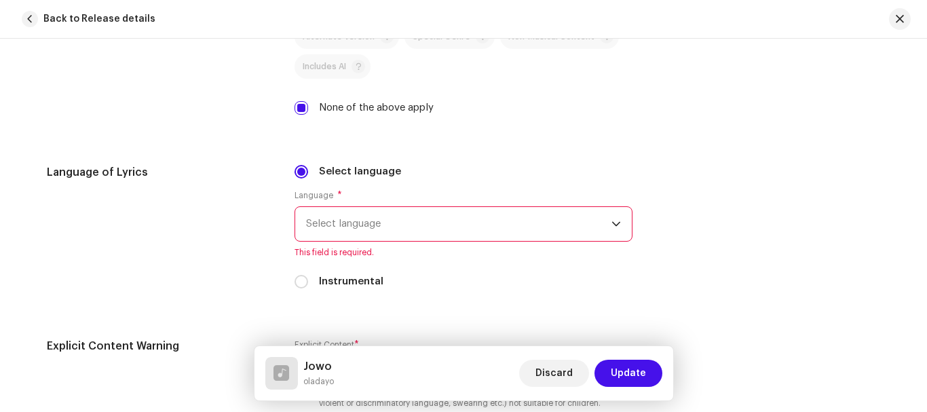
scroll to position [2069, 0]
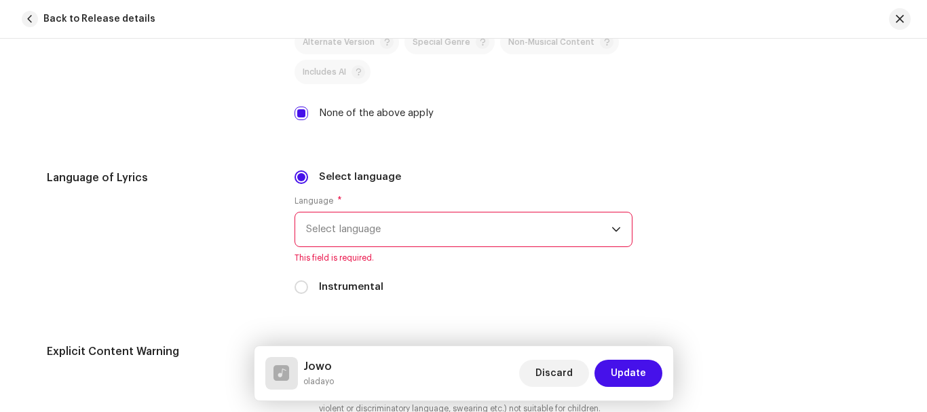
click at [541, 227] on span "Select language" at bounding box center [458, 229] width 305 height 34
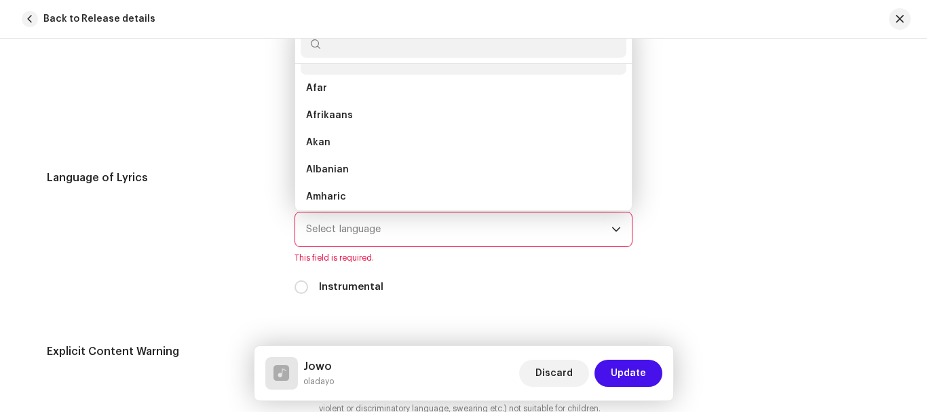
scroll to position [5, 0]
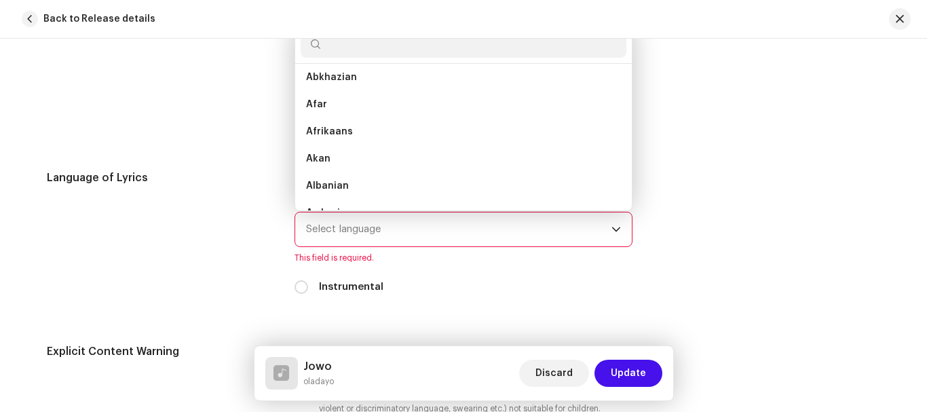
click at [423, 53] on input "text" at bounding box center [464, 44] width 326 height 27
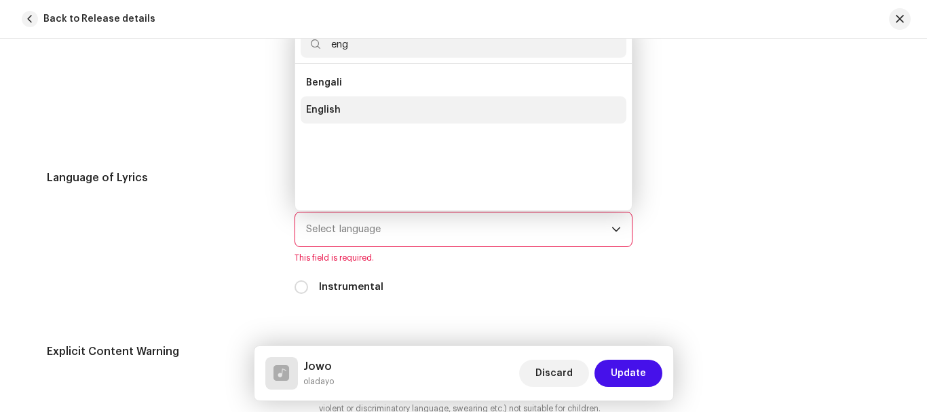
type input "eng"
click at [321, 109] on span "English" at bounding box center [323, 110] width 35 height 14
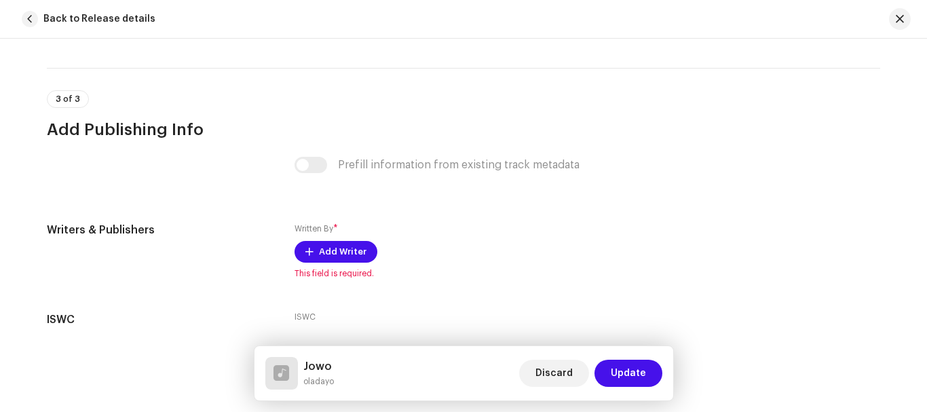
scroll to position [2644, 0]
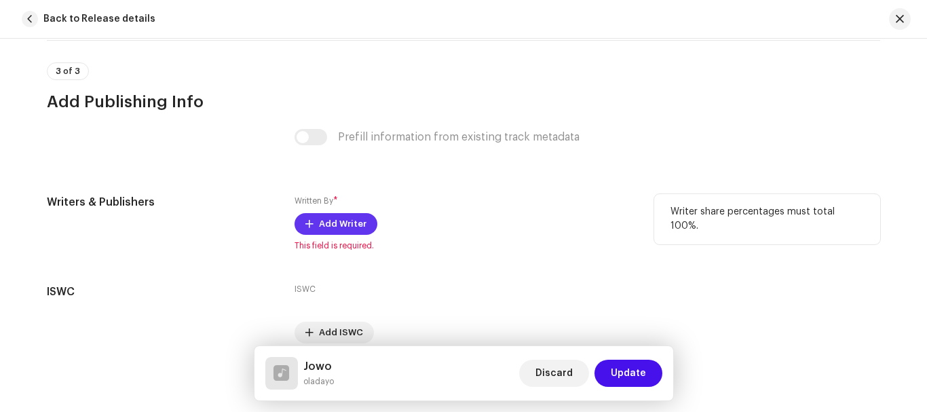
click at [322, 228] on span "Add Writer" at bounding box center [343, 223] width 48 height 27
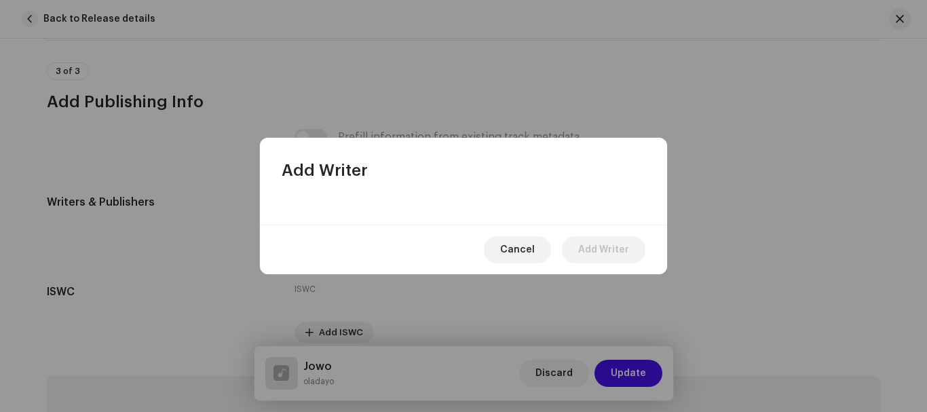
click at [446, 200] on div at bounding box center [463, 202] width 407 height 43
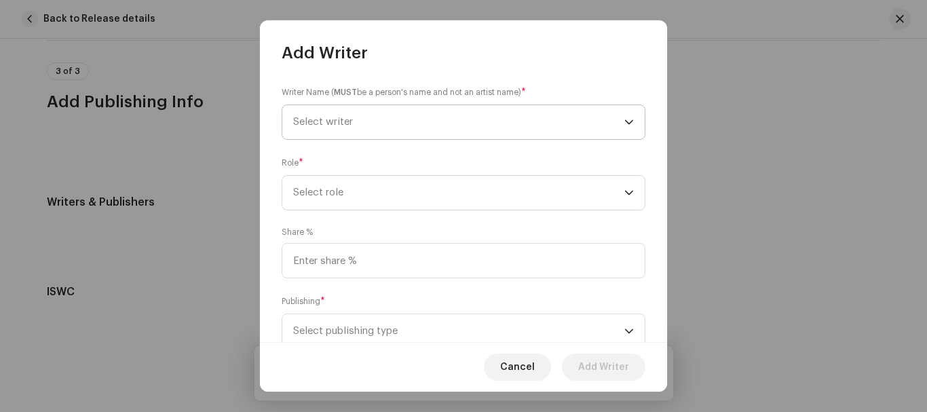
click at [470, 126] on span "Select writer" at bounding box center [458, 122] width 331 height 34
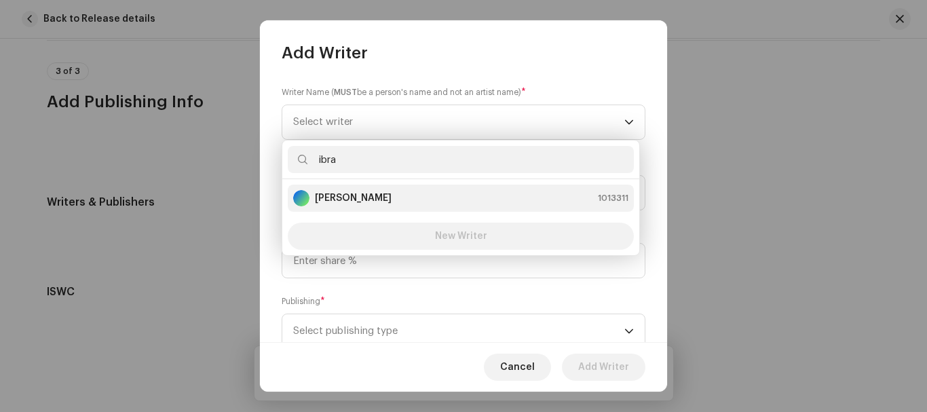
type input "ibra"
click at [402, 191] on div "Ibrahim Dayo 1013311" at bounding box center [460, 198] width 335 height 16
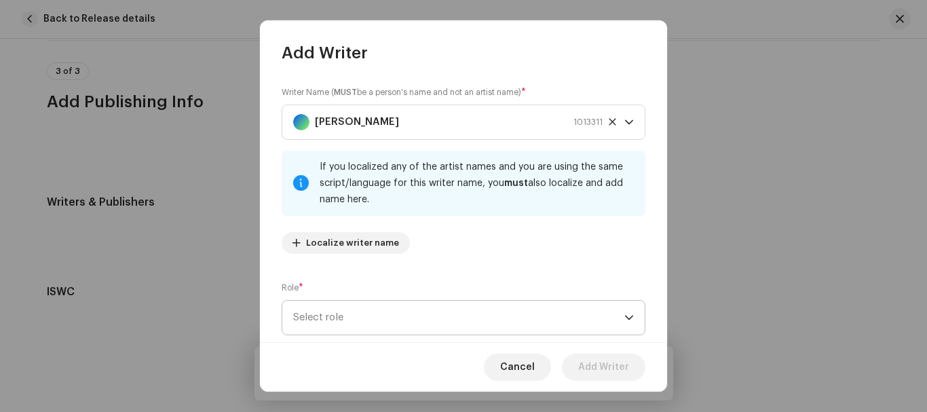
click at [576, 326] on span "Select role" at bounding box center [458, 318] width 331 height 34
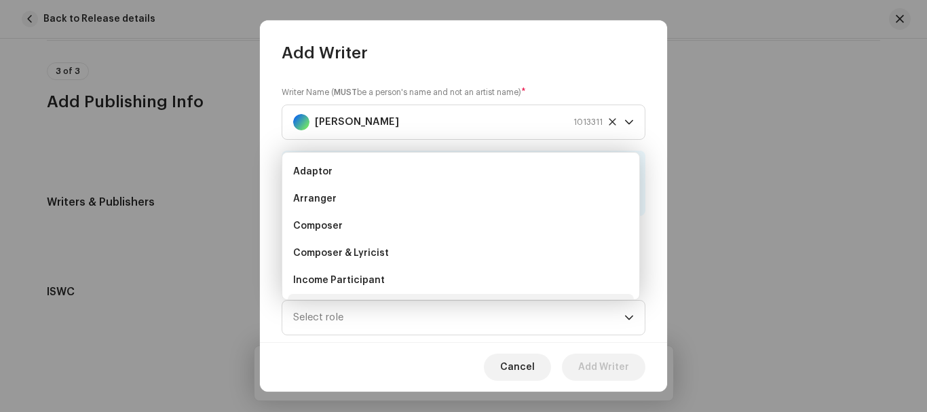
scroll to position [22, 0]
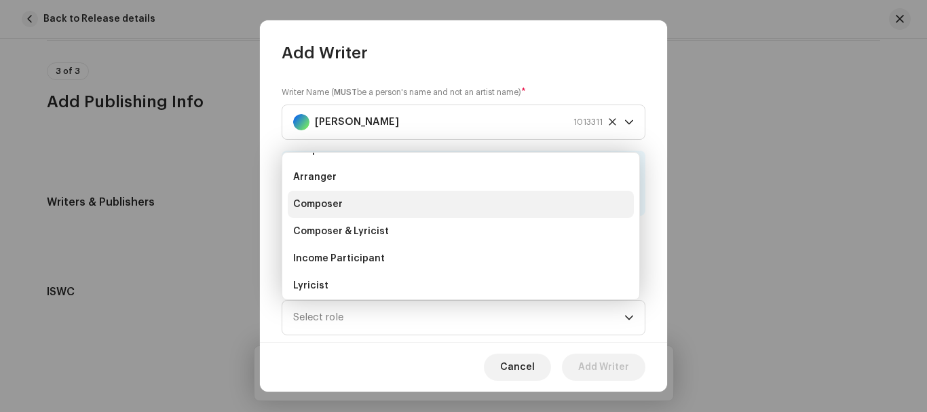
click at [365, 203] on li "Composer" at bounding box center [461, 204] width 346 height 27
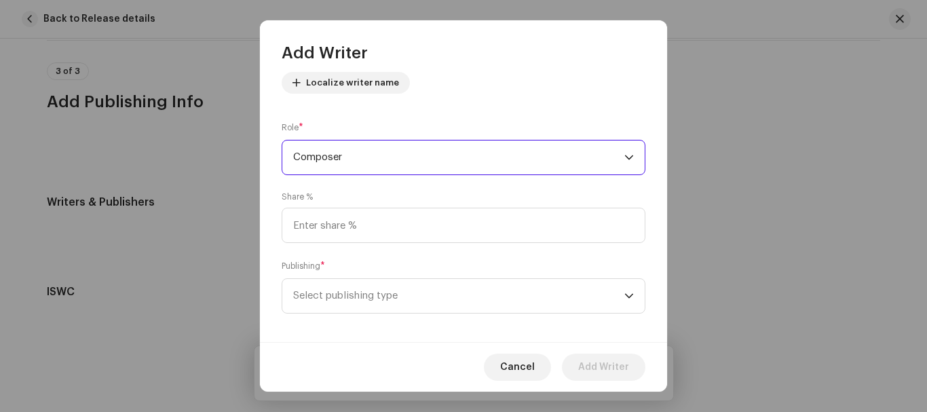
scroll to position [170, 0]
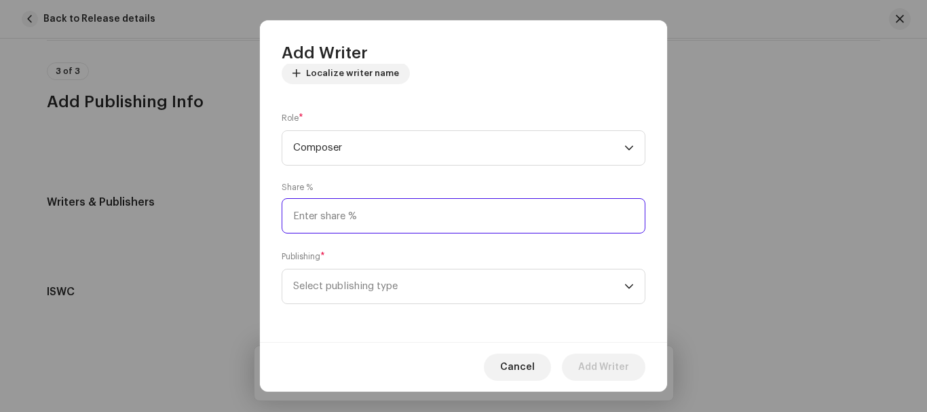
click at [522, 213] on input at bounding box center [464, 215] width 364 height 35
type input "100.00"
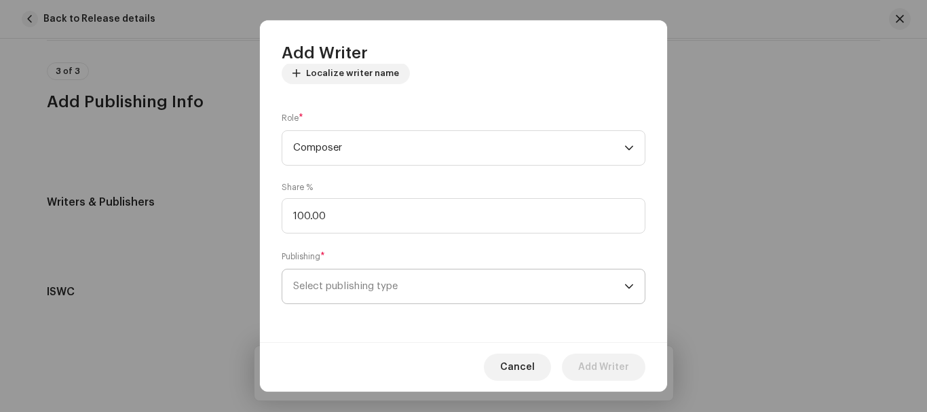
click at [593, 284] on span "Select publishing type" at bounding box center [458, 286] width 331 height 34
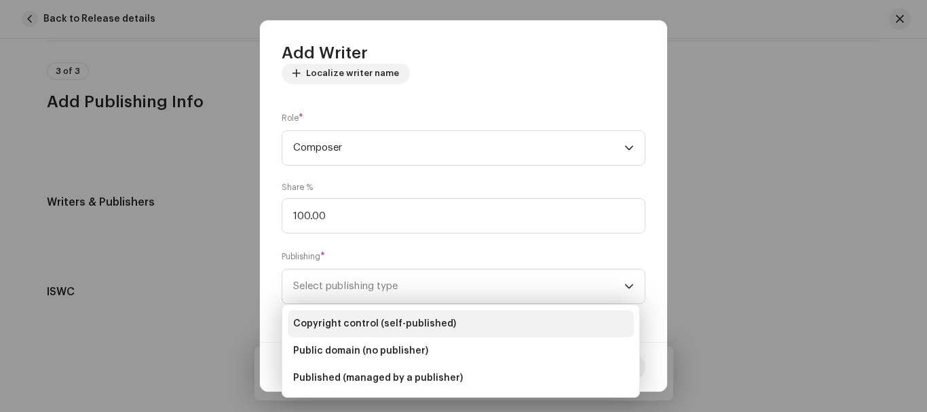
click at [422, 324] on span "Copyright control (self-published)" at bounding box center [374, 324] width 163 height 14
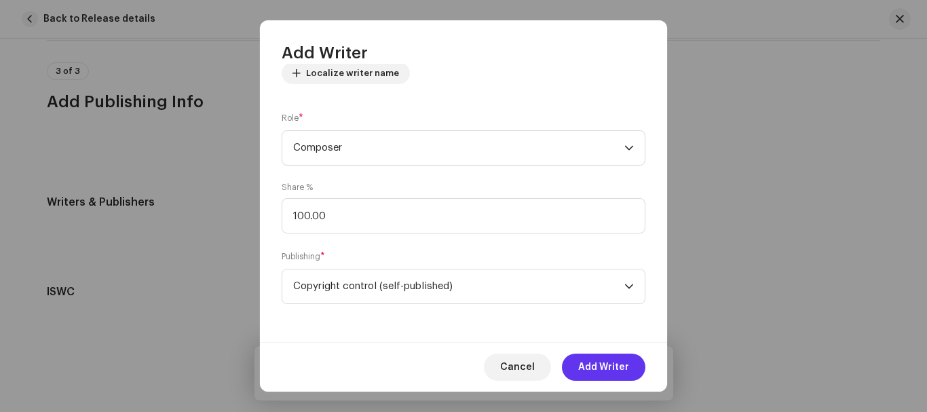
click at [603, 367] on span "Add Writer" at bounding box center [603, 367] width 51 height 27
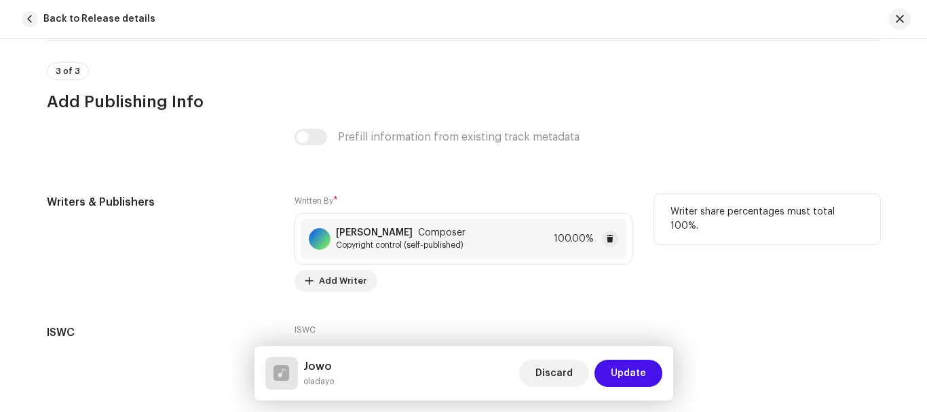
click at [452, 250] on span "Copyright control (self-published)" at bounding box center [401, 245] width 130 height 11
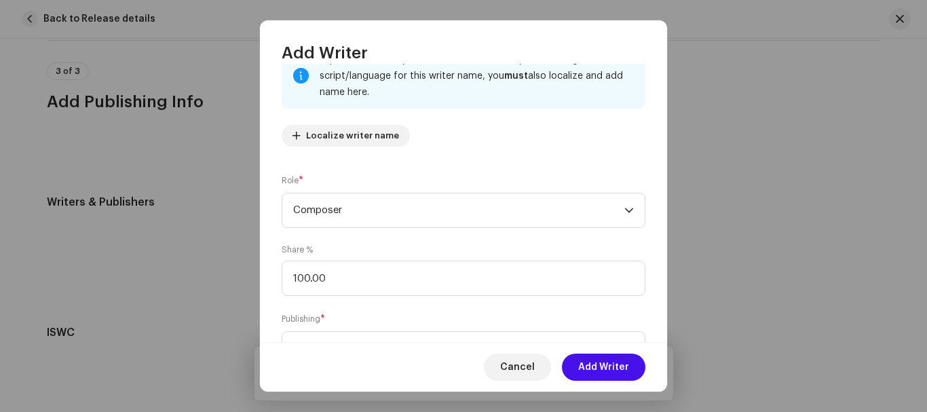
scroll to position [106, 0]
click at [471, 284] on input "100.00" at bounding box center [464, 279] width 364 height 35
type input "1.00"
type input "80.00"
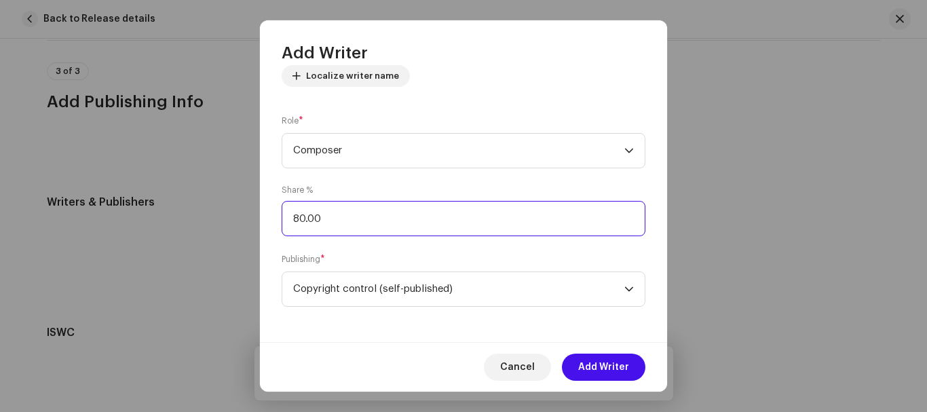
scroll to position [170, 0]
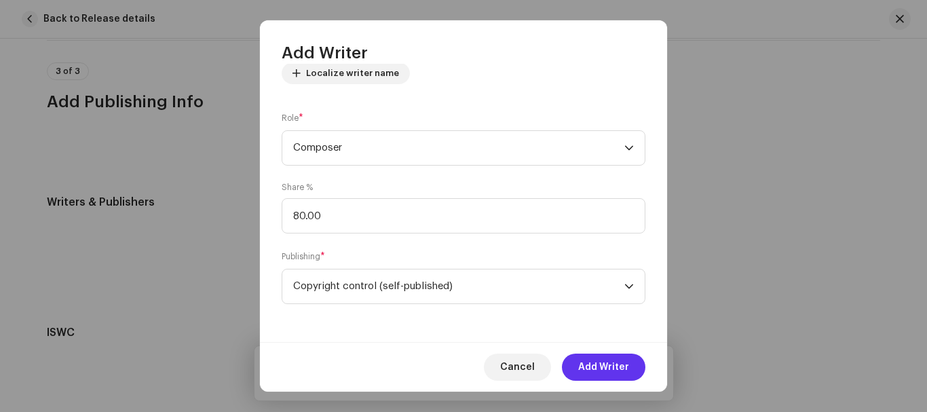
click at [614, 367] on span "Add Writer" at bounding box center [603, 367] width 51 height 27
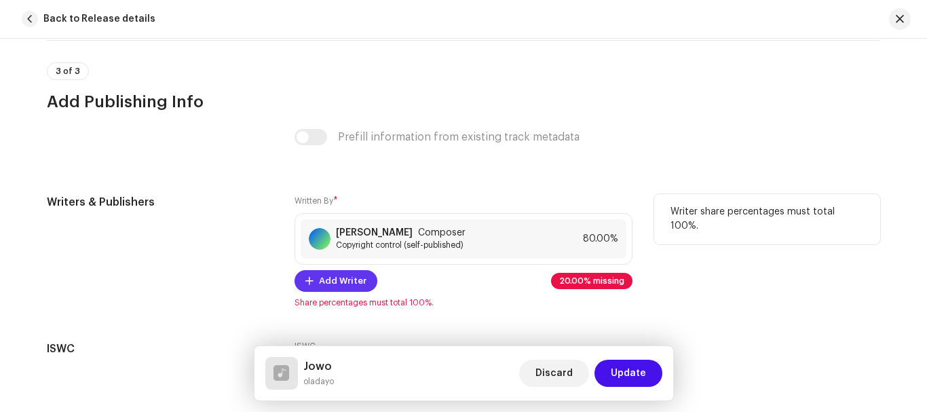
click at [352, 278] on span "Add Writer" at bounding box center [343, 280] width 48 height 27
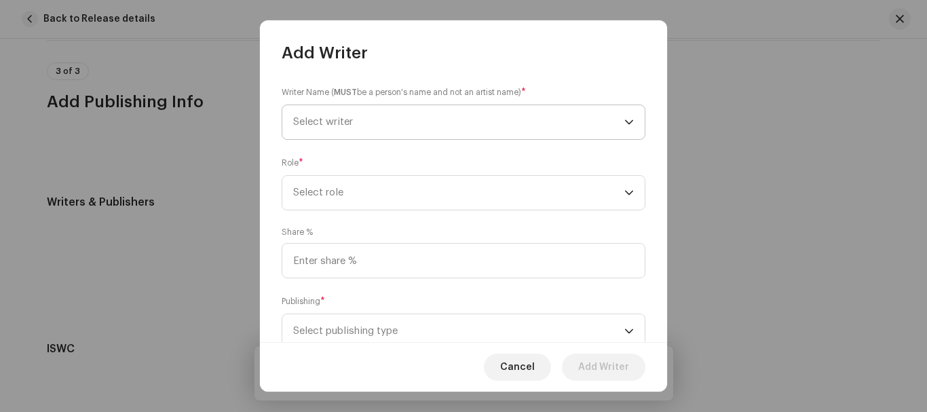
click at [446, 126] on span "Select writer" at bounding box center [458, 122] width 331 height 34
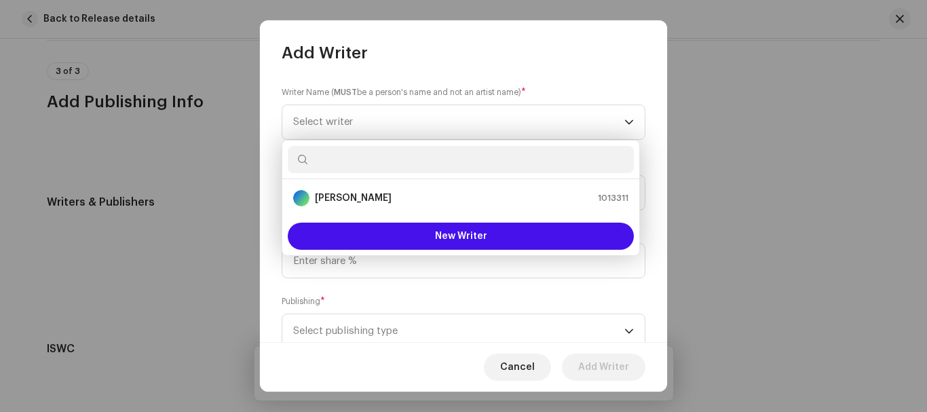
click at [481, 301] on div "Publishing * Select publishing type" at bounding box center [464, 322] width 364 height 54
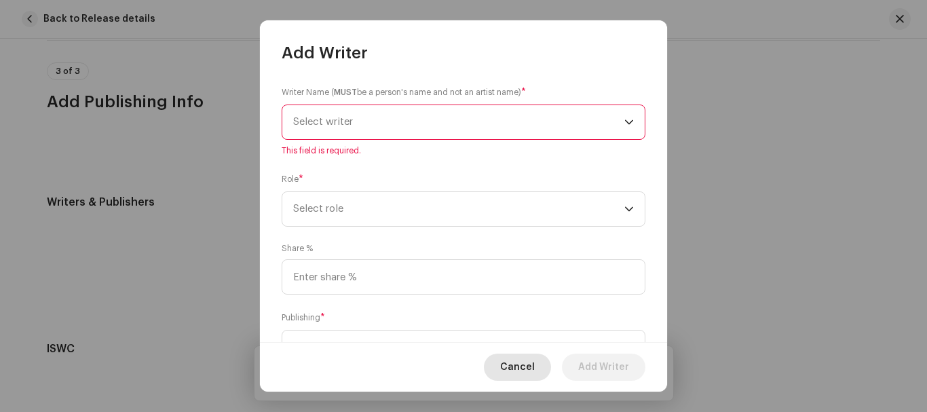
click at [534, 375] on span "Cancel" at bounding box center [517, 367] width 35 height 27
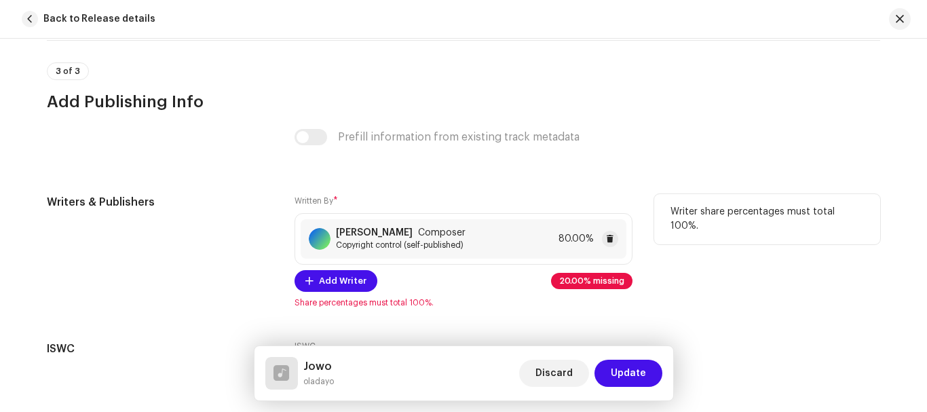
click at [515, 238] on div "Ibrahim Dayo Composer Copyright control (self-published) 80.00%" at bounding box center [464, 238] width 326 height 39
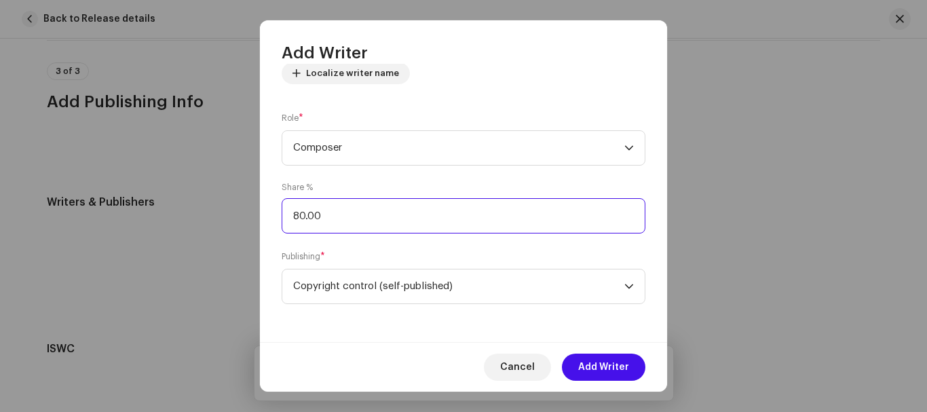
click at [477, 226] on input "80.00" at bounding box center [464, 215] width 364 height 35
type input "8.00"
type input "100.00"
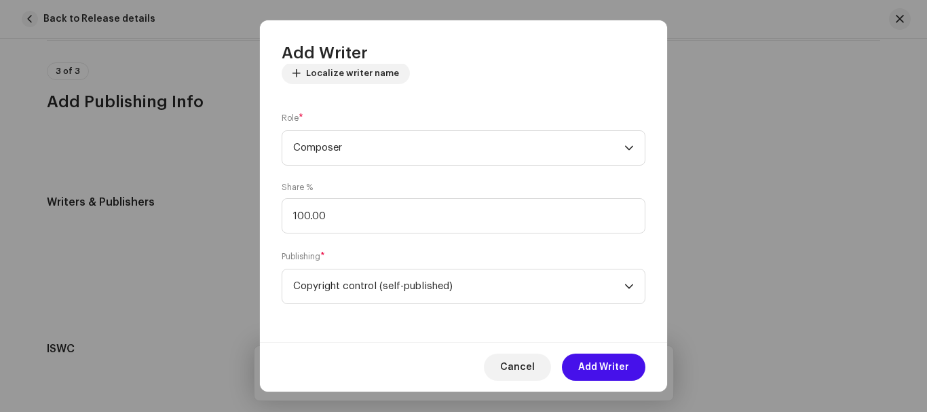
click at [437, 353] on div "Cancel Add Writer" at bounding box center [463, 367] width 407 height 50
click at [619, 372] on span "Add Writer" at bounding box center [603, 367] width 51 height 27
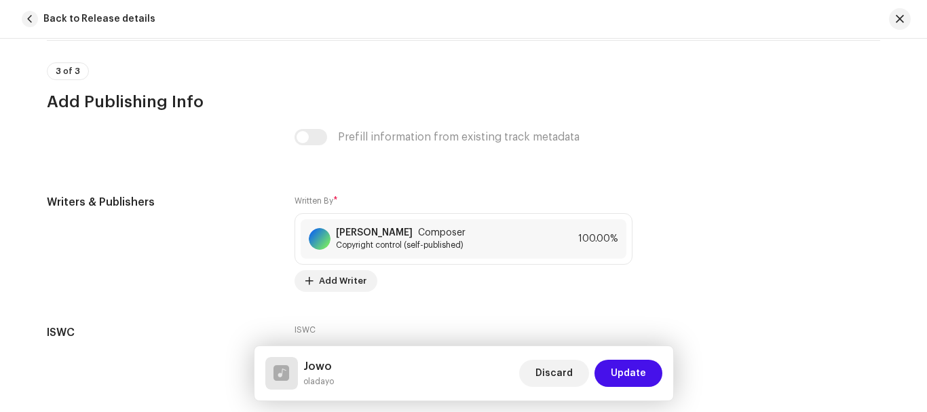
scroll to position [2746, 0]
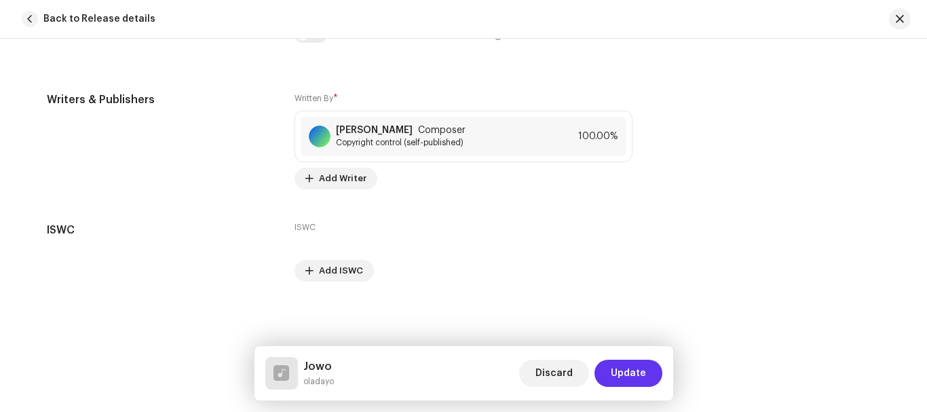
click at [622, 375] on span "Update" at bounding box center [628, 373] width 35 height 27
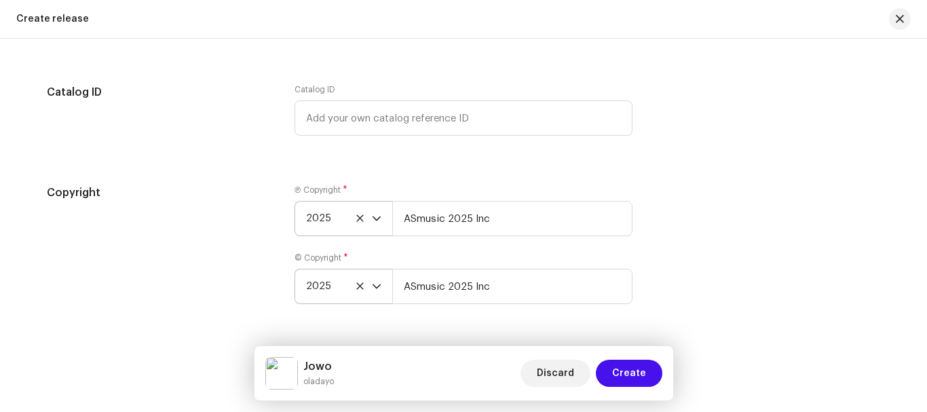
scroll to position [2275, 0]
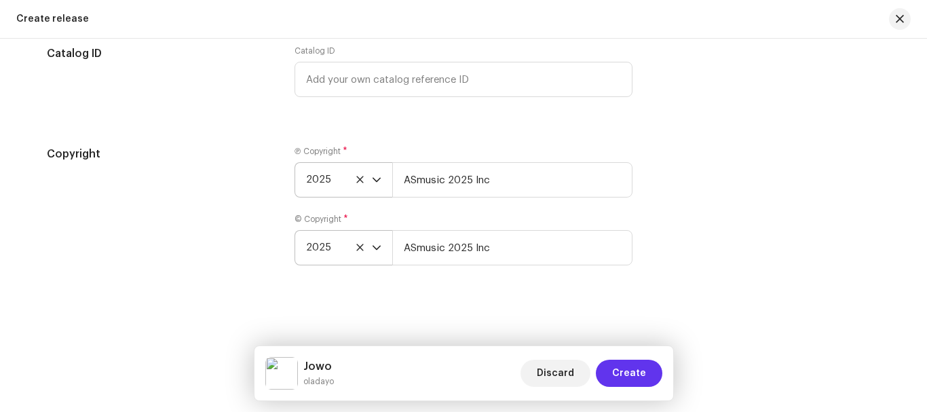
click at [621, 369] on span "Create" at bounding box center [629, 373] width 34 height 27
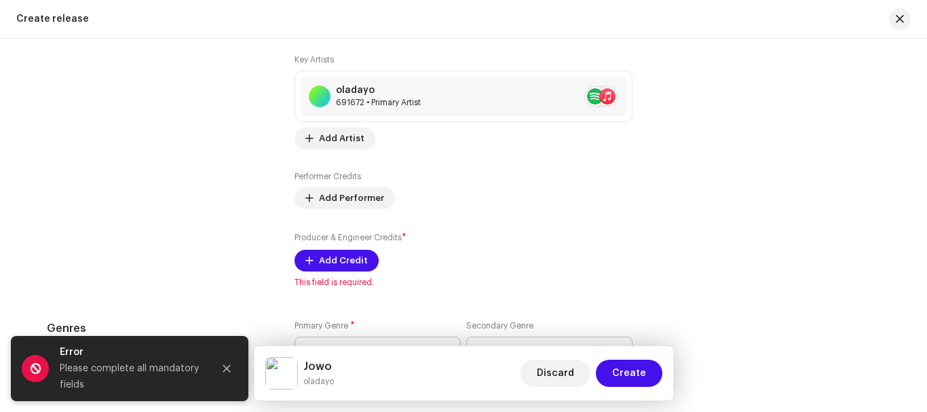
scroll to position [1613, 0]
click at [333, 263] on span "Add Credit" at bounding box center [343, 260] width 49 height 27
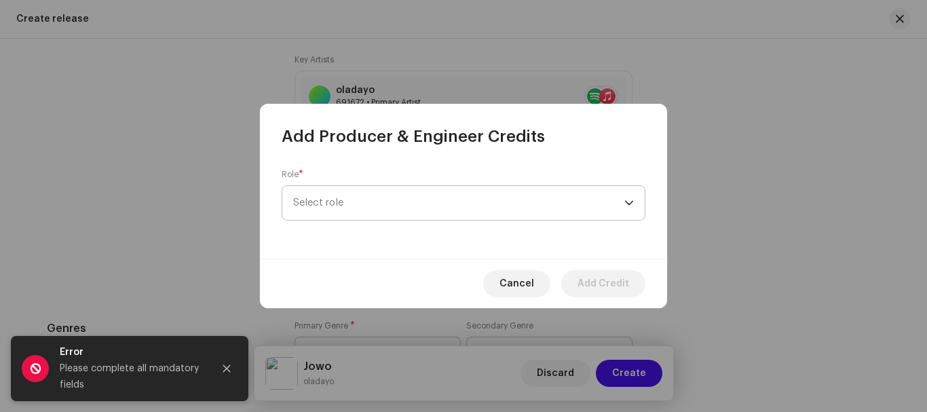
click at [426, 208] on span "Select role" at bounding box center [458, 203] width 331 height 34
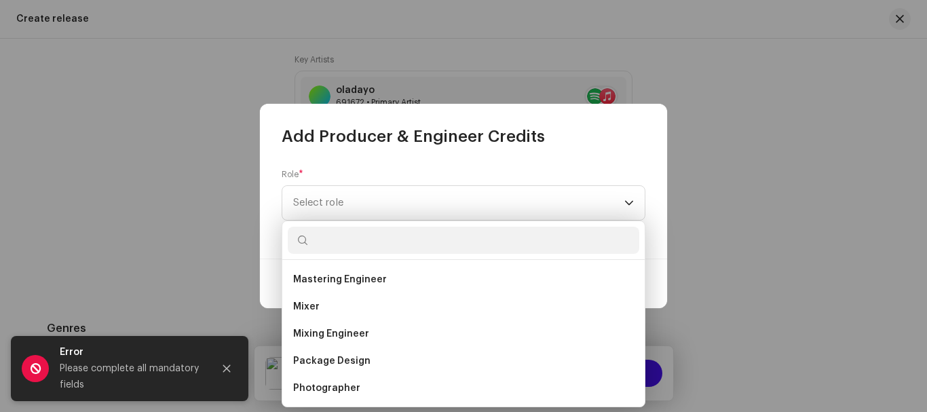
scroll to position [459, 0]
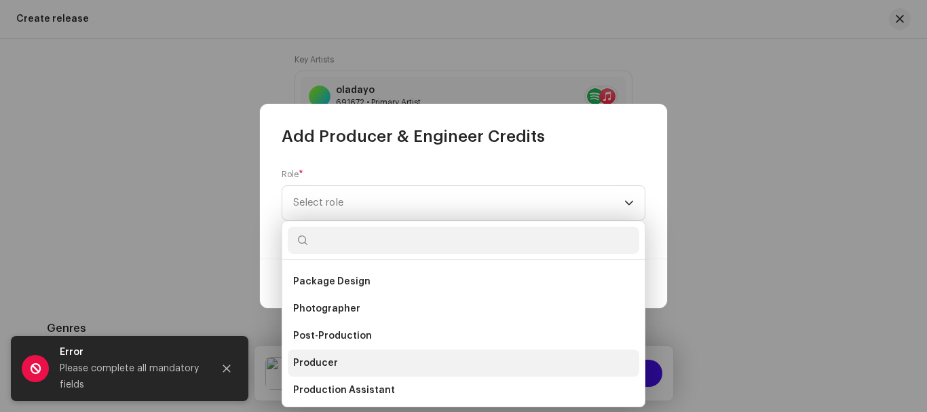
click at [331, 359] on span "Producer" at bounding box center [315, 363] width 45 height 14
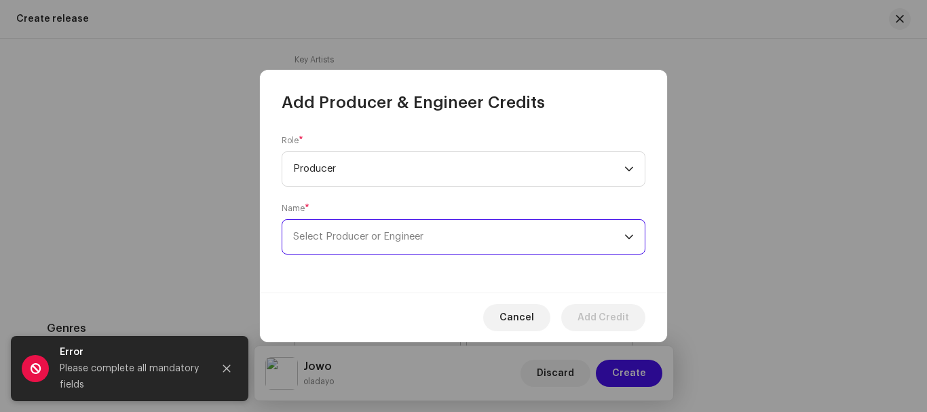
click at [521, 233] on span "Select Producer or Engineer" at bounding box center [458, 237] width 331 height 34
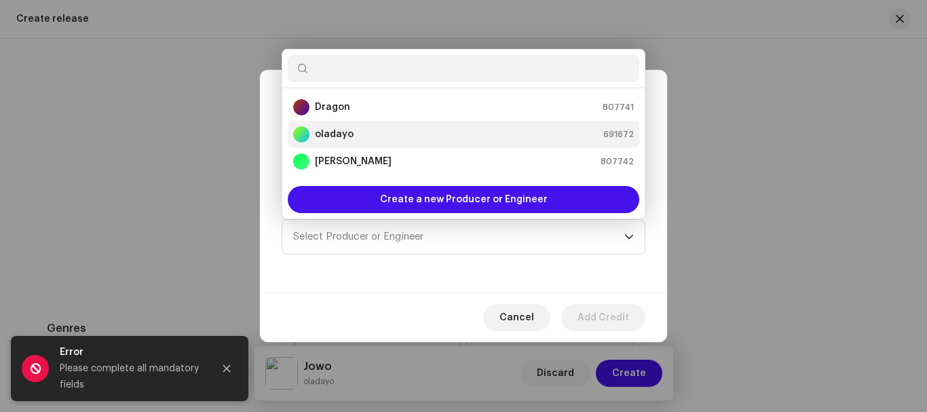
click at [396, 130] on div "oladayo 691672" at bounding box center [463, 134] width 341 height 16
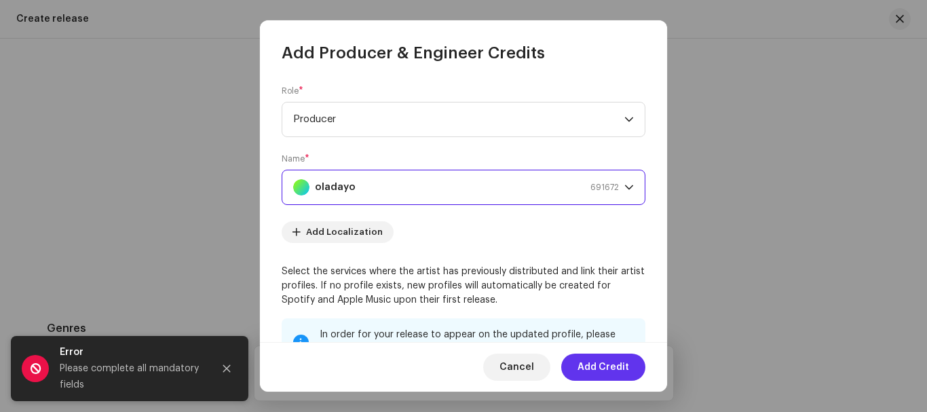
click at [609, 365] on span "Add Credit" at bounding box center [604, 367] width 52 height 27
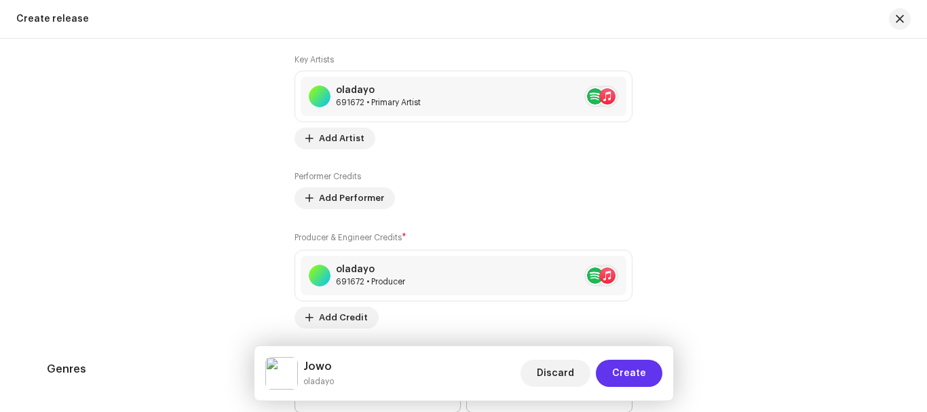
click at [638, 375] on span "Create" at bounding box center [629, 373] width 34 height 27
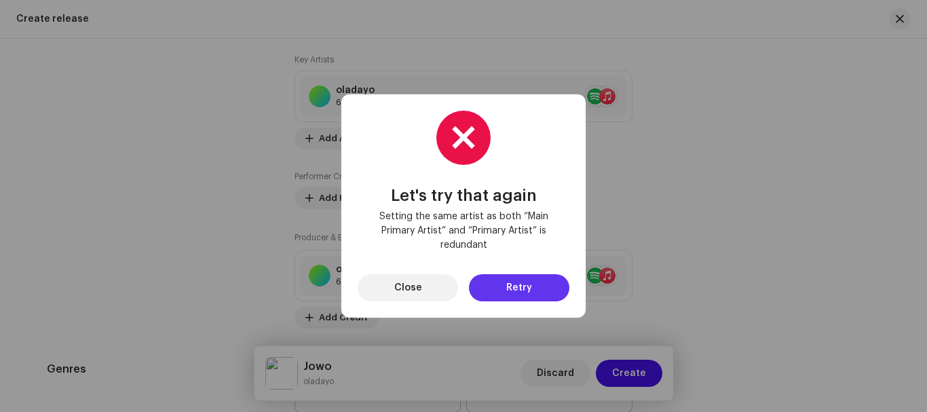
click at [490, 288] on button "Retry" at bounding box center [519, 287] width 100 height 27
click at [437, 288] on button "Close" at bounding box center [408, 287] width 100 height 27
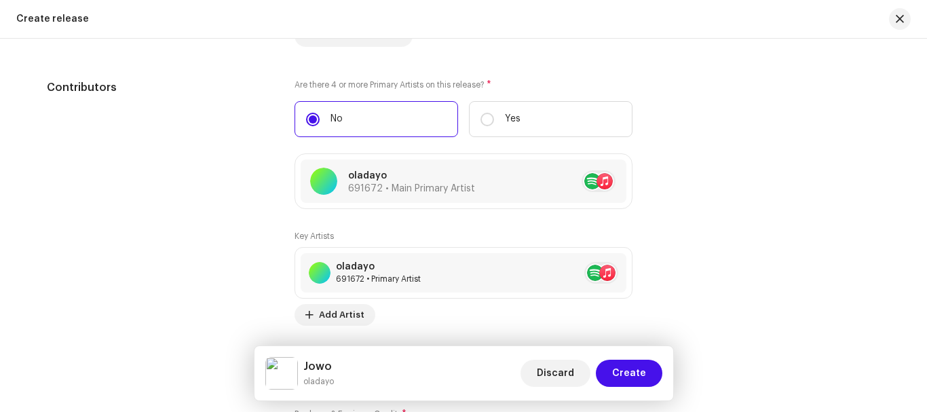
scroll to position [1441, 0]
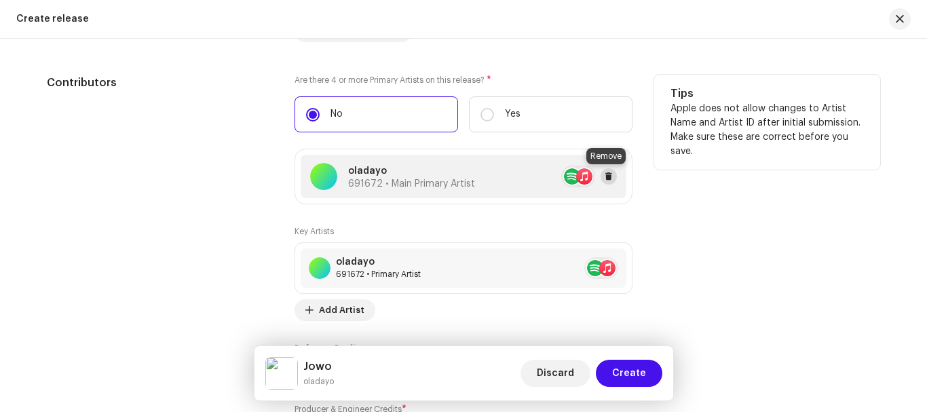
click at [608, 180] on span at bounding box center [609, 176] width 8 height 11
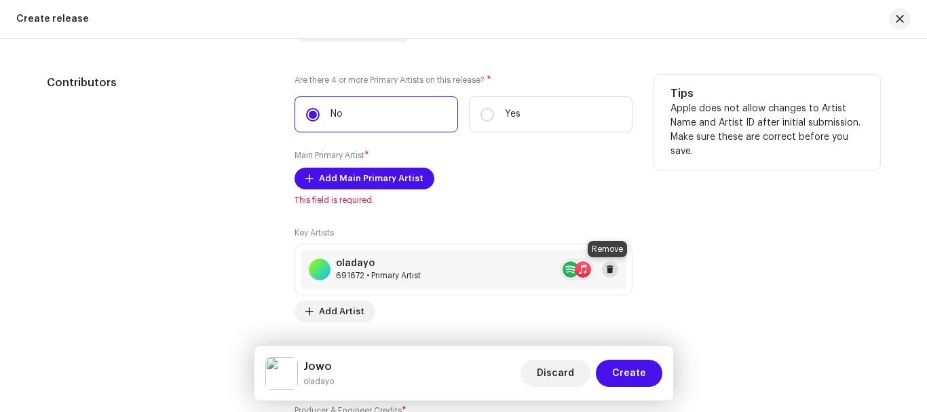
click at [612, 272] on button at bounding box center [610, 269] width 16 height 16
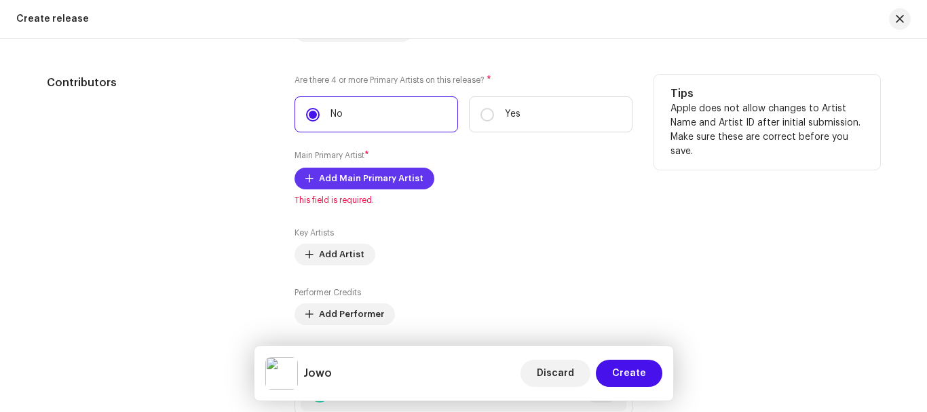
click at [375, 179] on span "Add Main Primary Artist" at bounding box center [371, 178] width 105 height 27
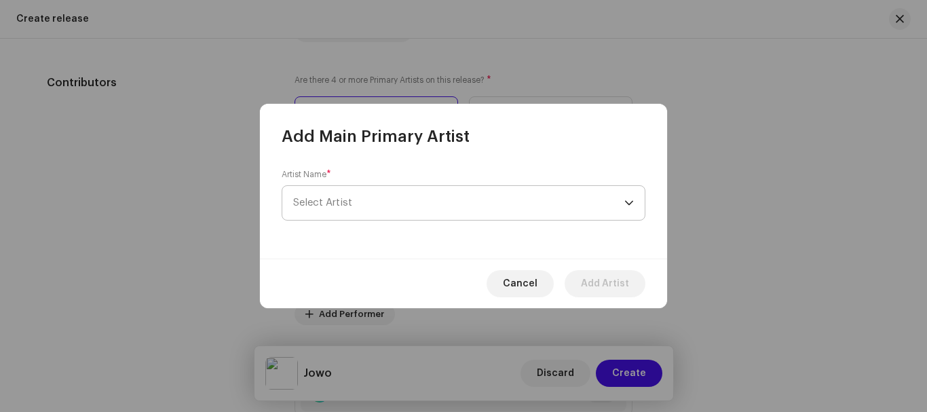
click at [564, 201] on span "Select Artist" at bounding box center [458, 203] width 331 height 34
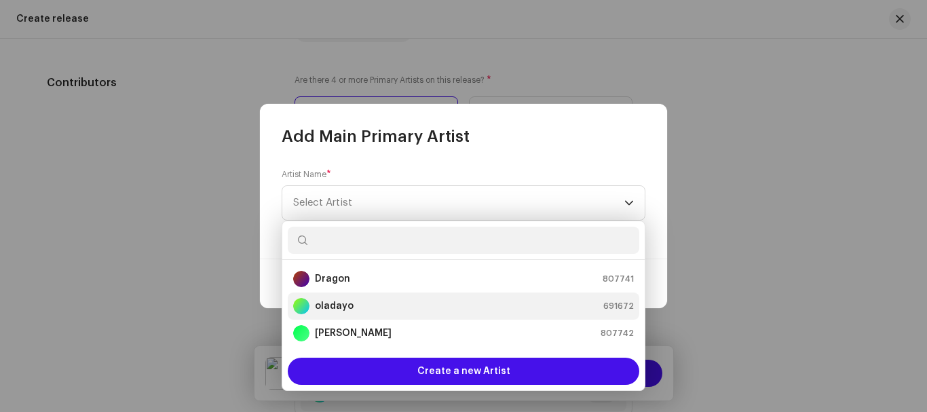
click at [373, 304] on div "oladayo 691672" at bounding box center [463, 306] width 341 height 16
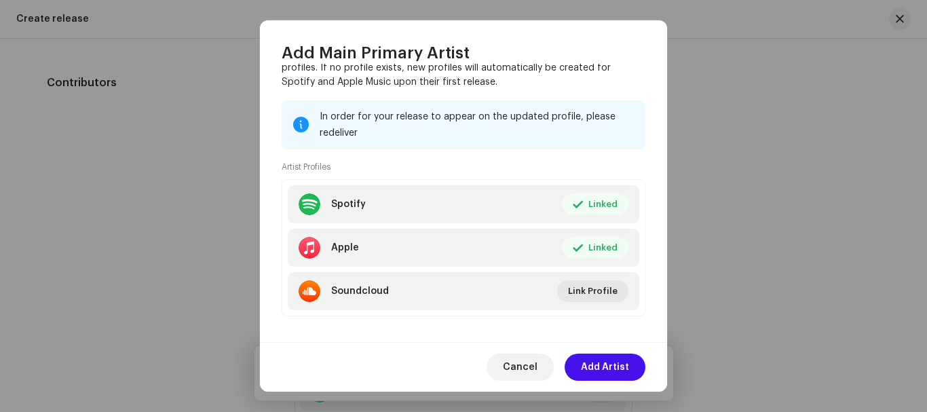
scroll to position [162, 0]
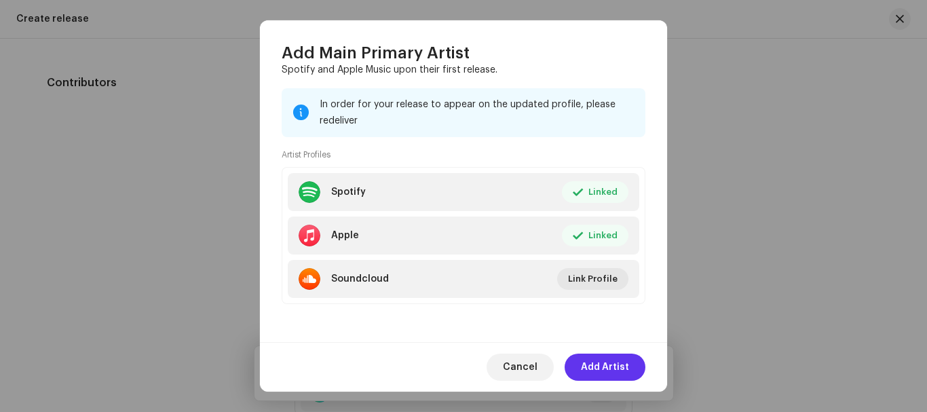
click at [615, 365] on span "Add Artist" at bounding box center [605, 367] width 48 height 27
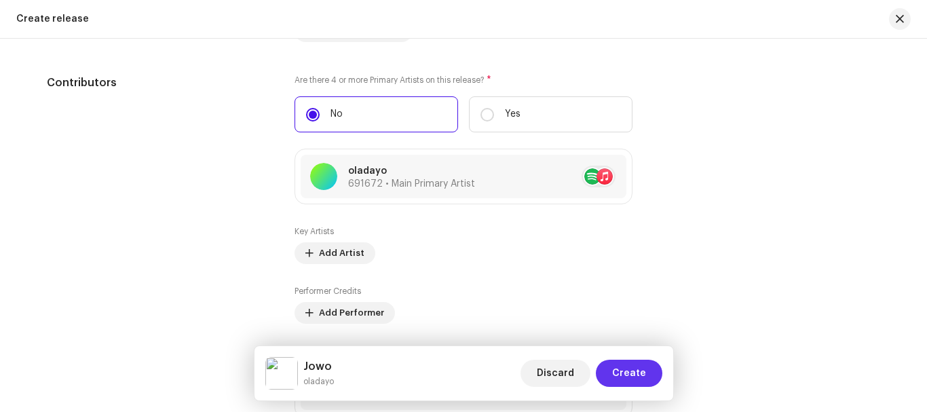
click at [624, 373] on span "Create" at bounding box center [629, 373] width 34 height 27
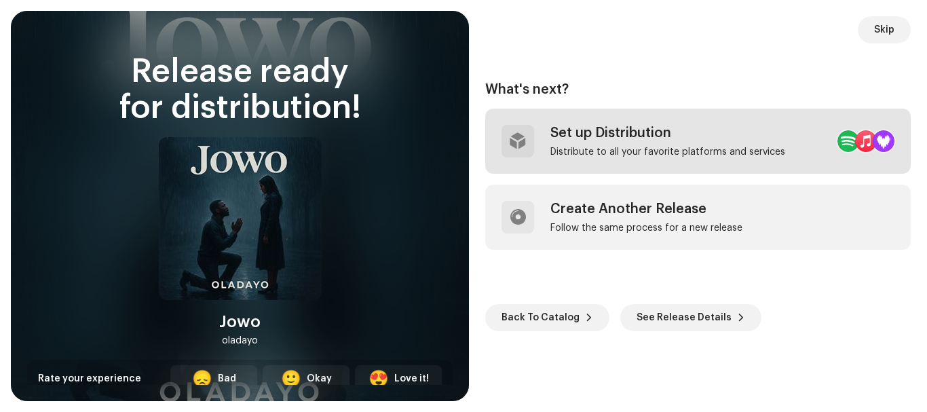
click at [603, 144] on div "Set up Distribution Distribute to all your favorite platforms and services" at bounding box center [667, 141] width 235 height 33
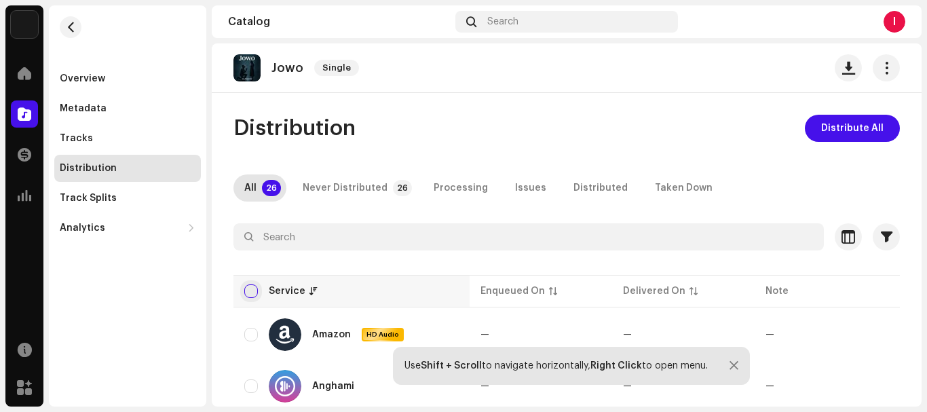
click at [254, 293] on input "checkbox" at bounding box center [251, 291] width 14 height 14
checkbox input "true"
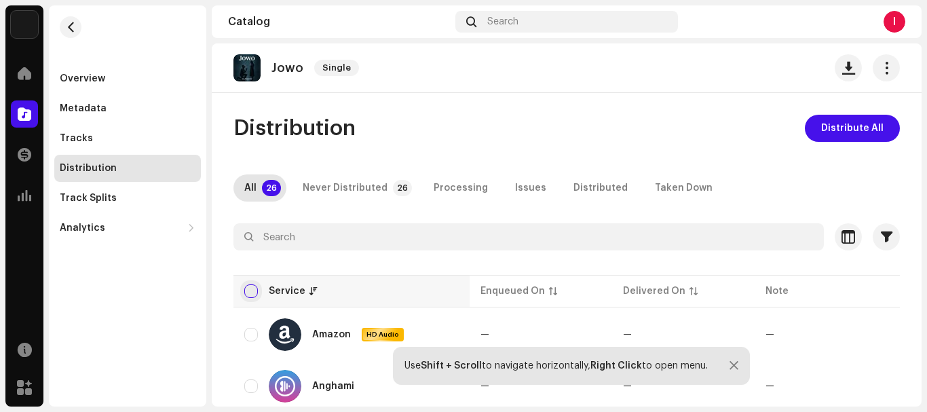
checkbox input "true"
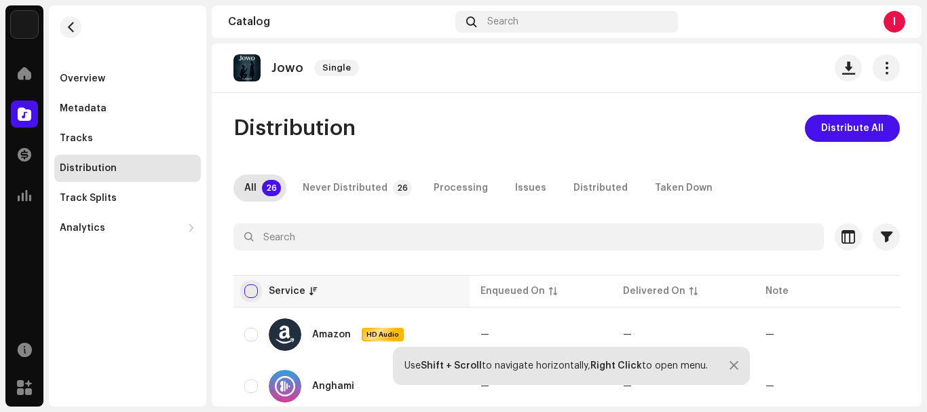
checkbox input "true"
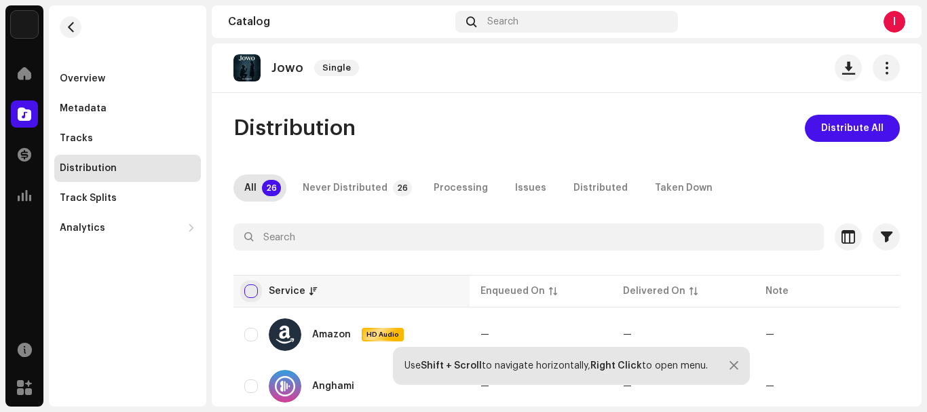
checkbox input "true"
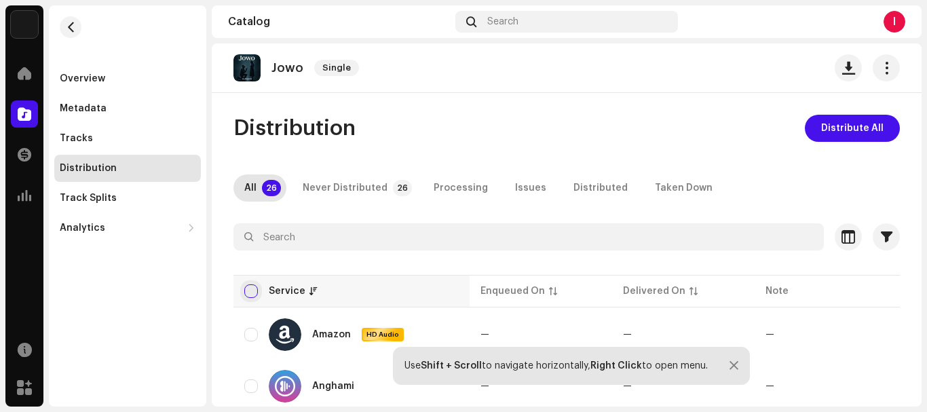
checkbox input "true"
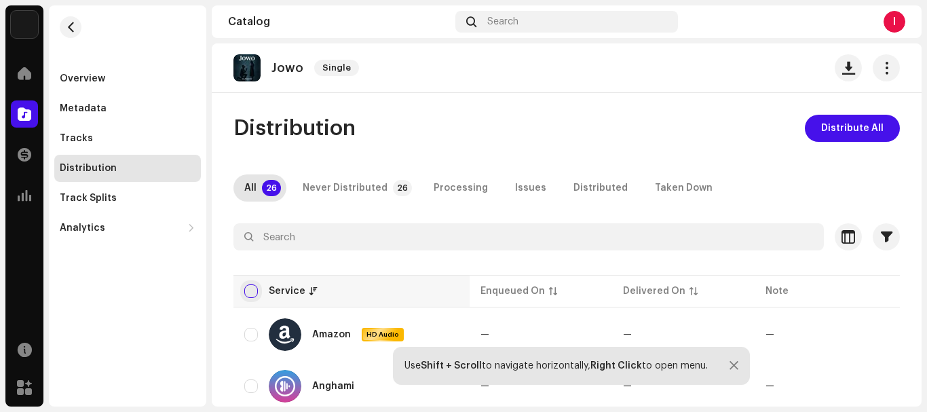
checkbox input "true"
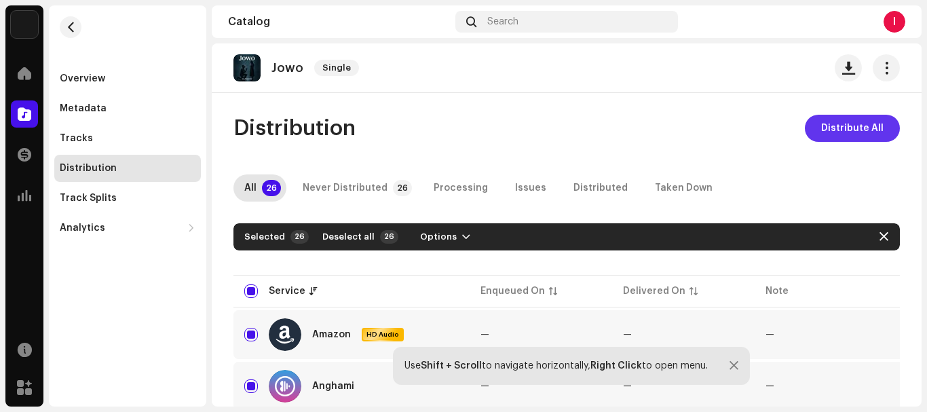
click at [861, 122] on span "Distribute All" at bounding box center [852, 128] width 62 height 27
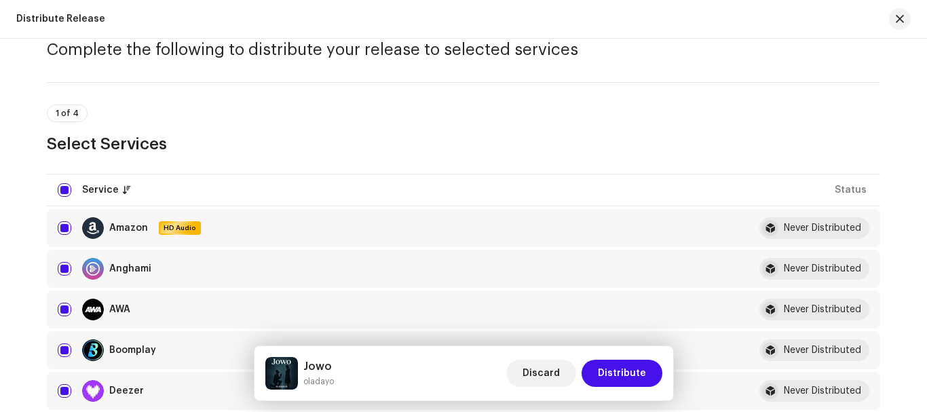
scroll to position [69, 0]
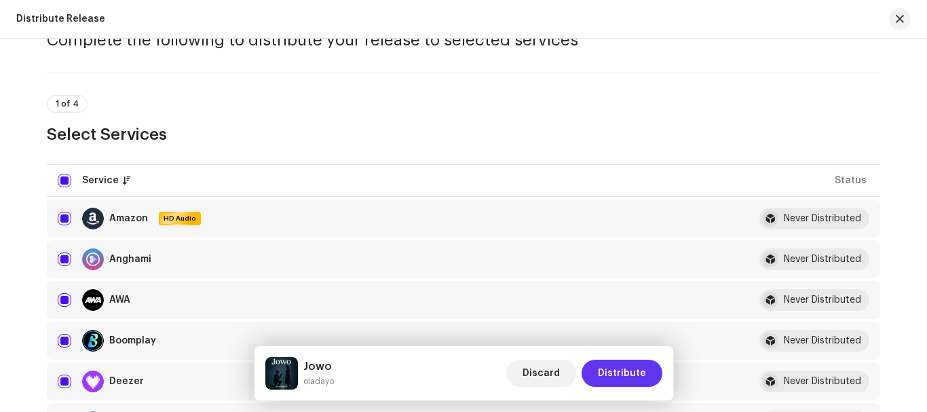
click at [646, 369] on button "Distribute" at bounding box center [622, 373] width 81 height 27
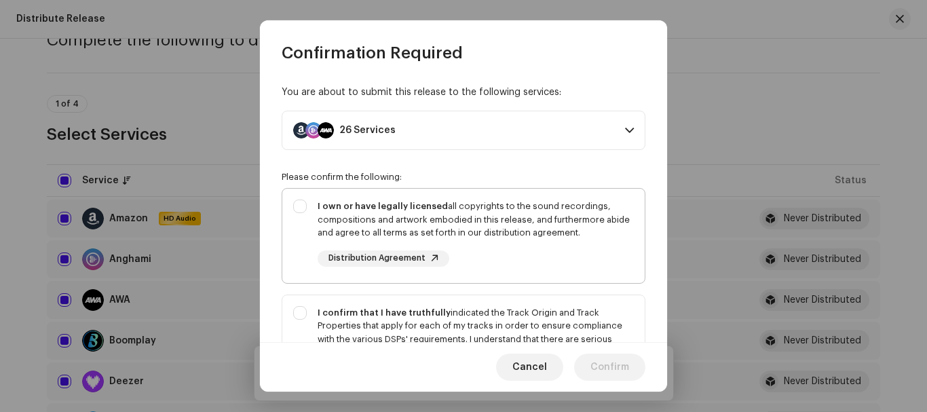
click at [297, 202] on div "I own or have legally licensed all copyrights to the sound recordings, composit…" at bounding box center [463, 233] width 362 height 89
checkbox input "true"
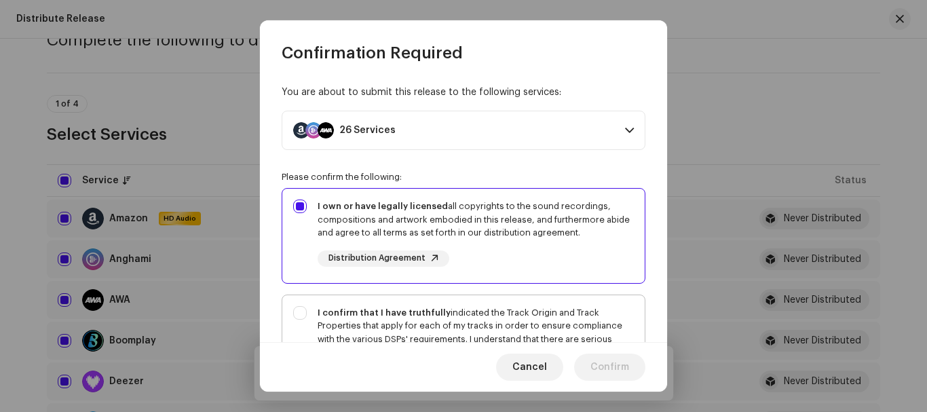
click at [299, 314] on div "I confirm that I have truthfully indicated the Track Origin and Track Propertie…" at bounding box center [463, 352] width 362 height 115
checkbox input "true"
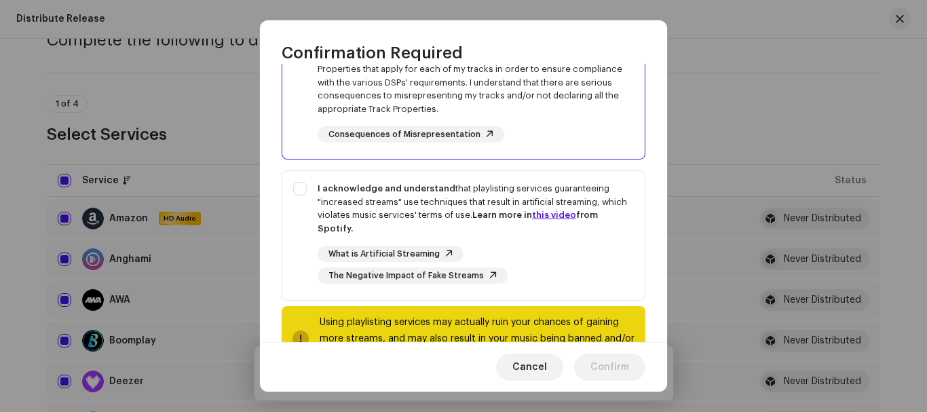
scroll to position [264, 0]
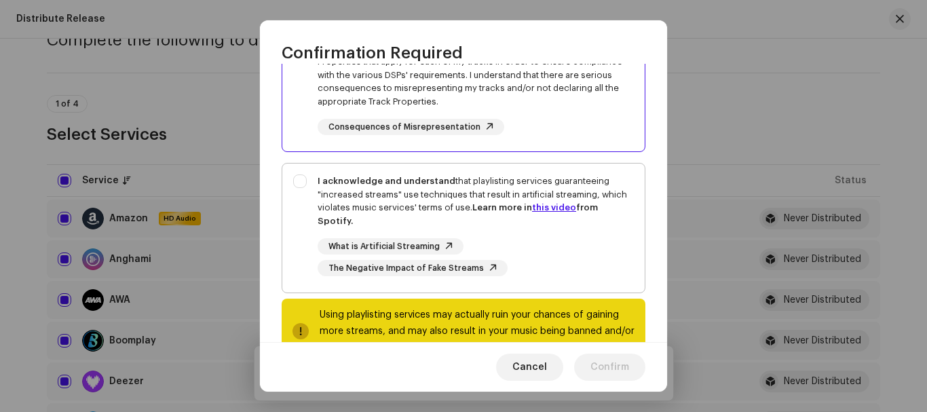
click at [299, 181] on div "I acknowledge and understand that playlisting services guaranteeing "increased …" at bounding box center [463, 226] width 362 height 124
checkbox input "true"
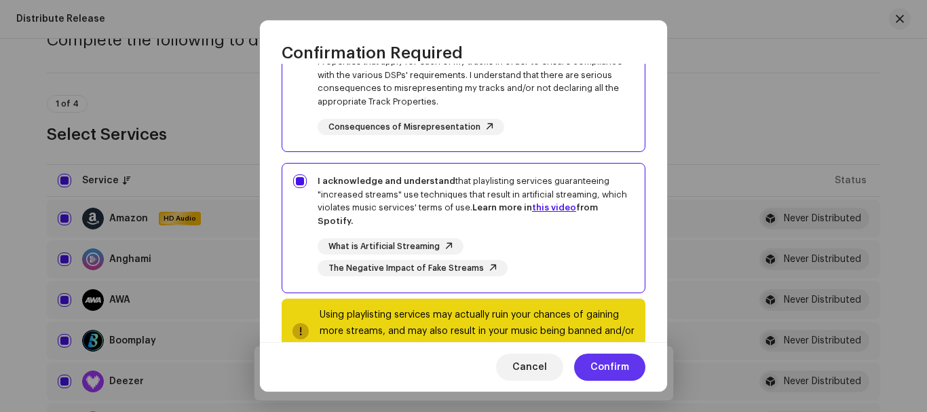
click at [615, 366] on span "Confirm" at bounding box center [610, 367] width 39 height 27
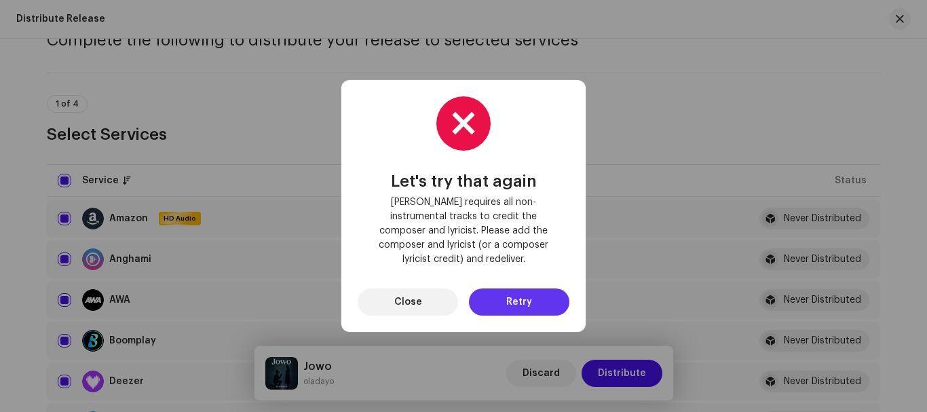
click at [483, 296] on button "Retry" at bounding box center [519, 301] width 100 height 27
click at [433, 300] on button "Close" at bounding box center [408, 301] width 100 height 27
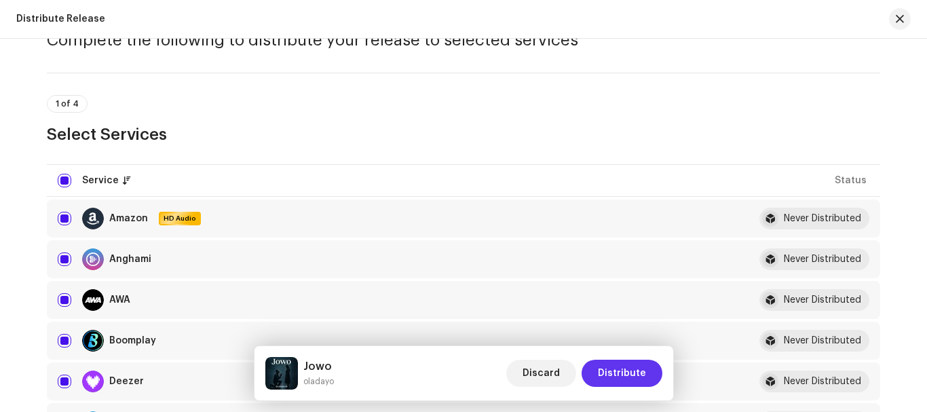
click at [650, 379] on button "Distribute" at bounding box center [622, 373] width 81 height 27
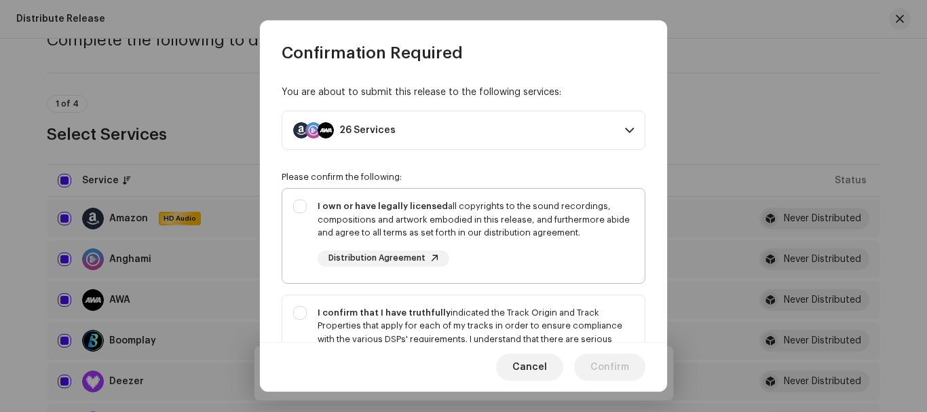
click at [298, 212] on div "I own or have legally licensed all copyrights to the sound recordings, composit…" at bounding box center [463, 233] width 362 height 89
checkbox input "true"
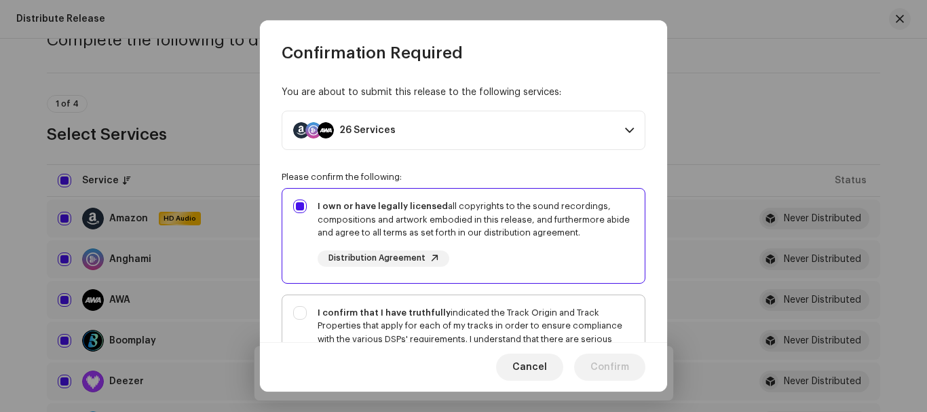
click at [296, 316] on div "I confirm that I have truthfully indicated the Track Origin and Track Propertie…" at bounding box center [463, 352] width 362 height 115
checkbox input "true"
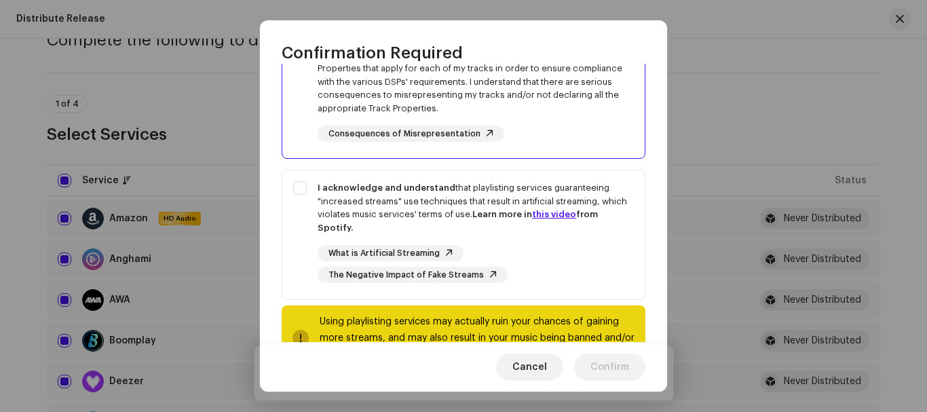
scroll to position [307, 0]
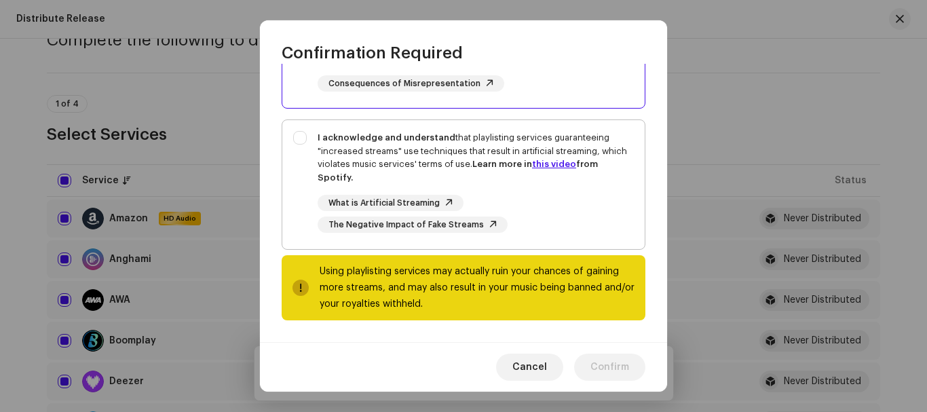
click at [298, 141] on div "I acknowledge and understand that playlisting services guaranteeing "increased …" at bounding box center [463, 182] width 362 height 124
checkbox input "true"
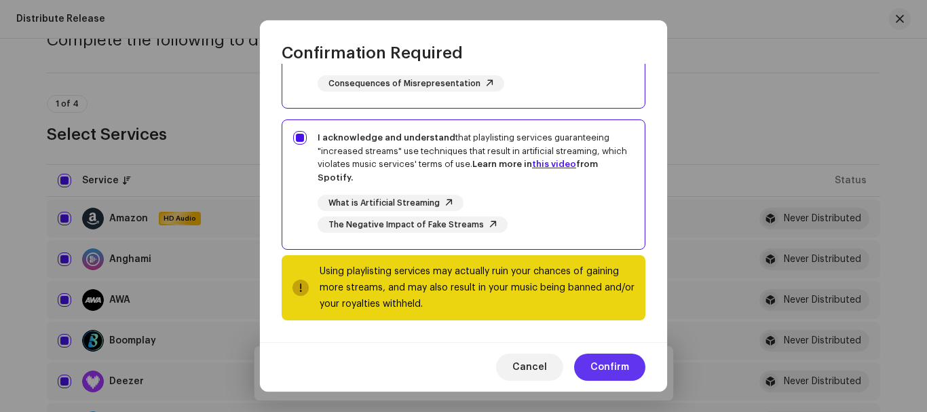
click at [601, 375] on span "Confirm" at bounding box center [610, 367] width 39 height 27
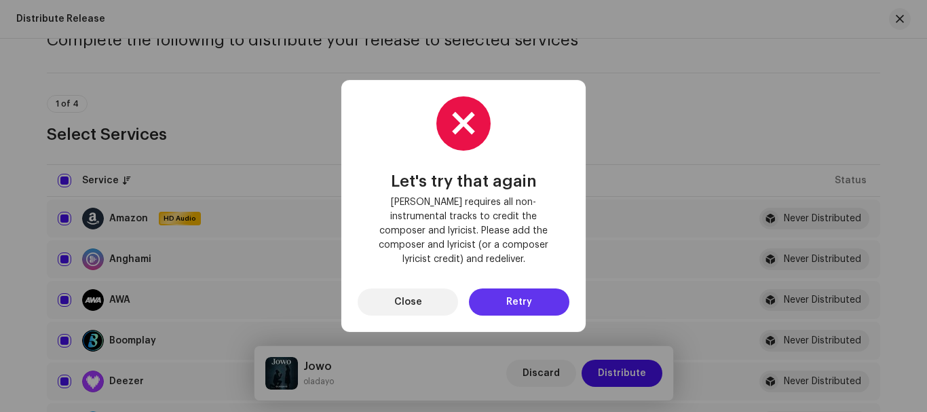
click at [514, 288] on span "Retry" at bounding box center [519, 301] width 26 height 27
click at [453, 293] on button "Close" at bounding box center [408, 301] width 100 height 27
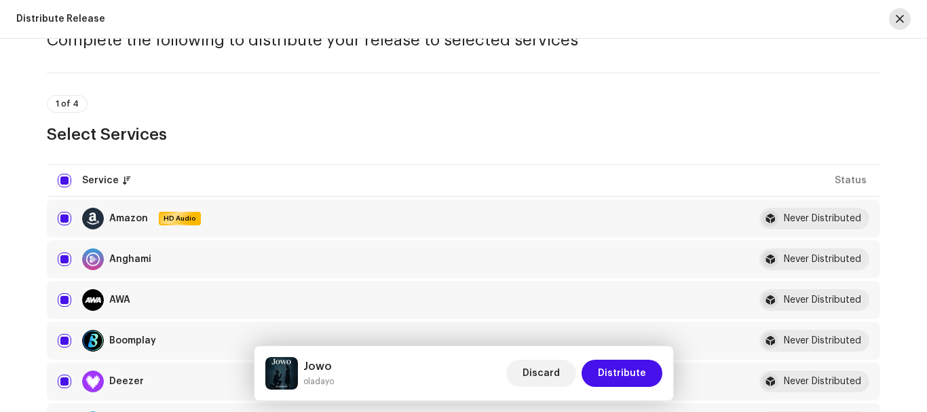
click at [905, 23] on button "button" at bounding box center [900, 19] width 22 height 22
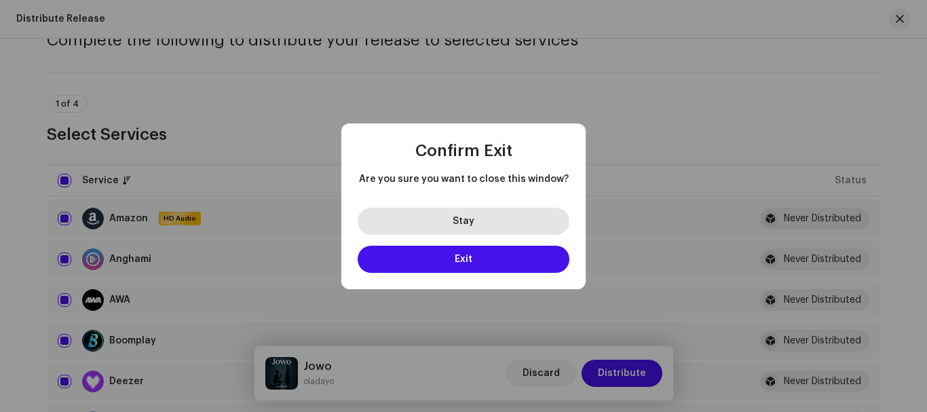
click at [501, 221] on button "Stay" at bounding box center [464, 221] width 212 height 27
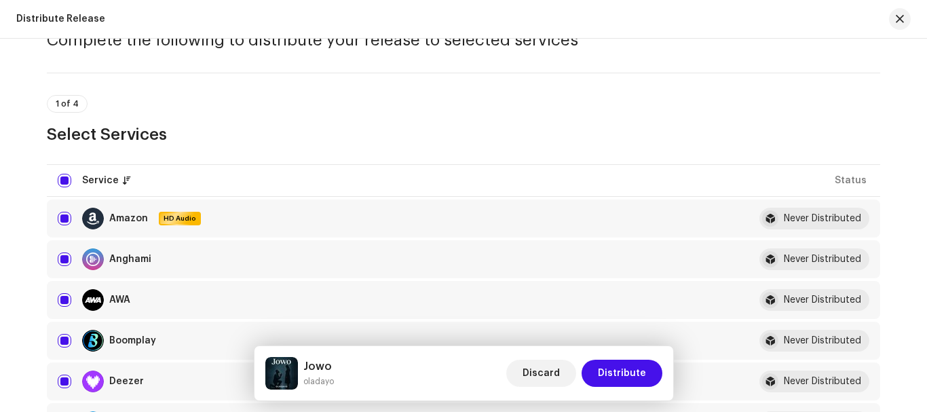
scroll to position [0, 0]
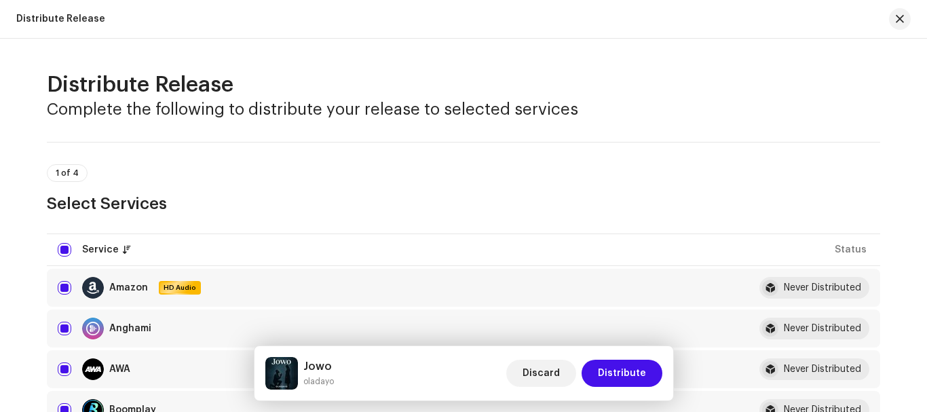
click at [491, 374] on div "Jowo oladayo Discard Distribute" at bounding box center [463, 373] width 397 height 33
click at [284, 371] on img at bounding box center [281, 373] width 33 height 33
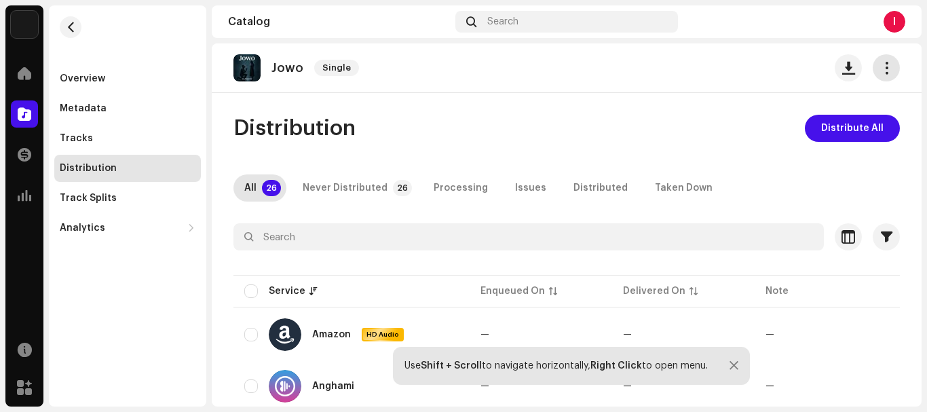
click at [882, 65] on span "button" at bounding box center [886, 67] width 13 height 11
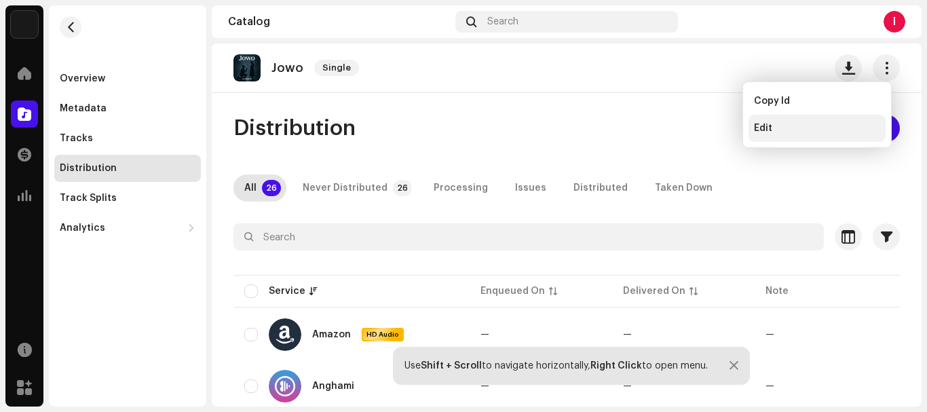
click at [774, 124] on div "Edit" at bounding box center [817, 128] width 126 height 11
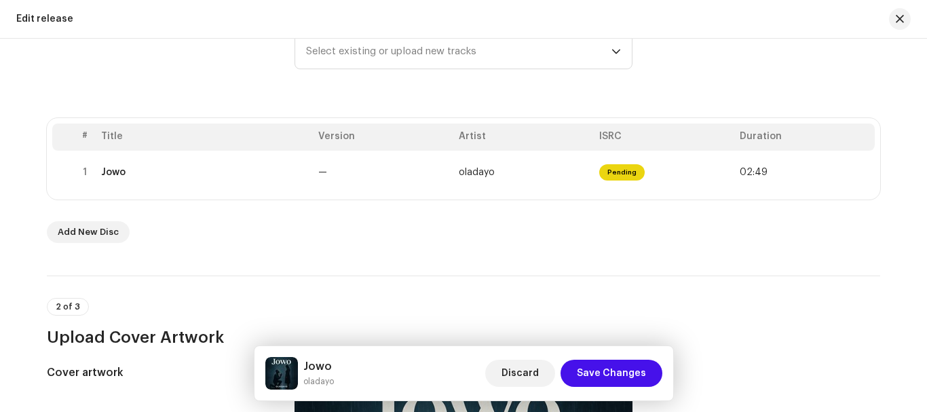
scroll to position [212, 0]
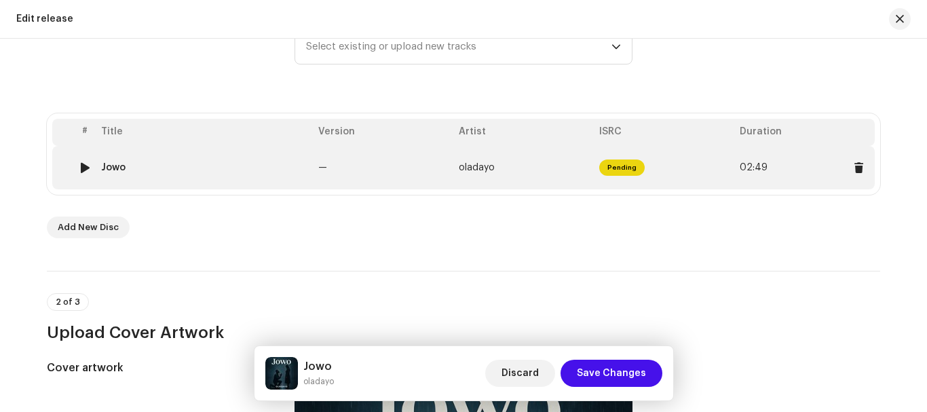
click at [655, 181] on td "Pending" at bounding box center [664, 167] width 141 height 43
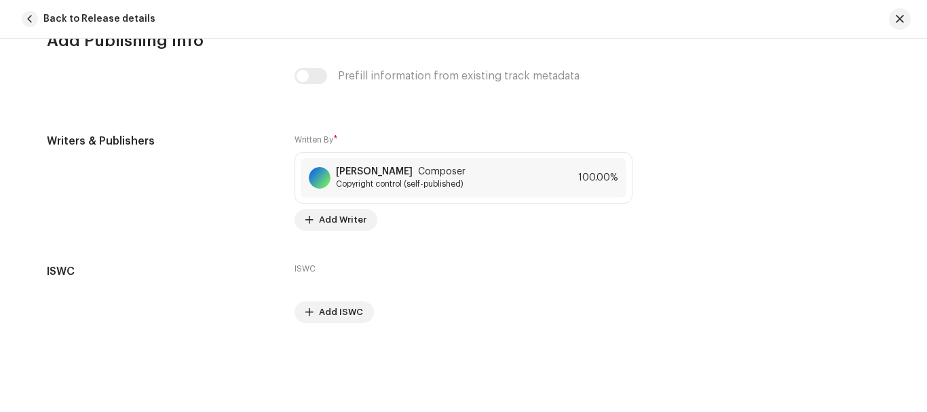
scroll to position [2830, 0]
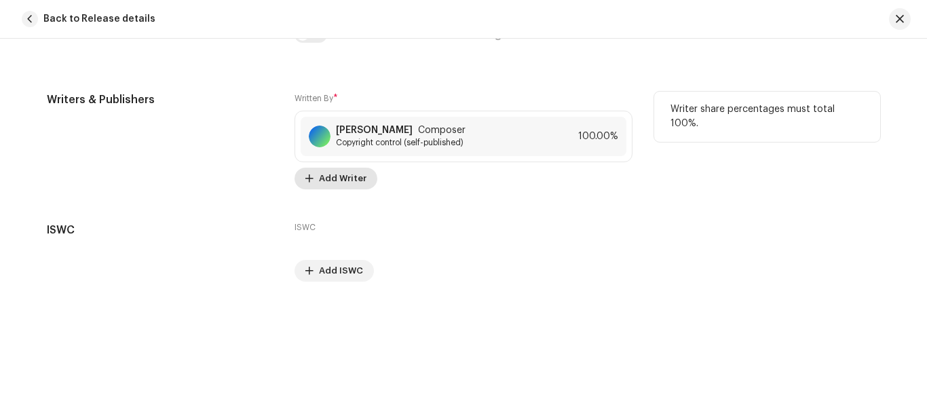
click at [337, 179] on span "Add Writer" at bounding box center [343, 178] width 48 height 27
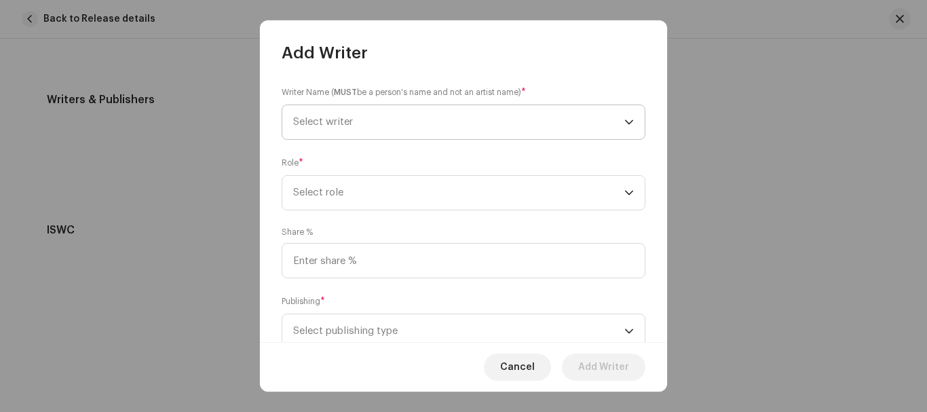
click at [540, 124] on span "Select writer" at bounding box center [458, 122] width 331 height 34
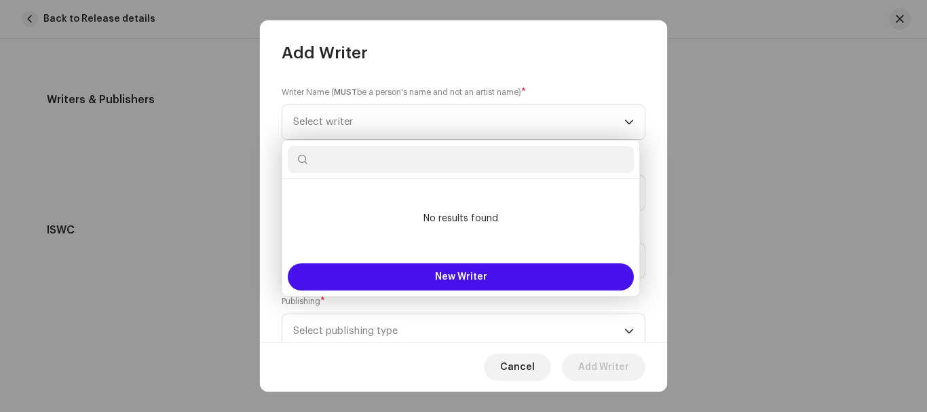
click at [479, 160] on input "text" at bounding box center [461, 159] width 346 height 27
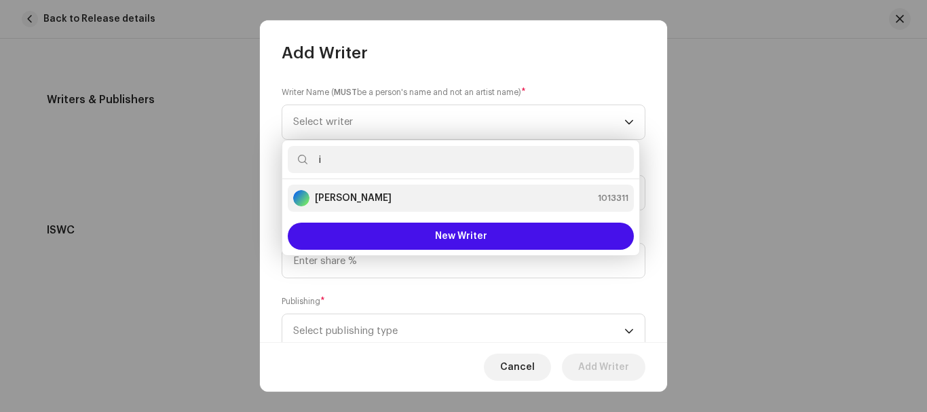
type input "i"
click at [407, 195] on div "Ibrahim Dayo 1013311" at bounding box center [460, 198] width 335 height 16
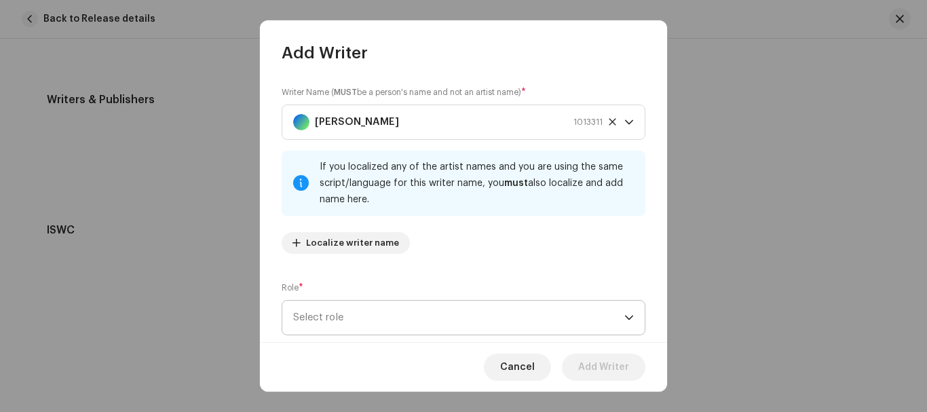
click at [536, 320] on span "Select role" at bounding box center [458, 318] width 331 height 34
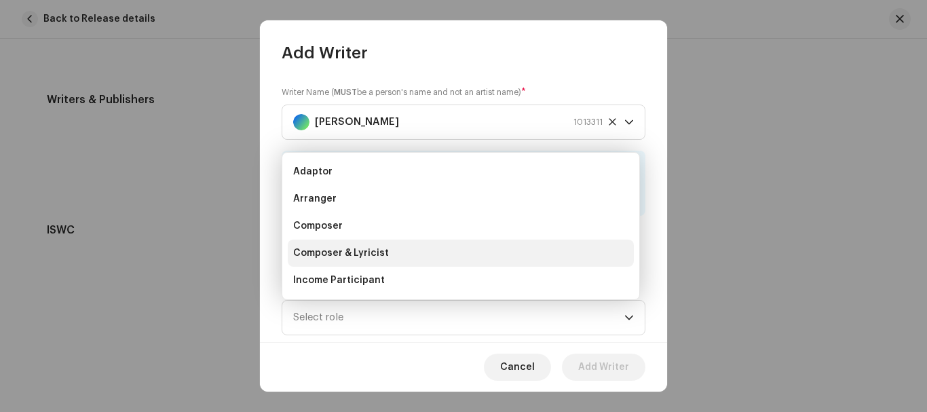
scroll to position [22, 0]
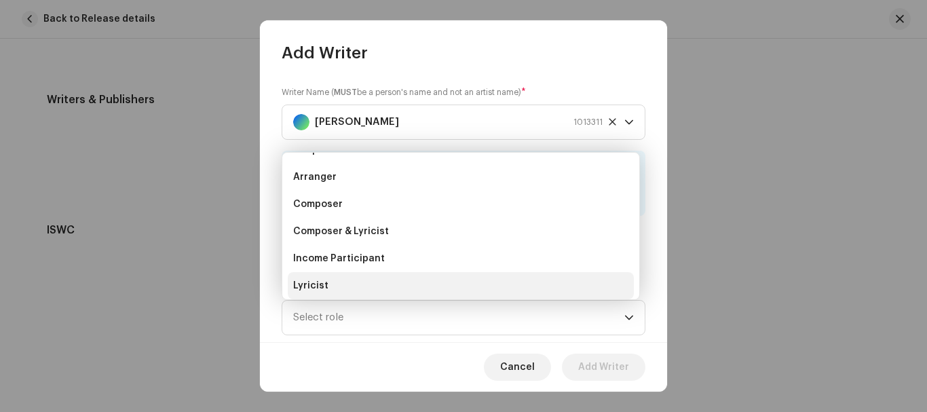
click at [322, 280] on span "Lyricist" at bounding box center [310, 286] width 35 height 14
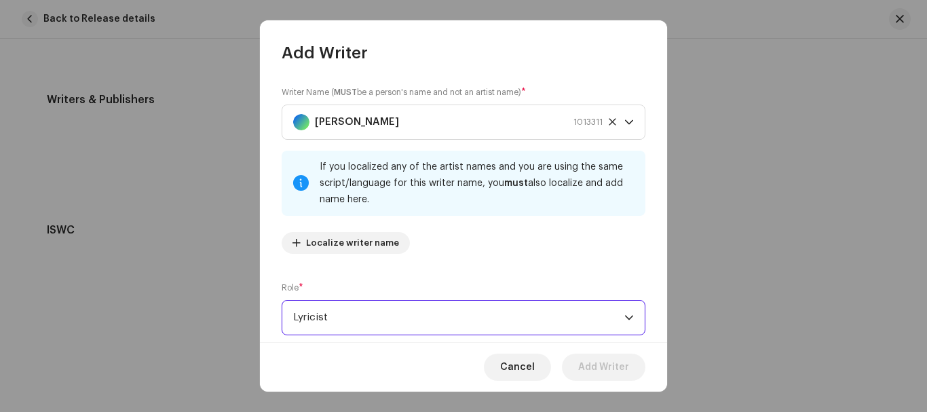
click at [389, 314] on span "Lyricist" at bounding box center [458, 318] width 331 height 34
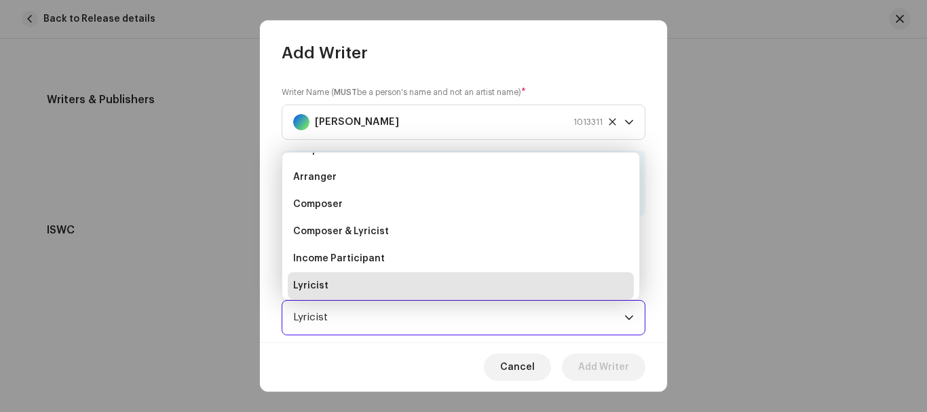
click at [389, 314] on span "Lyricist" at bounding box center [458, 318] width 331 height 34
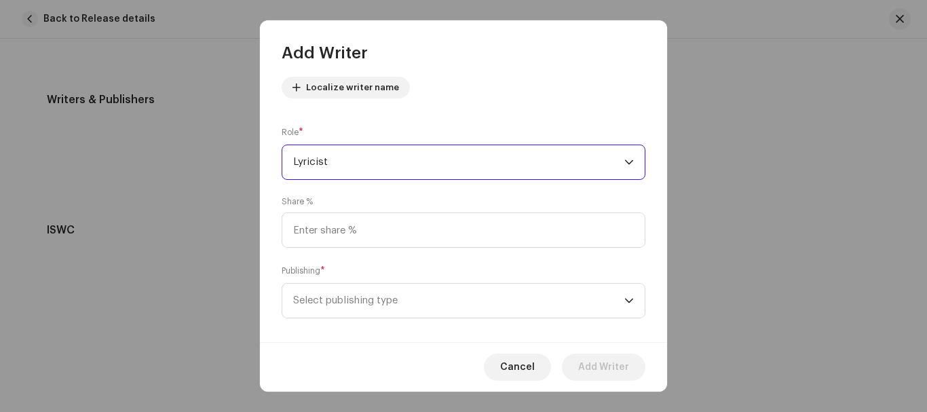
scroll to position [170, 0]
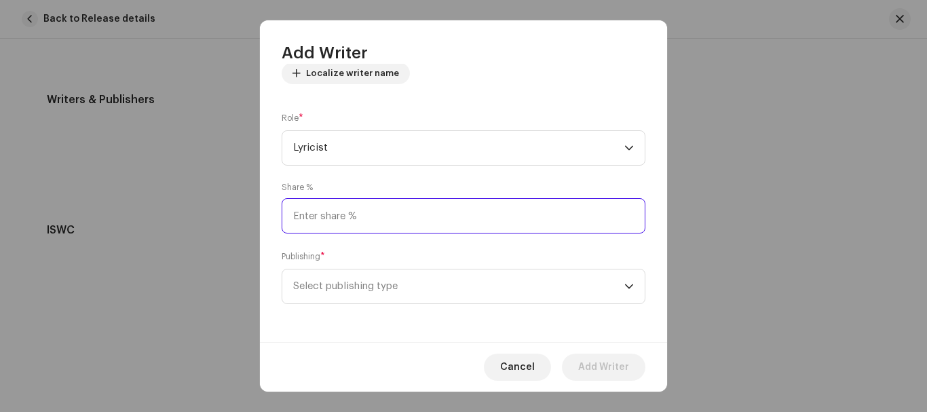
click at [495, 222] on input at bounding box center [464, 215] width 364 height 35
type input "10.00"
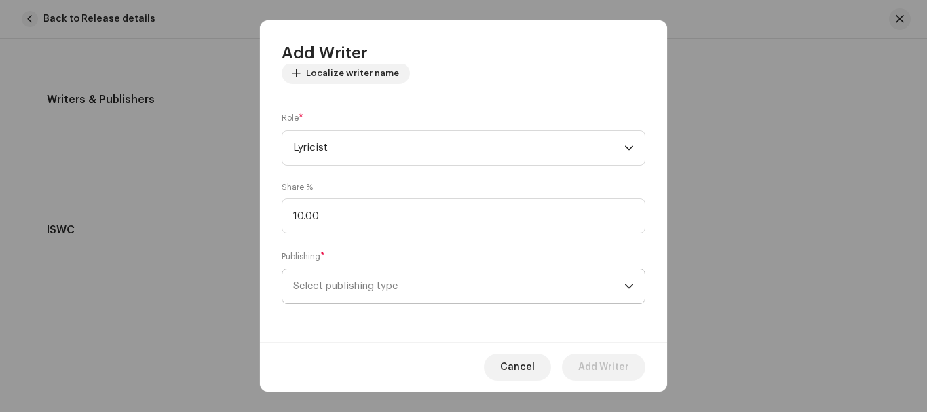
click at [516, 277] on span "Select publishing type" at bounding box center [458, 286] width 331 height 34
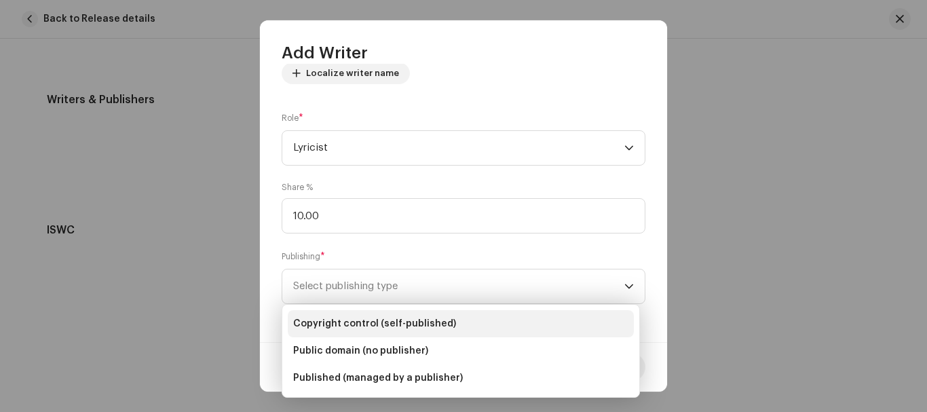
click at [403, 326] on span "Copyright control (self-published)" at bounding box center [374, 324] width 163 height 14
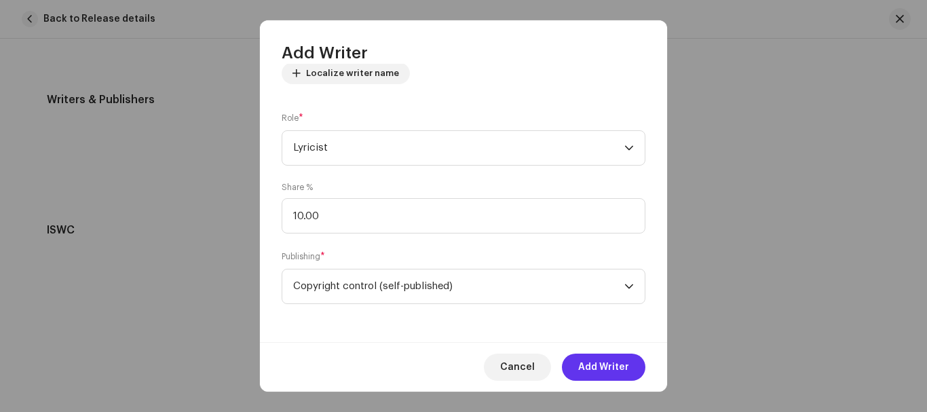
click at [590, 366] on span "Add Writer" at bounding box center [603, 367] width 51 height 27
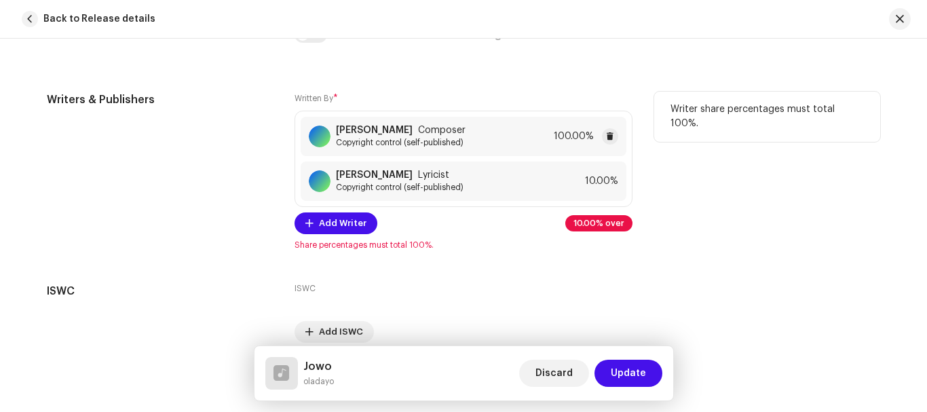
click at [586, 145] on div "Ibrahim Dayo Composer Copyright control (self-published) 100.00%" at bounding box center [464, 136] width 326 height 39
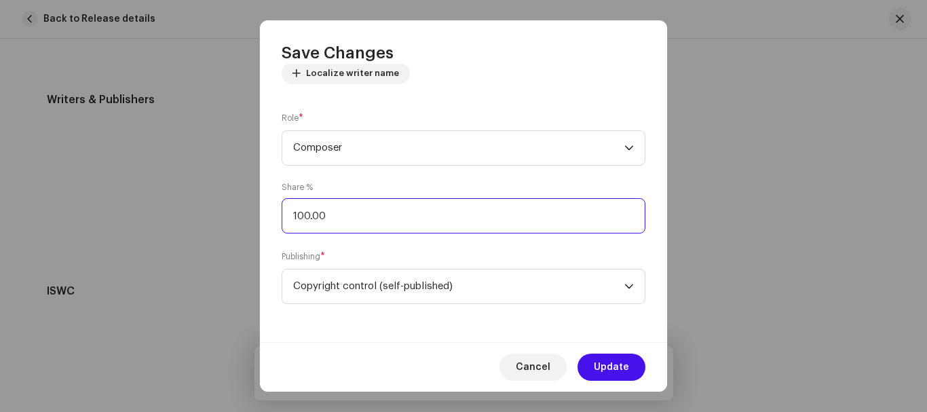
click at [504, 213] on input "100.00" at bounding box center [464, 215] width 364 height 35
type input "1.00"
type input "90.00"
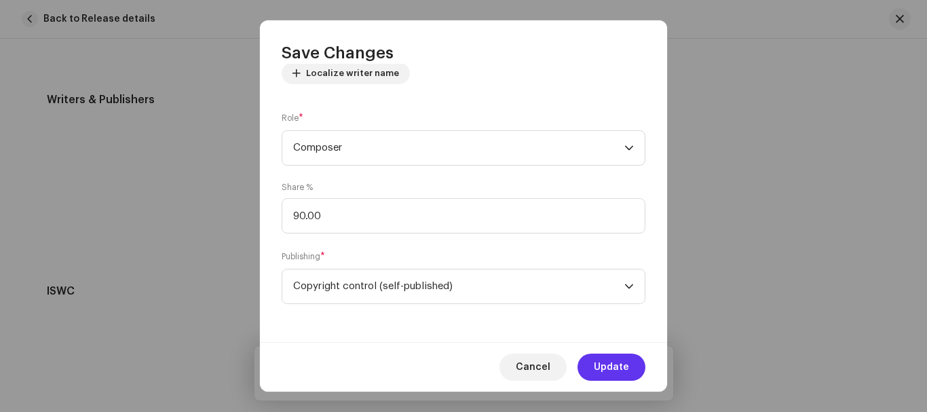
click at [607, 371] on span "Update" at bounding box center [611, 367] width 35 height 27
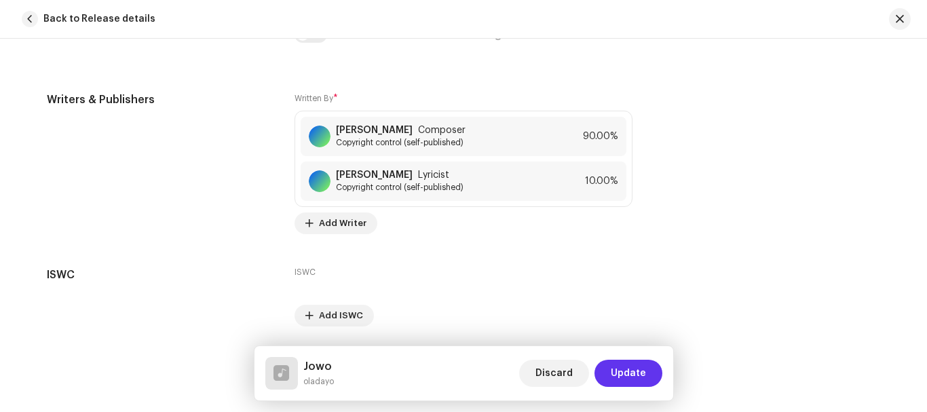
click at [620, 381] on span "Update" at bounding box center [628, 373] width 35 height 27
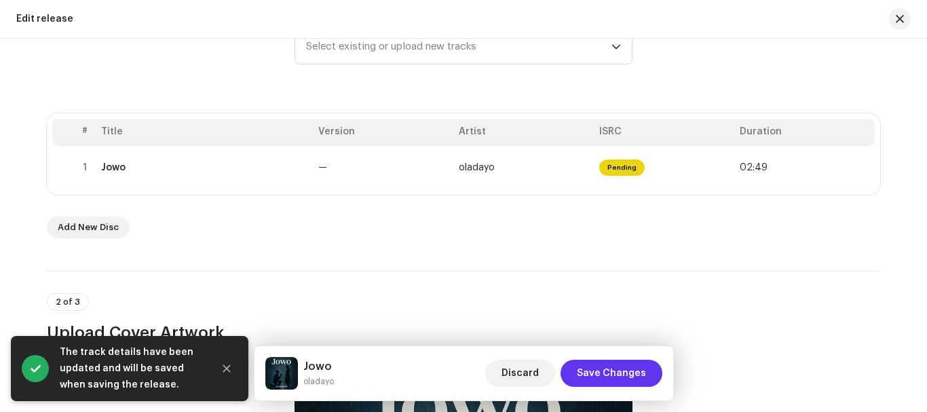
click at [615, 377] on span "Save Changes" at bounding box center [611, 373] width 69 height 27
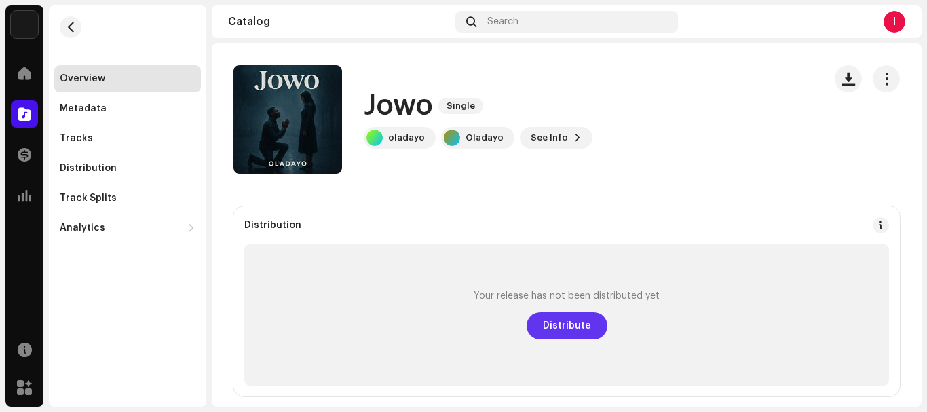
click at [565, 315] on span "Distribute" at bounding box center [567, 325] width 48 height 27
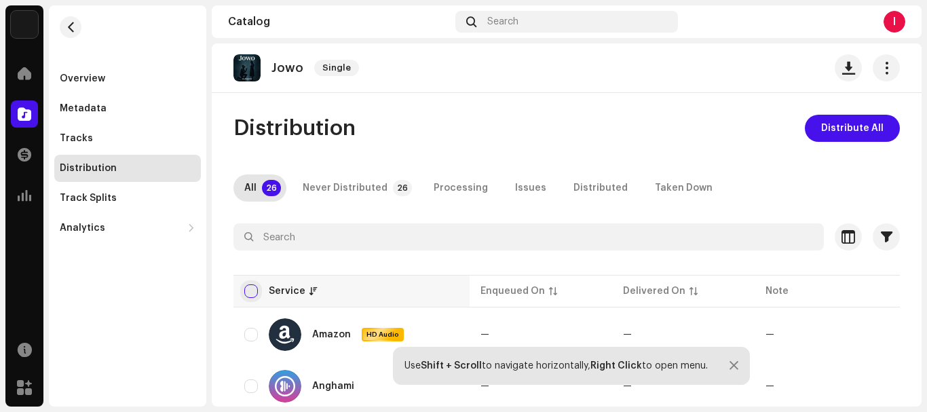
click at [249, 294] on input "checkbox" at bounding box center [251, 291] width 14 height 14
checkbox input "true"
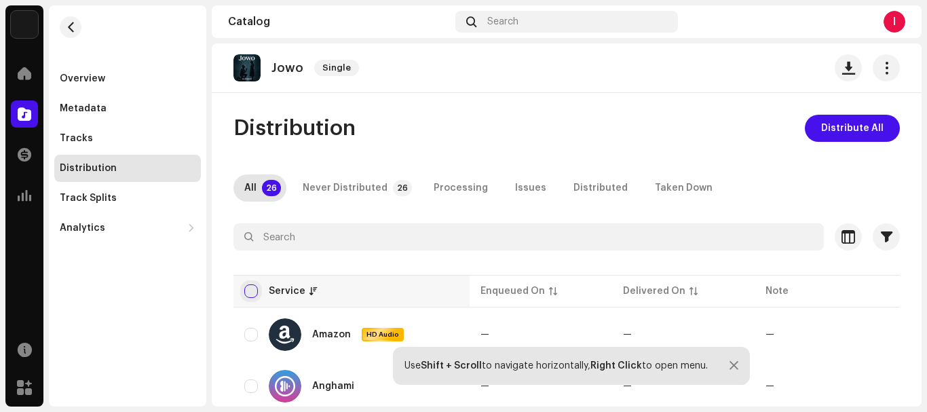
checkbox input "true"
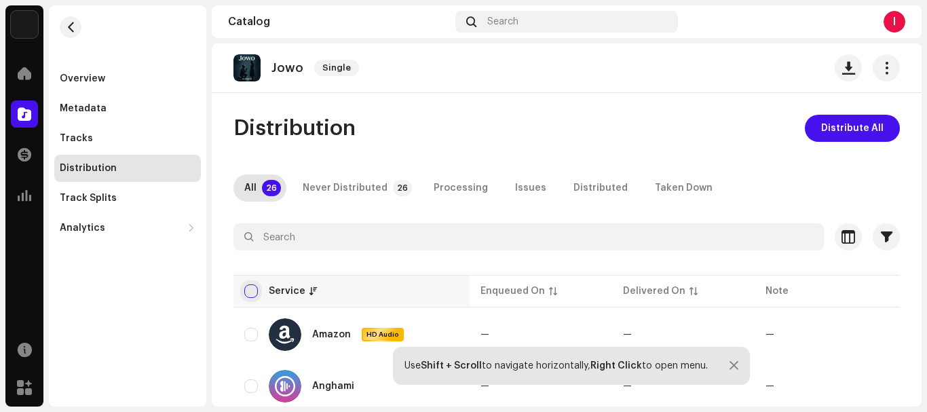
checkbox input "true"
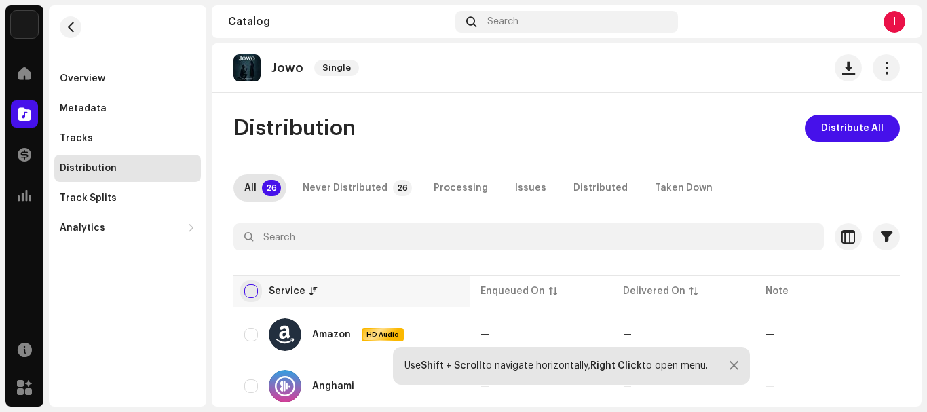
checkbox input "true"
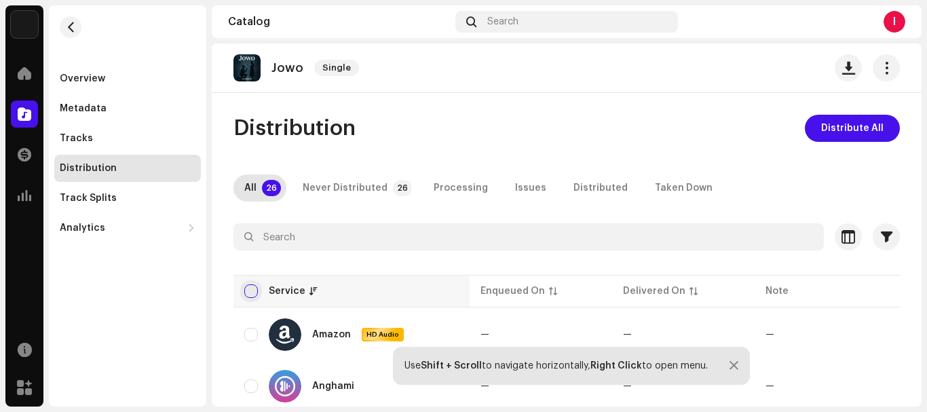
checkbox input "true"
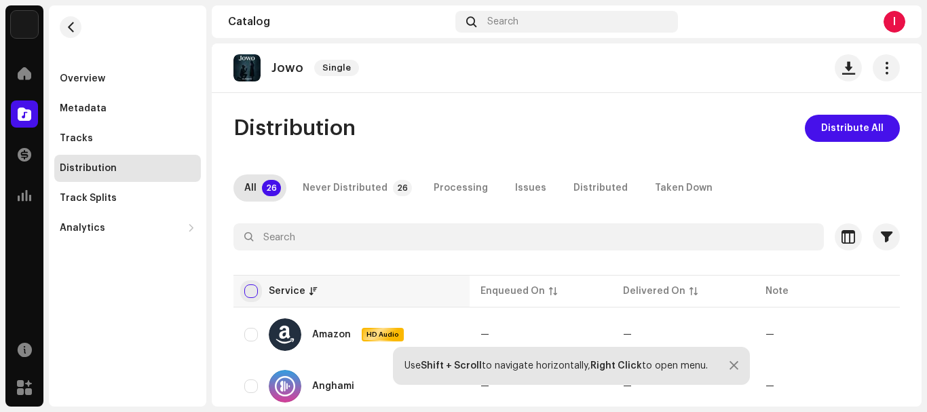
checkbox input "true"
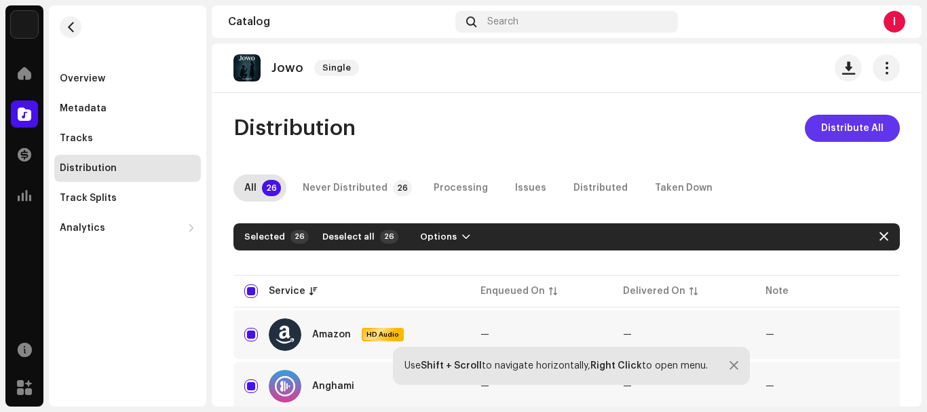
click at [843, 127] on span "Distribute All" at bounding box center [852, 128] width 62 height 27
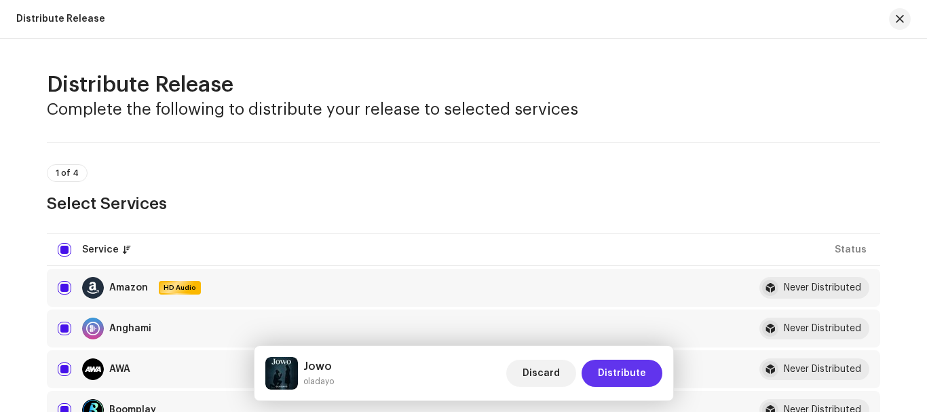
click at [627, 372] on span "Distribute" at bounding box center [622, 373] width 48 height 27
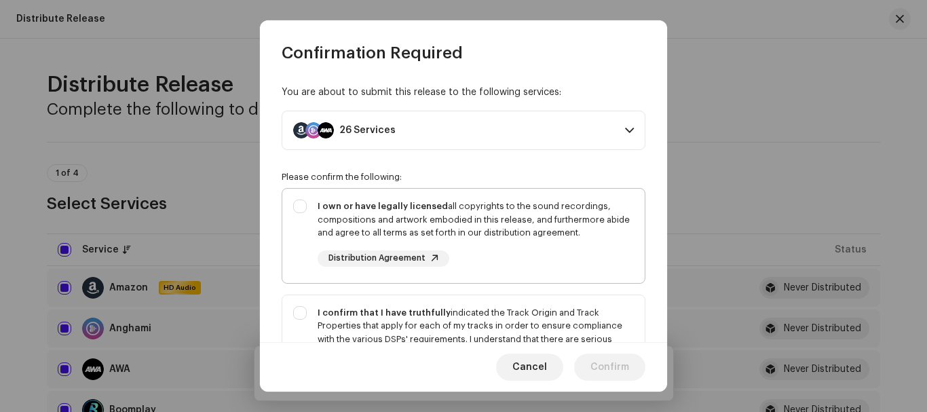
click at [300, 212] on div "I own or have legally licensed all copyrights to the sound recordings, composit…" at bounding box center [463, 233] width 362 height 89
checkbox input "true"
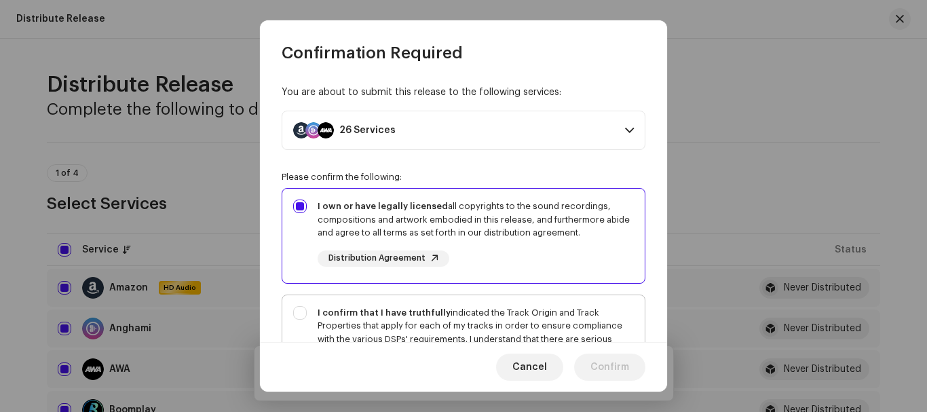
click at [295, 312] on div "I confirm that I have truthfully indicated the Track Origin and Track Propertie…" at bounding box center [463, 352] width 362 height 115
checkbox input "true"
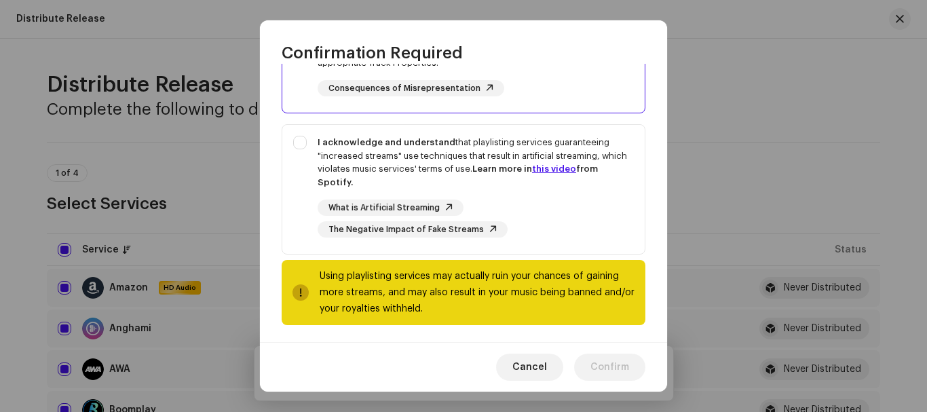
scroll to position [307, 0]
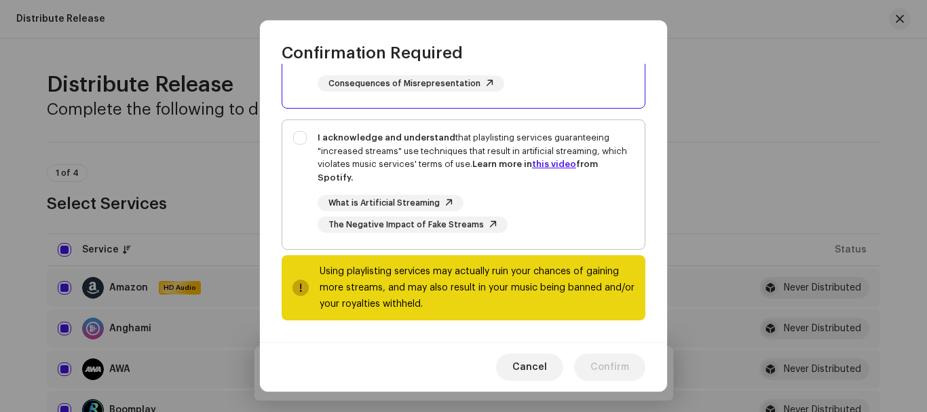
click at [299, 138] on div "I acknowledge and understand that playlisting services guaranteeing "increased …" at bounding box center [463, 182] width 362 height 124
checkbox input "true"
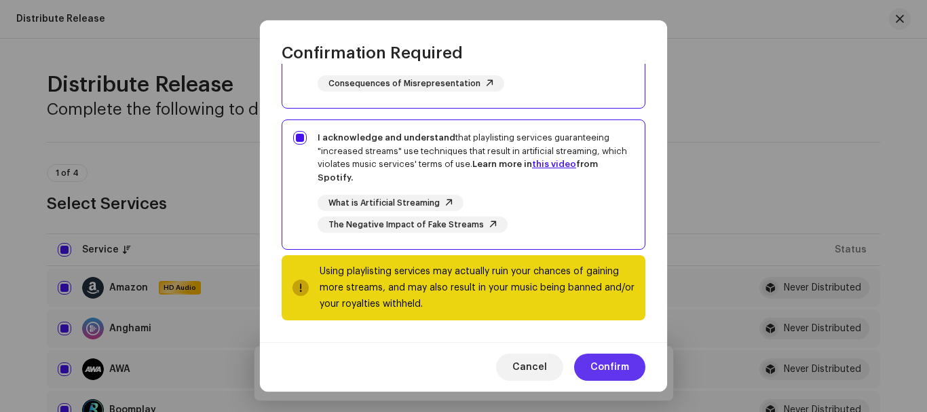
click at [612, 368] on span "Confirm" at bounding box center [610, 367] width 39 height 27
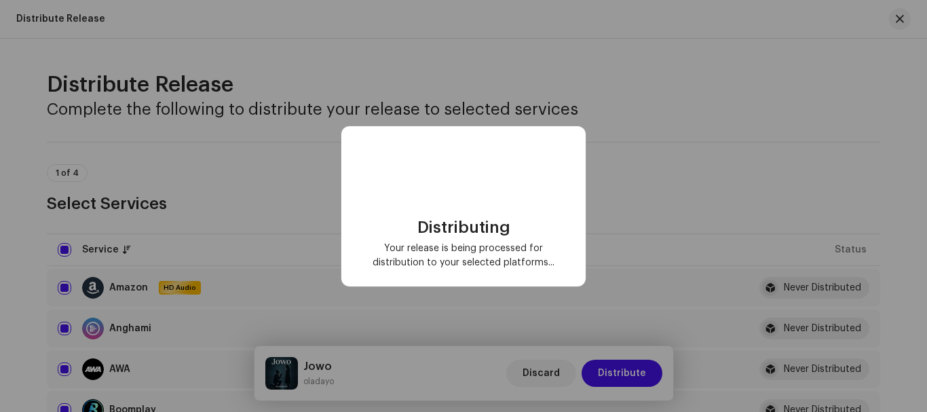
checkbox input "false"
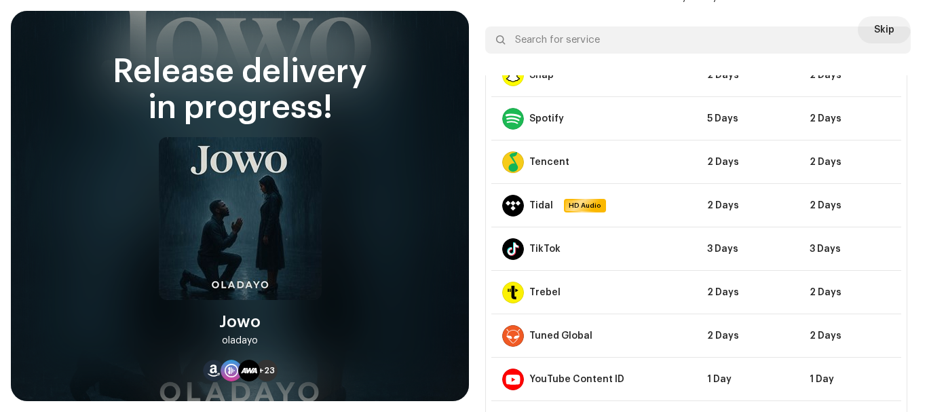
scroll to position [836, 0]
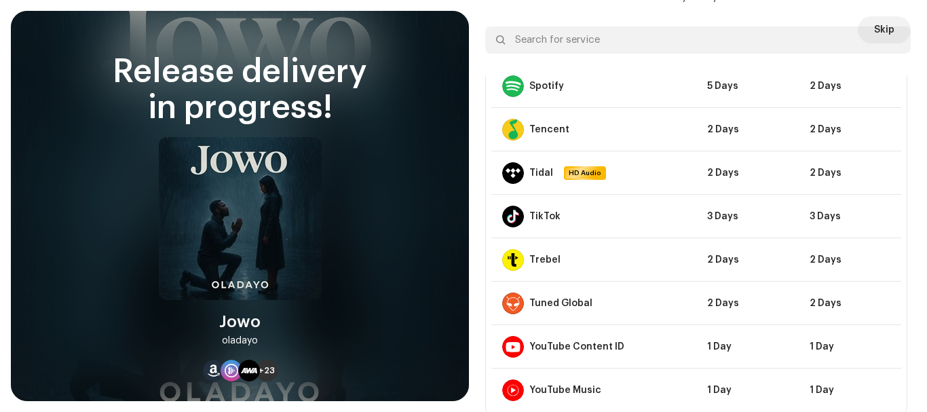
click at [886, 38] on div at bounding box center [894, 40] width 16 height 16
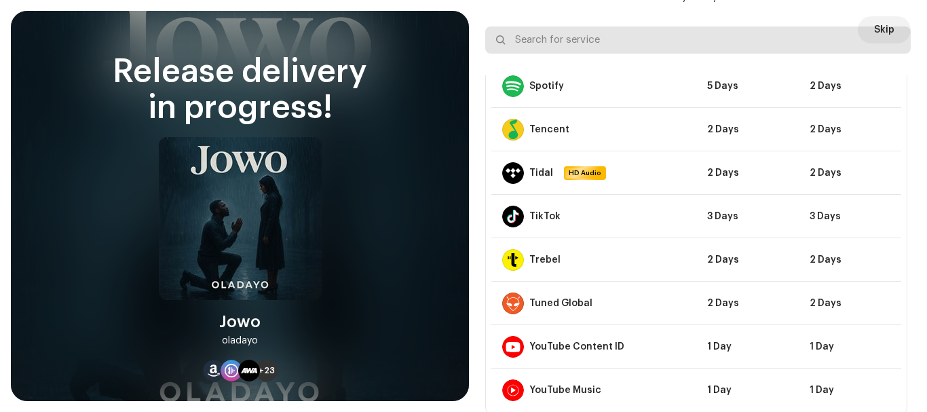
click at [874, 33] on input "text" at bounding box center [698, 39] width 426 height 27
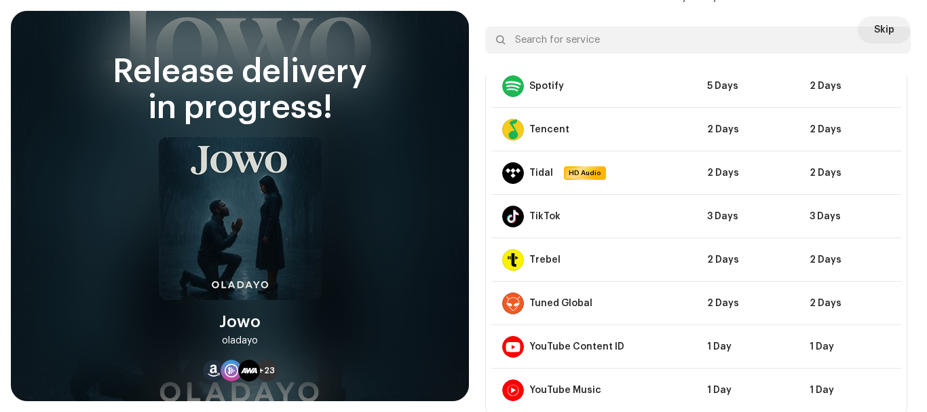
click at [886, 40] on div at bounding box center [894, 40] width 16 height 16
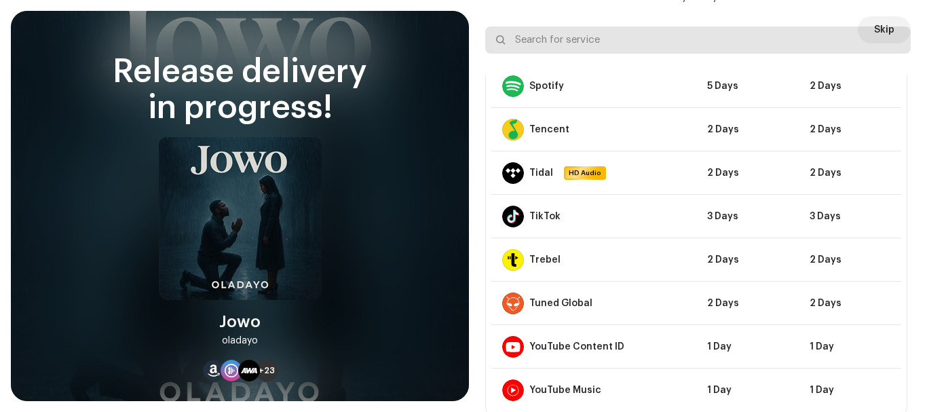
click at [870, 35] on input "text" at bounding box center [698, 39] width 426 height 27
click at [880, 33] on input "text" at bounding box center [698, 39] width 426 height 27
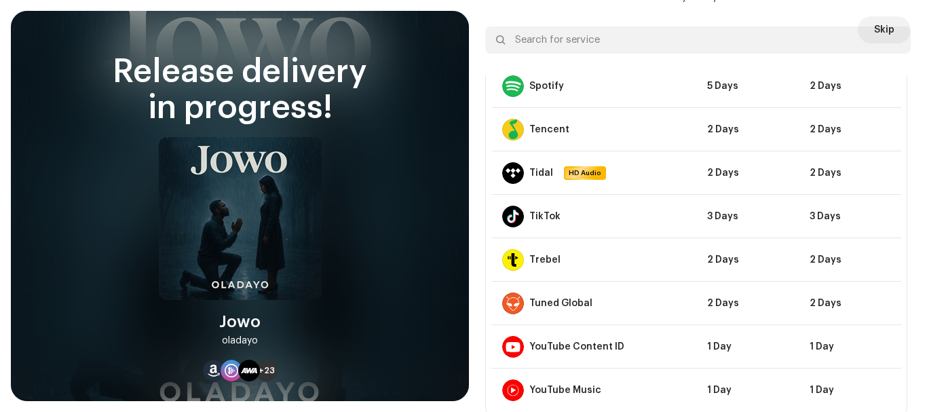
click at [886, 42] on div at bounding box center [894, 40] width 16 height 16
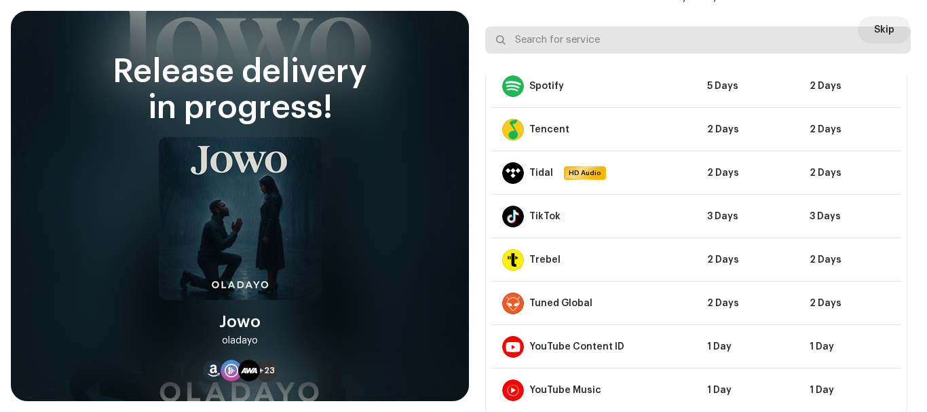
click at [875, 39] on input "text" at bounding box center [698, 39] width 426 height 27
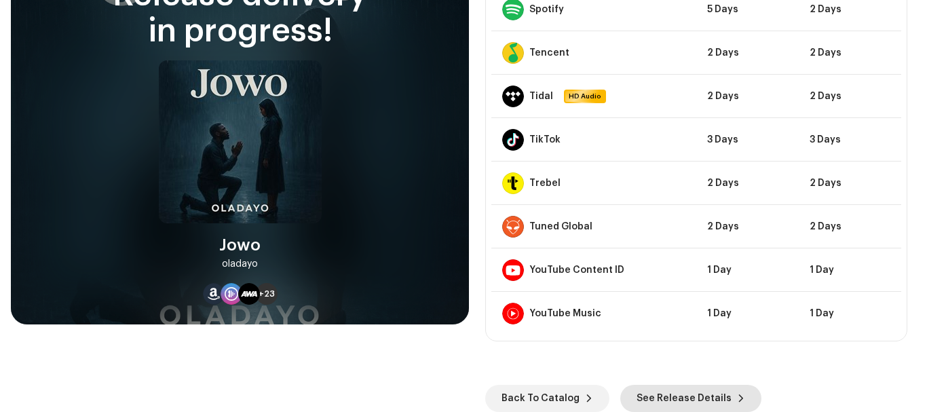
click at [682, 399] on span "See Release Details" at bounding box center [684, 398] width 95 height 27
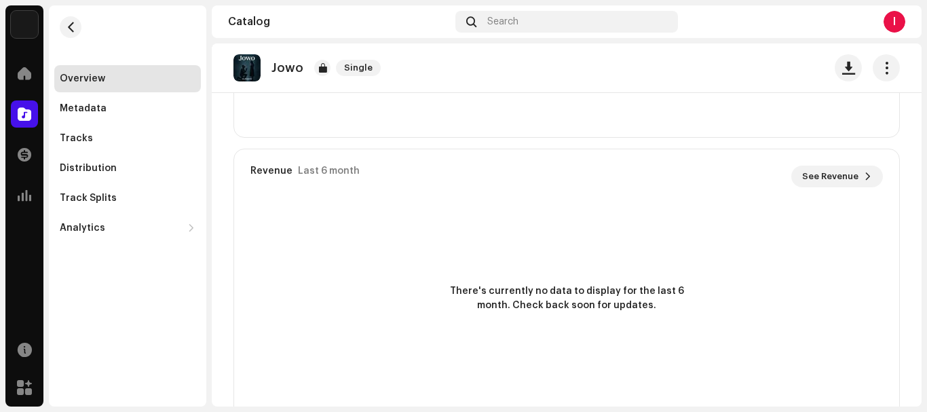
scroll to position [1000, 0]
